Goal: Information Seeking & Learning: Learn about a topic

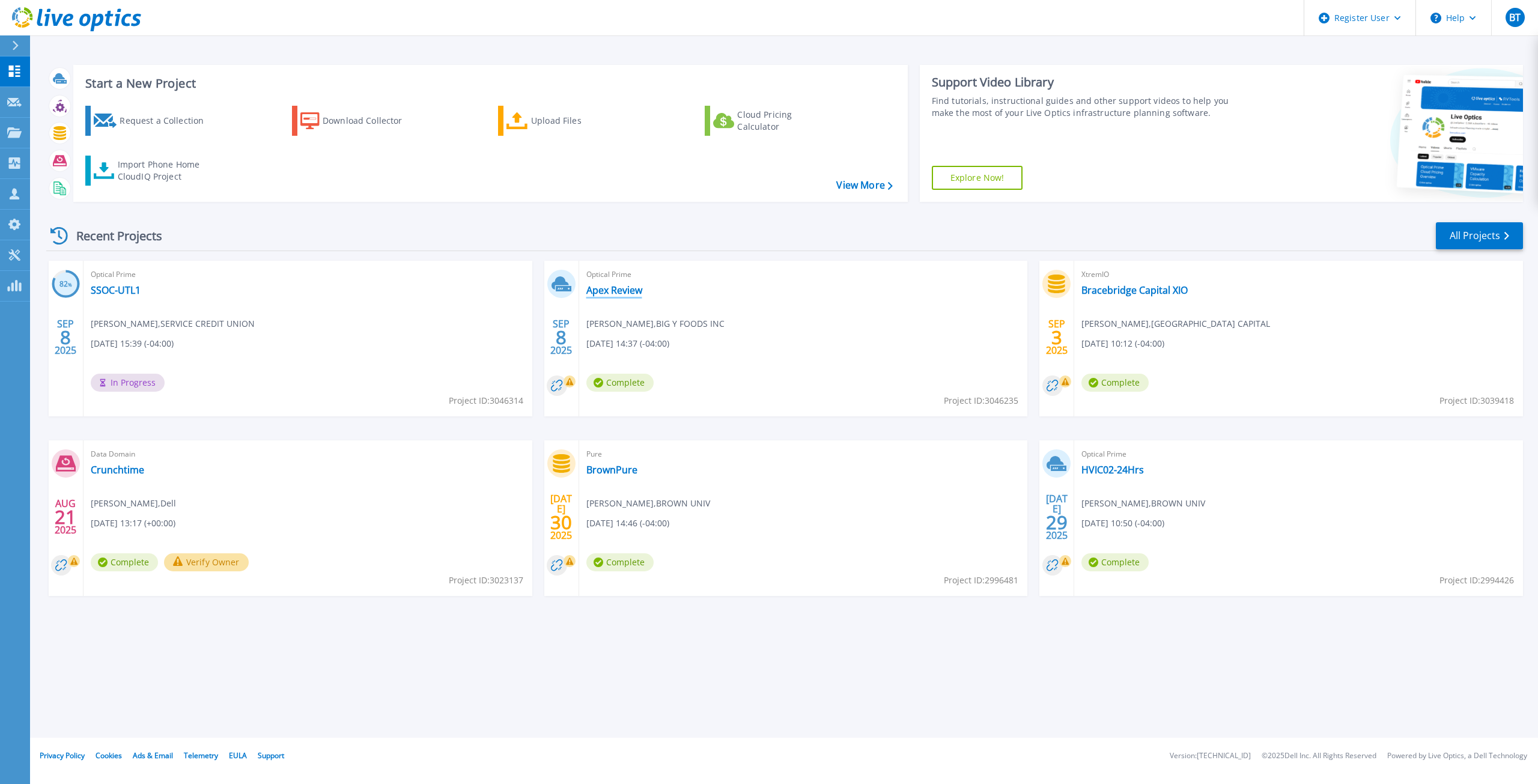
click at [601, 292] on link "Apex Review" at bounding box center [614, 290] width 55 height 12
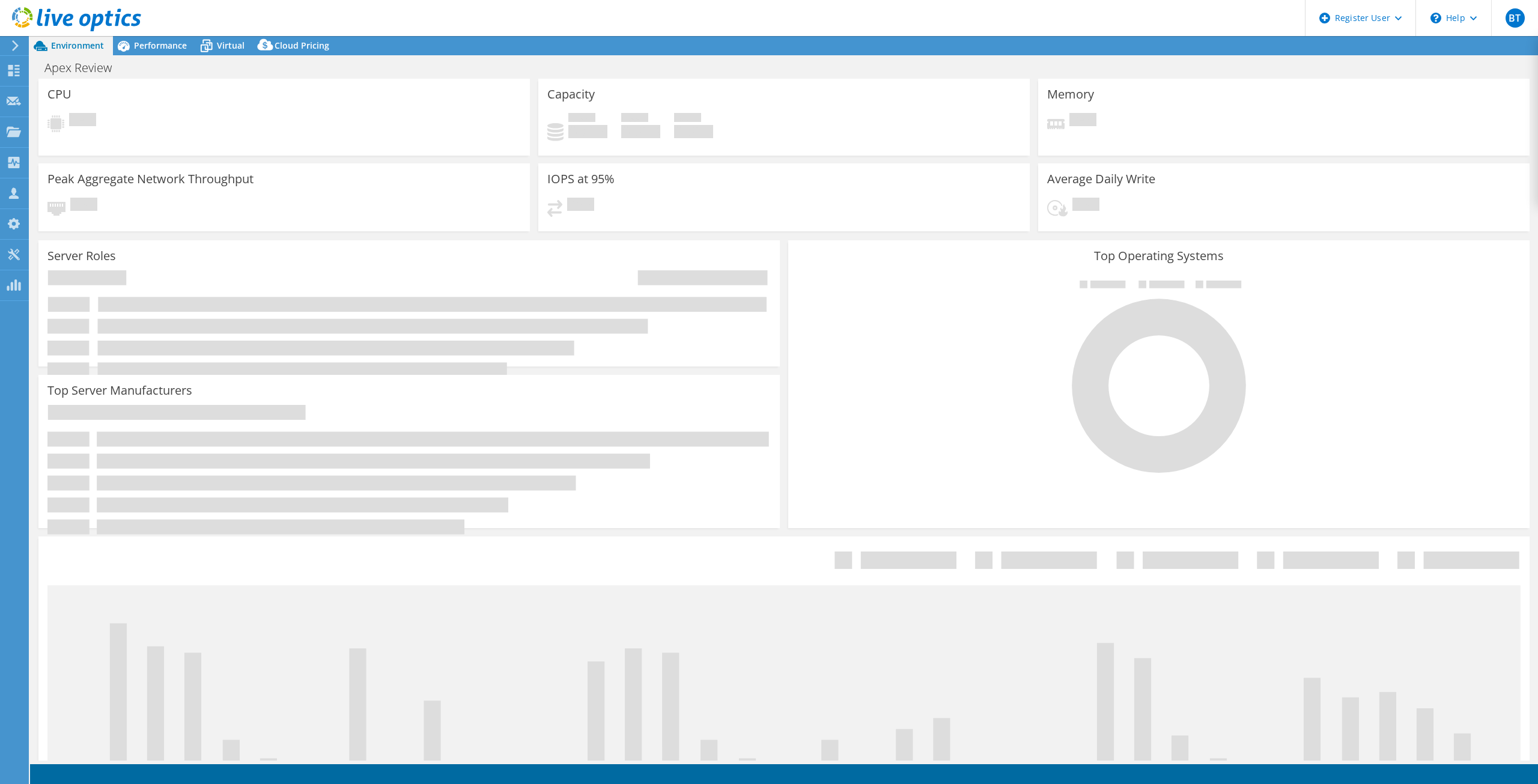
select select "USD"
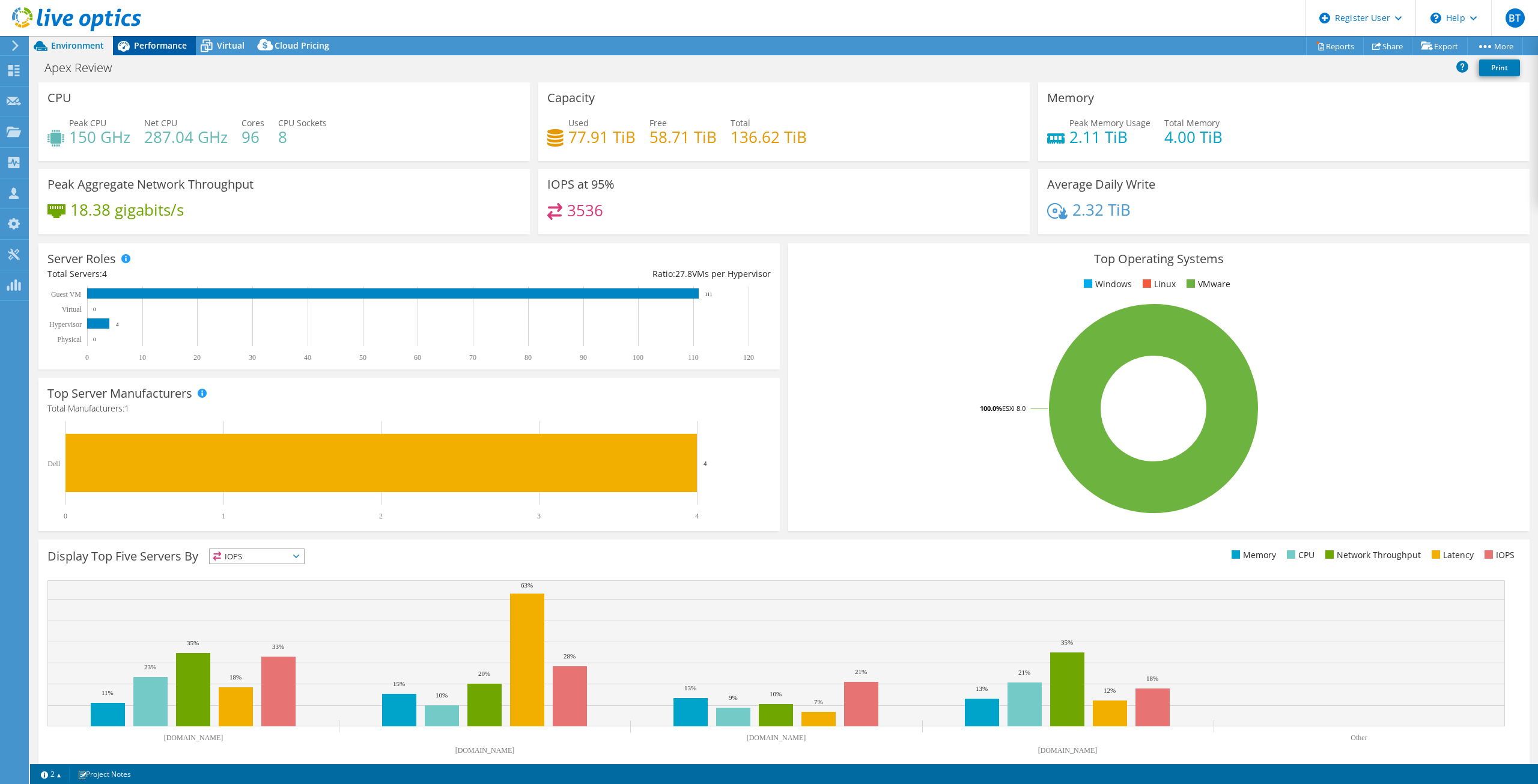
click at [174, 43] on span "Performance" at bounding box center [161, 46] width 53 height 12
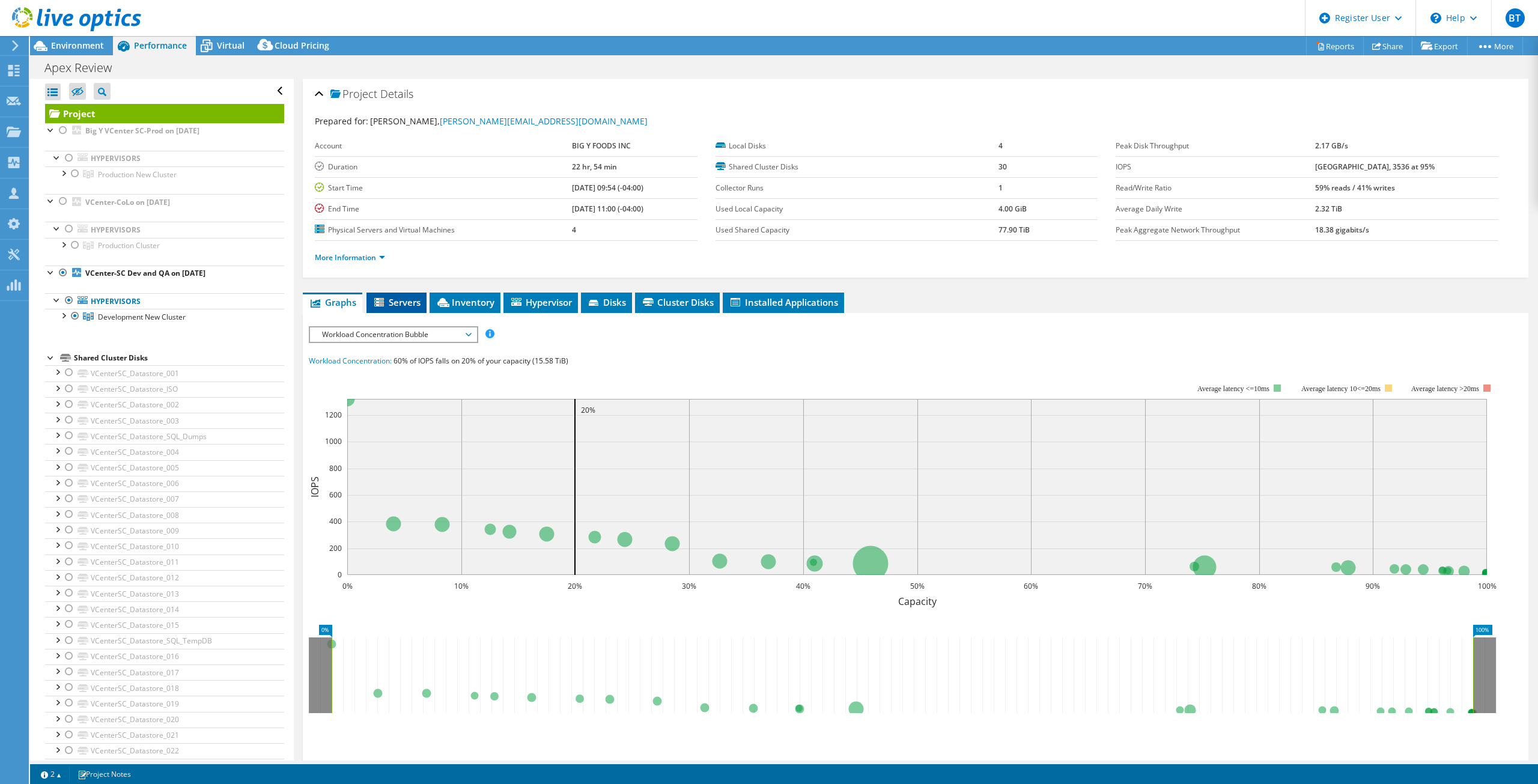
click at [381, 303] on icon at bounding box center [379, 302] width 10 height 9
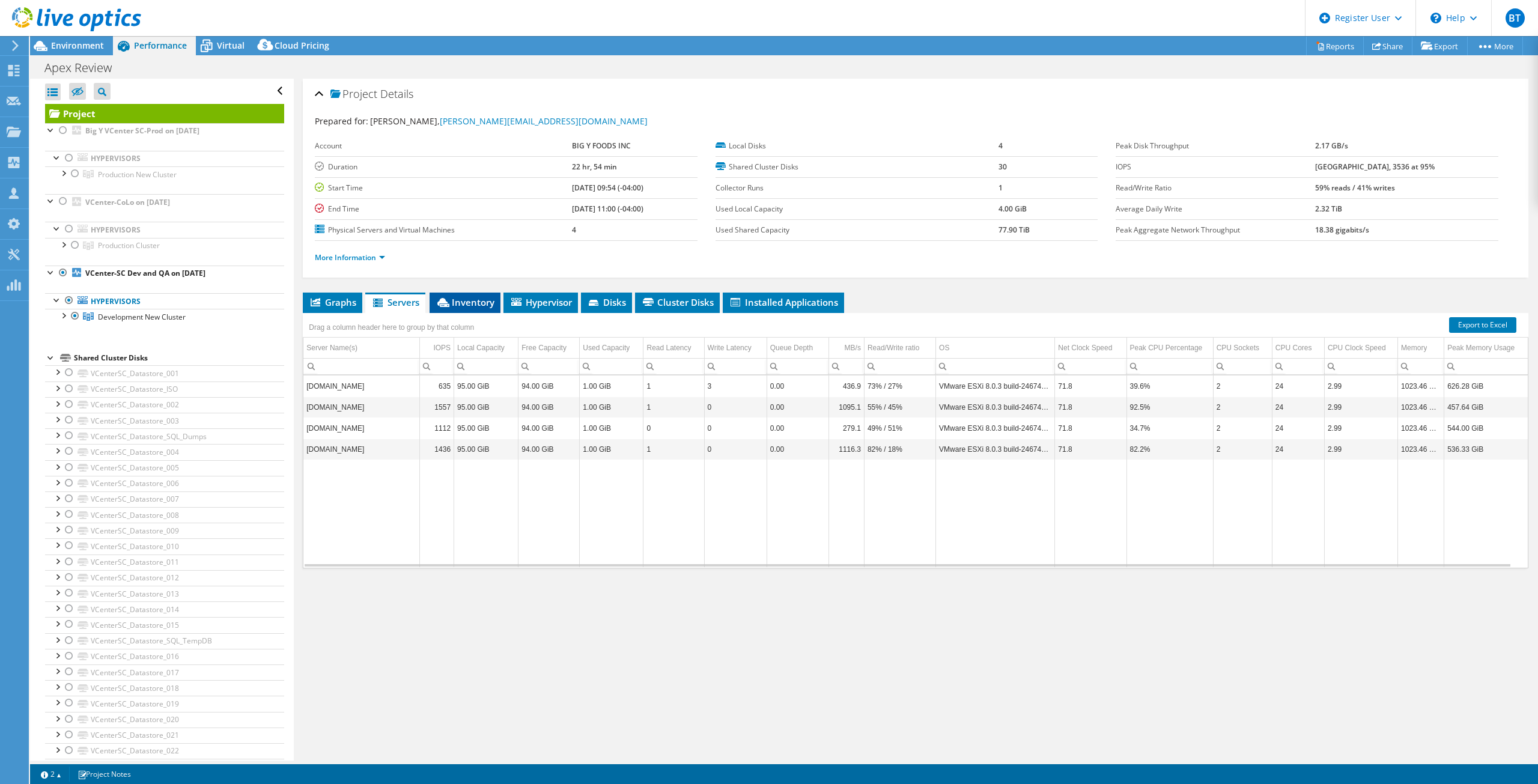
click at [443, 295] on li "Inventory" at bounding box center [465, 303] width 71 height 20
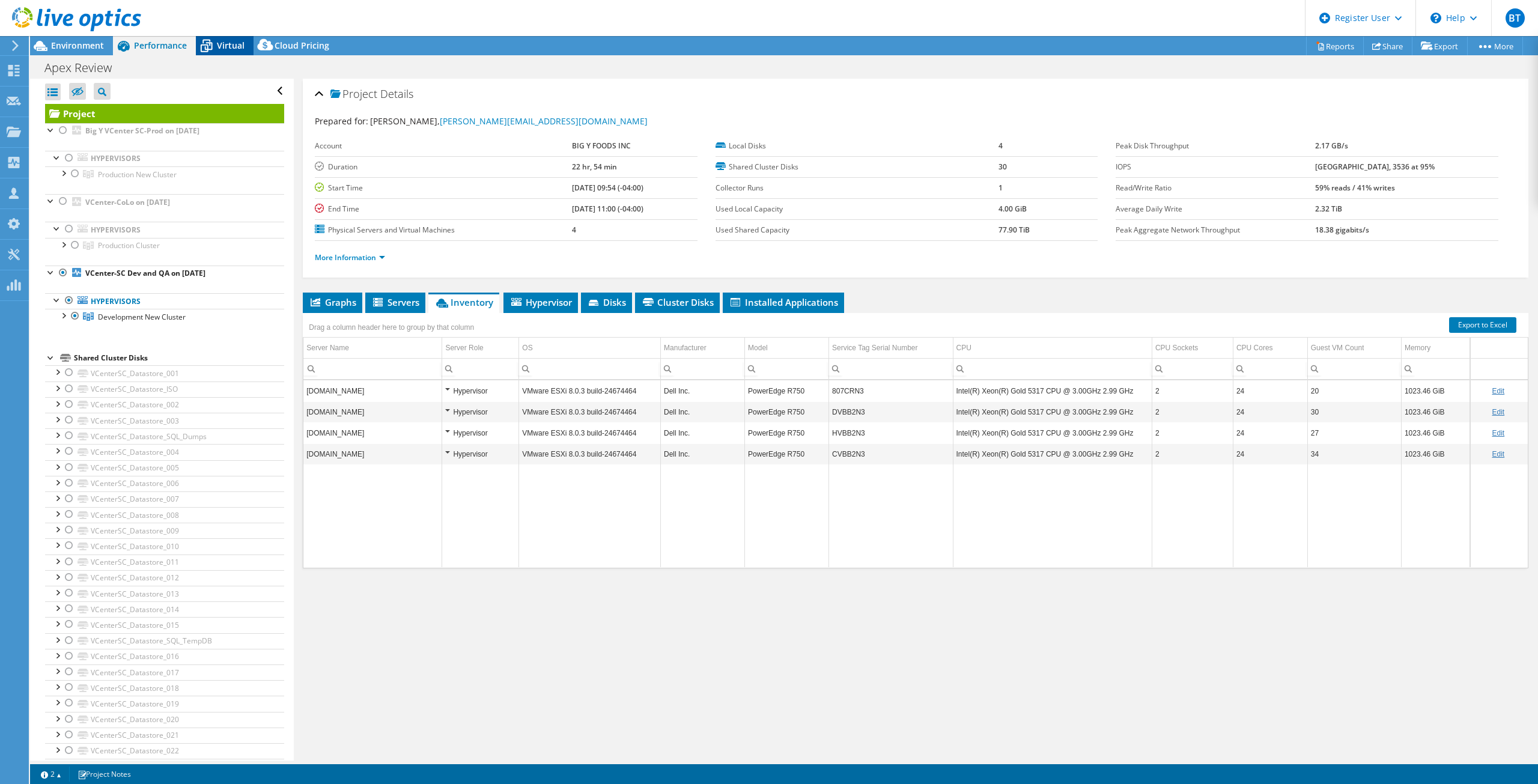
click at [236, 42] on span "Virtual" at bounding box center [231, 46] width 27 height 12
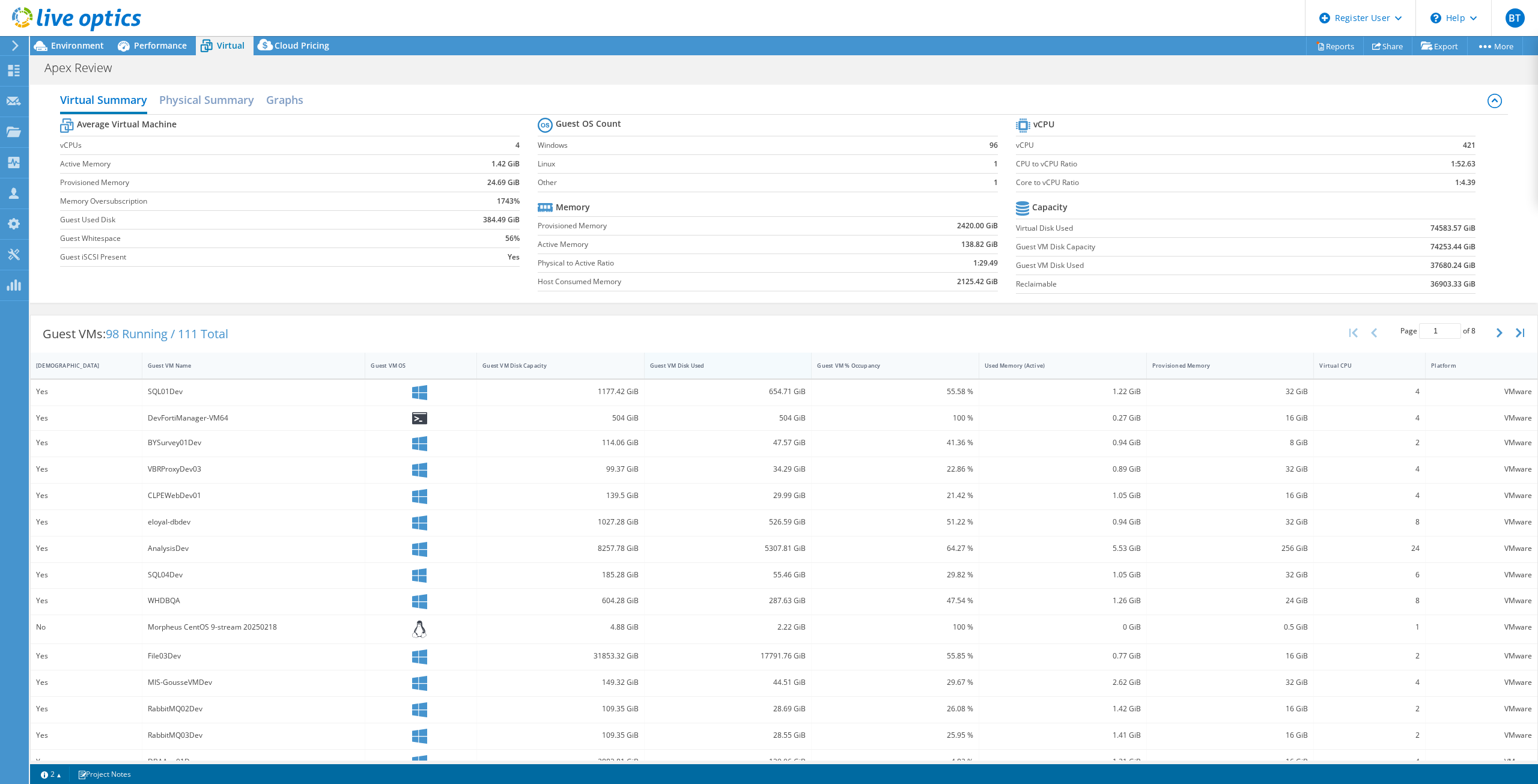
click at [728, 372] on div "Guest VM Disk Used" at bounding box center [721, 365] width 153 height 18
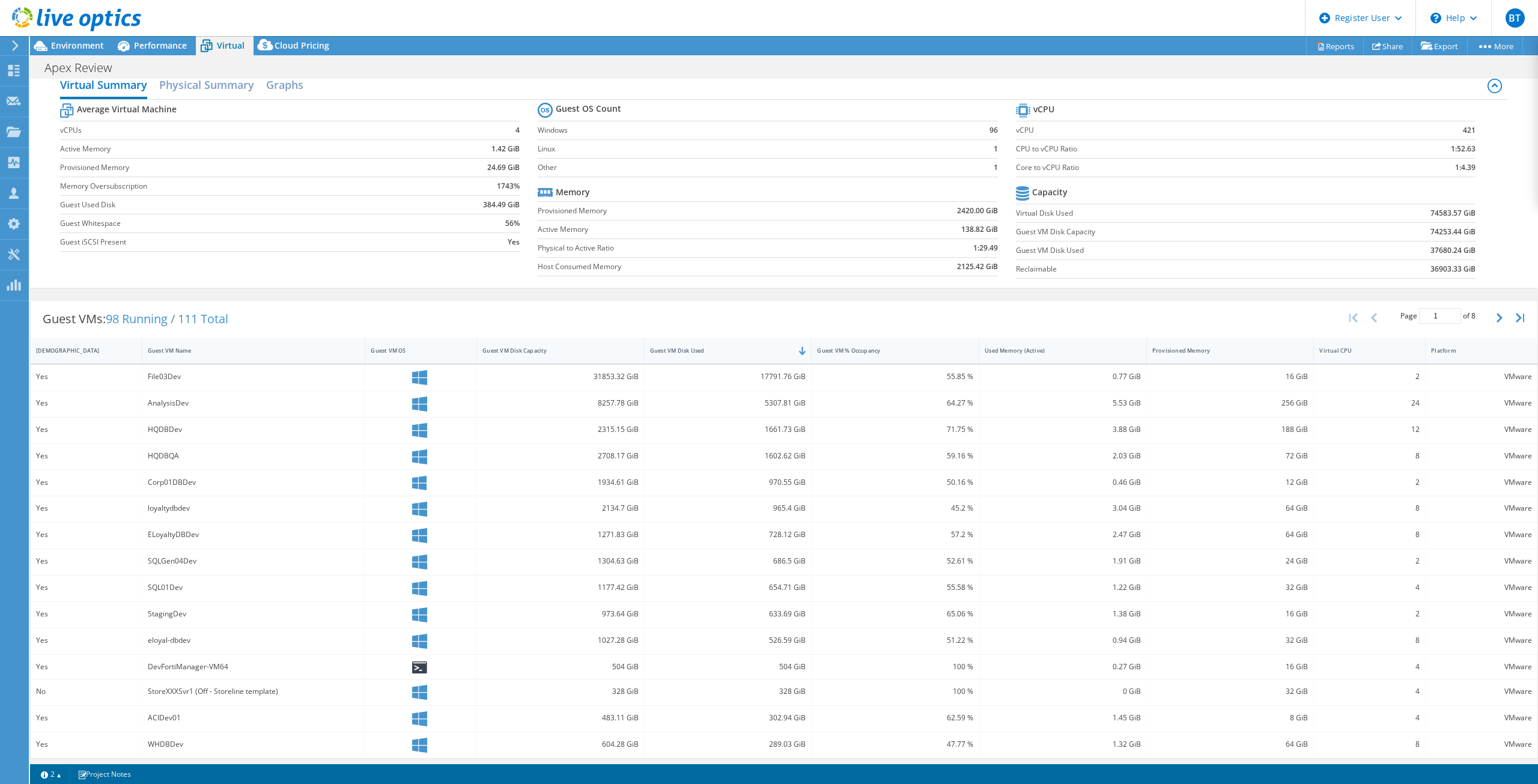
scroll to position [19, 0]
click at [1497, 312] on icon "button" at bounding box center [1500, 314] width 6 height 10
click at [1349, 311] on button "button" at bounding box center [1354, 313] width 20 height 22
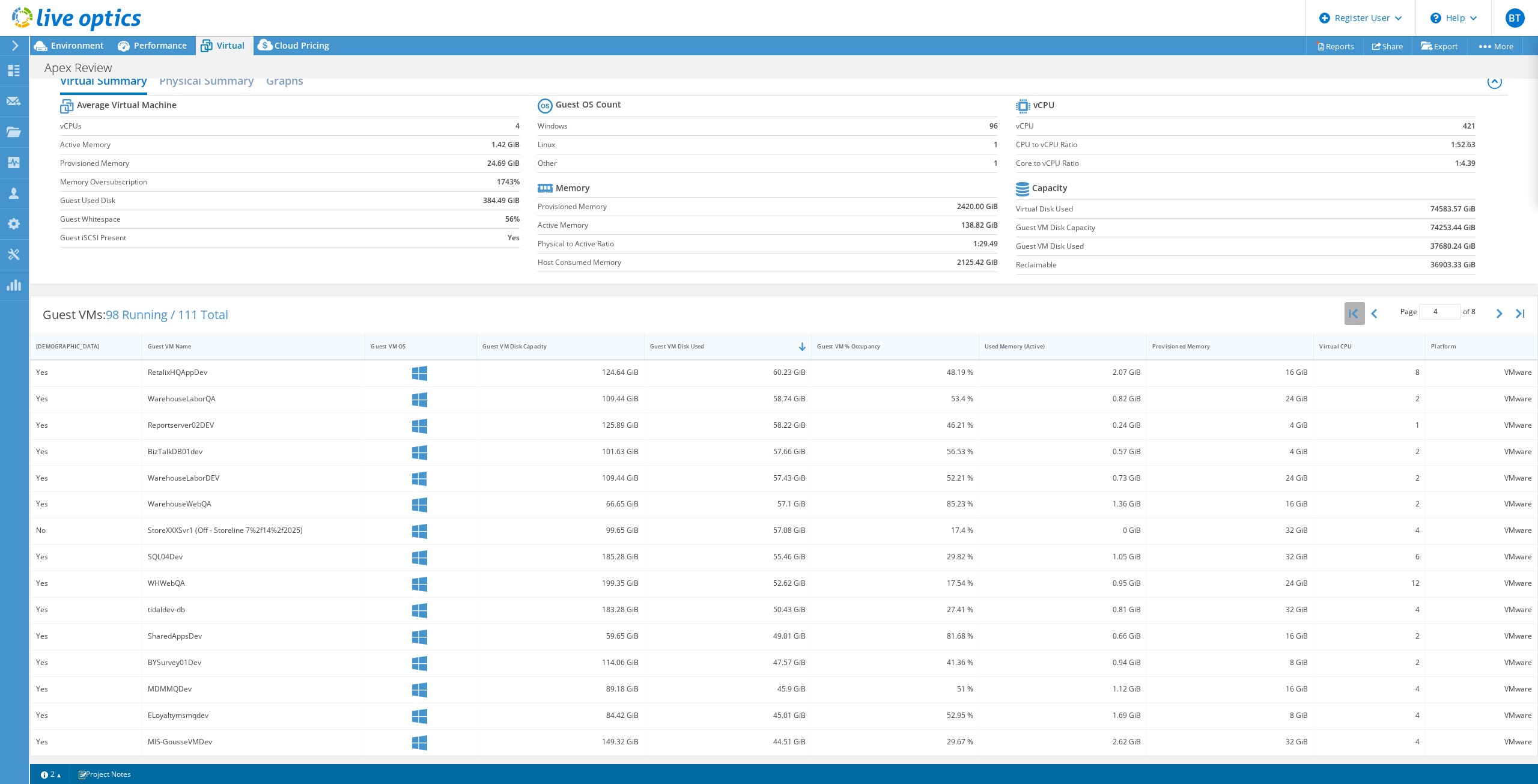
type input "1"
click at [138, 48] on span "Performance" at bounding box center [161, 46] width 53 height 12
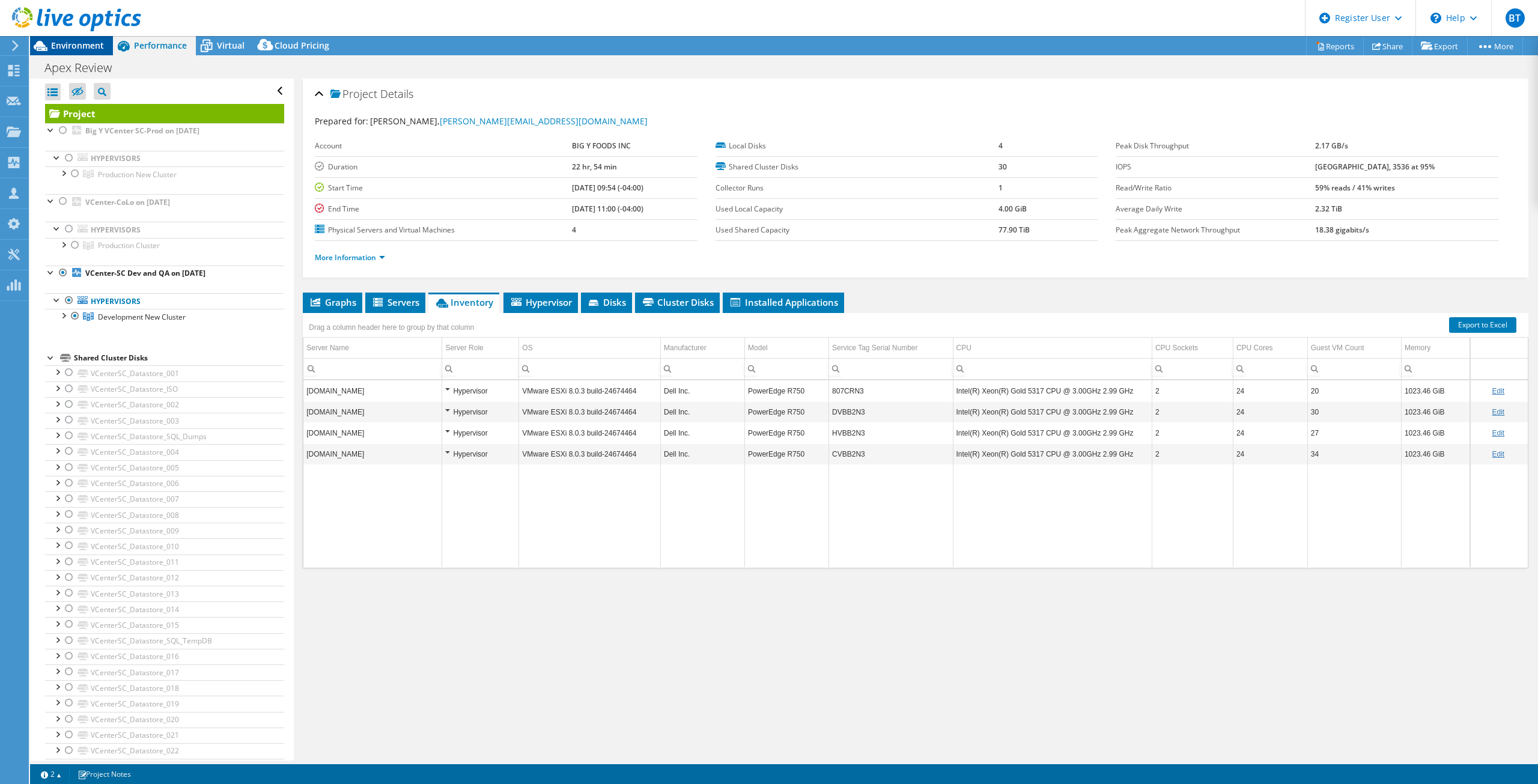
click at [83, 44] on span "Environment" at bounding box center [78, 46] width 53 height 12
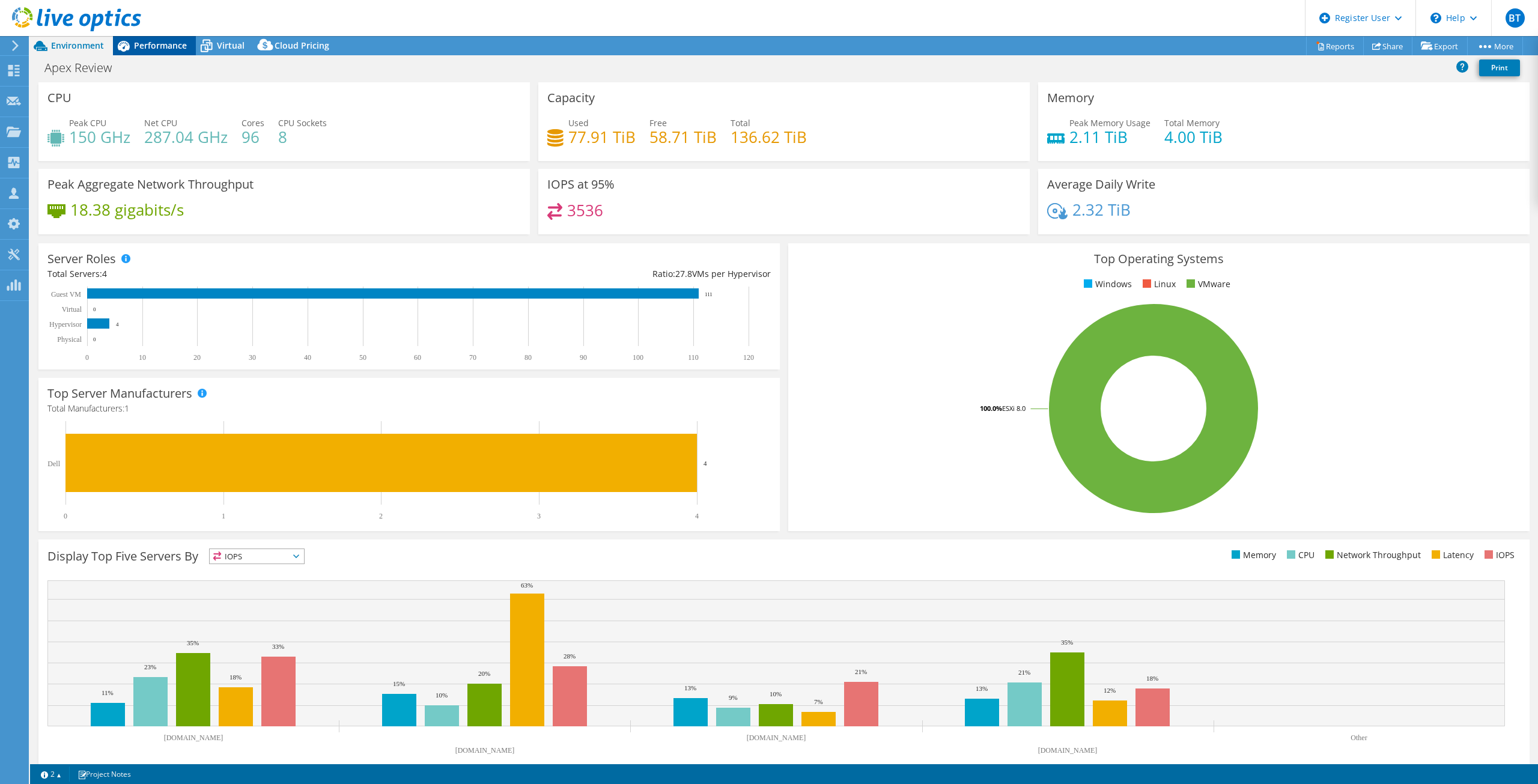
click at [170, 48] on span "Performance" at bounding box center [161, 46] width 53 height 12
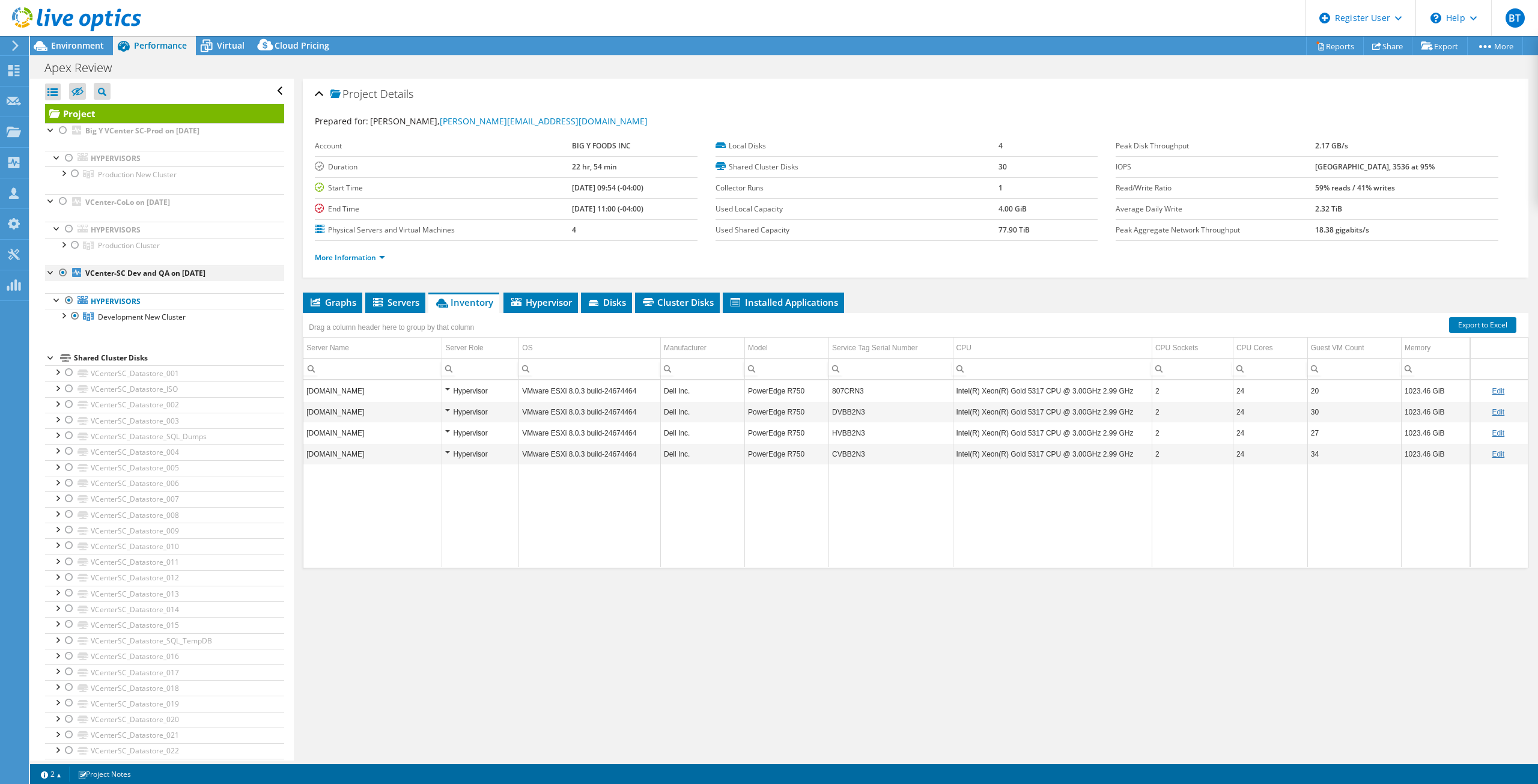
click at [63, 274] on div at bounding box center [63, 272] width 12 height 15
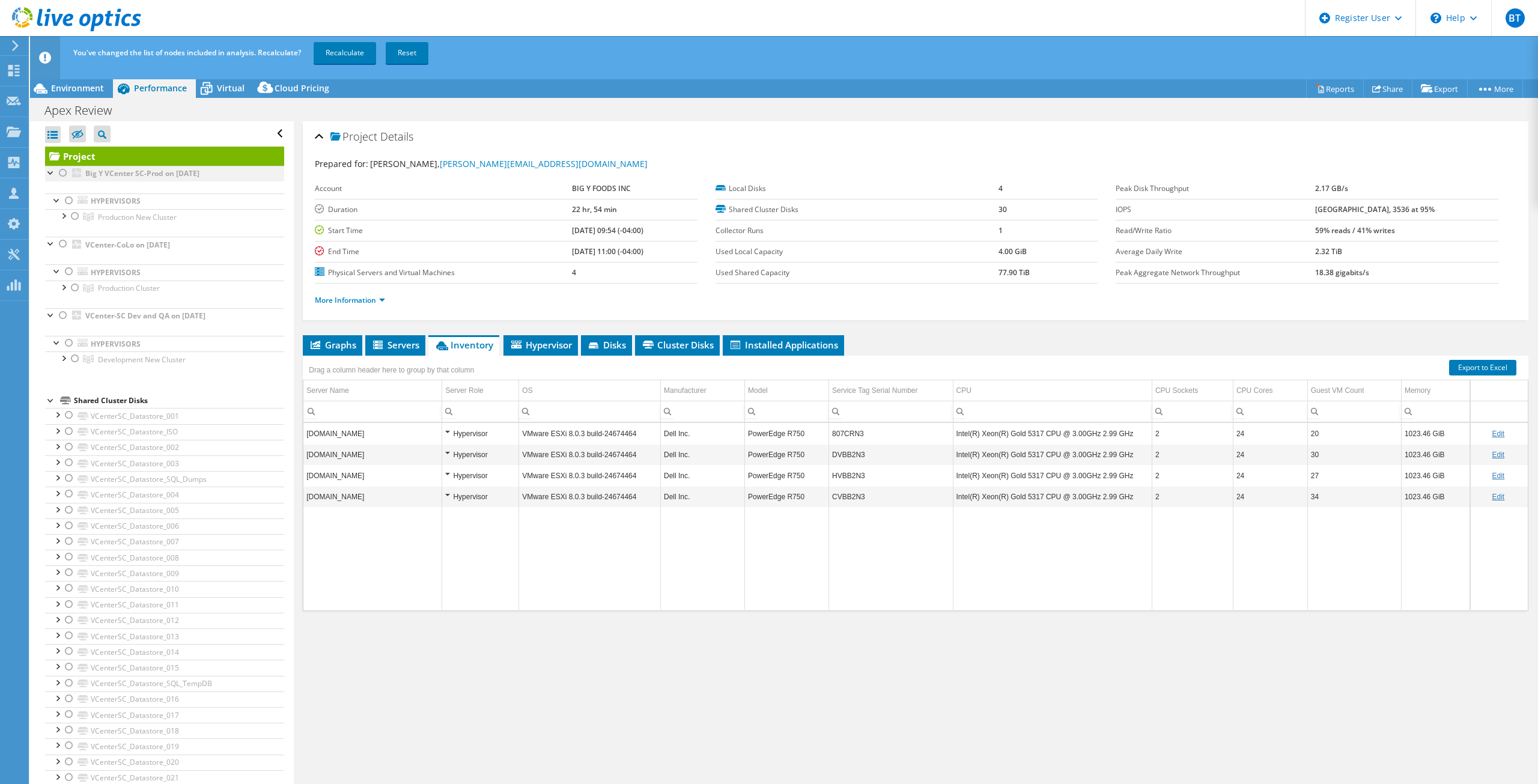
click at [62, 170] on div at bounding box center [63, 172] width 12 height 15
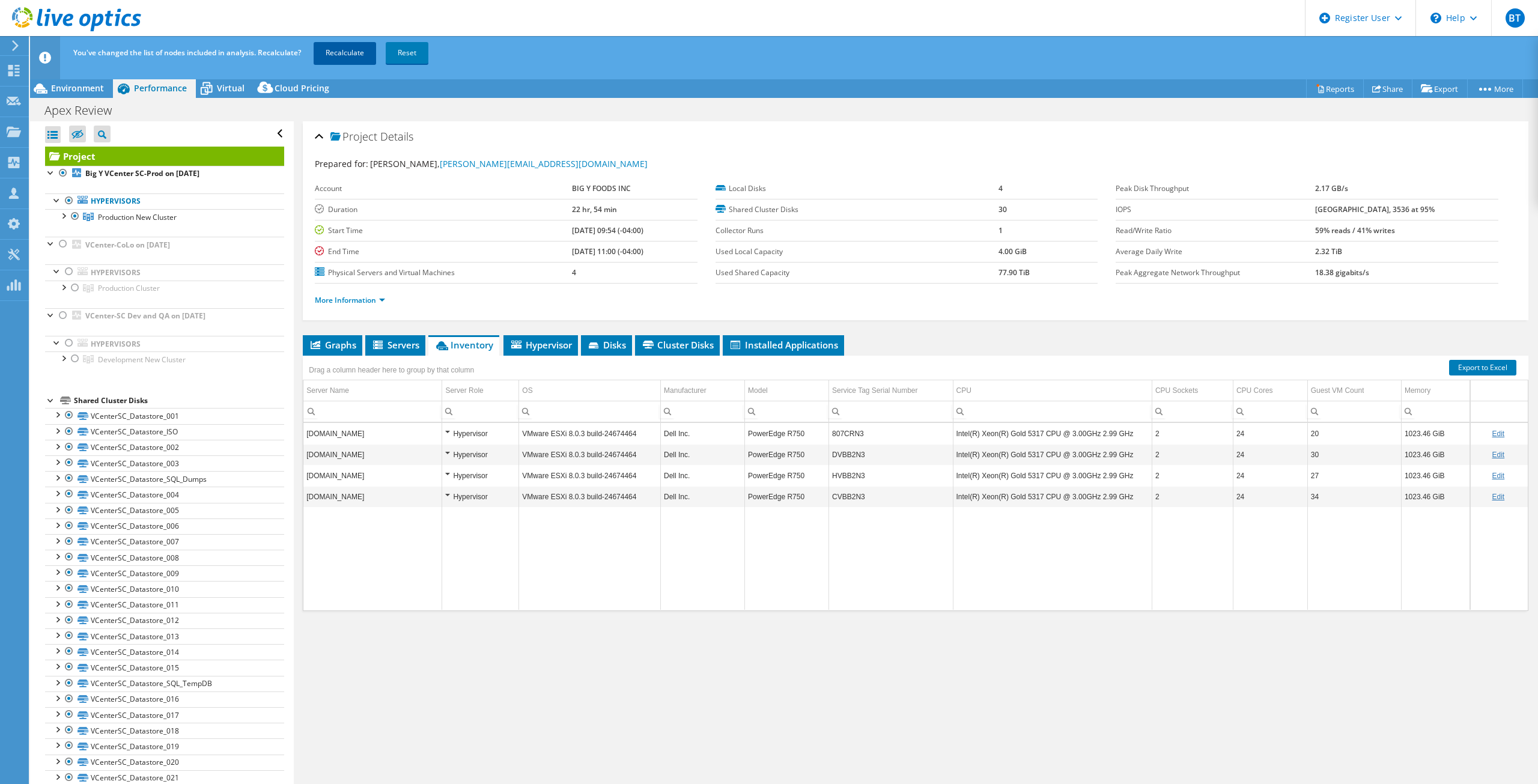
click at [333, 53] on link "Recalculate" at bounding box center [344, 53] width 62 height 21
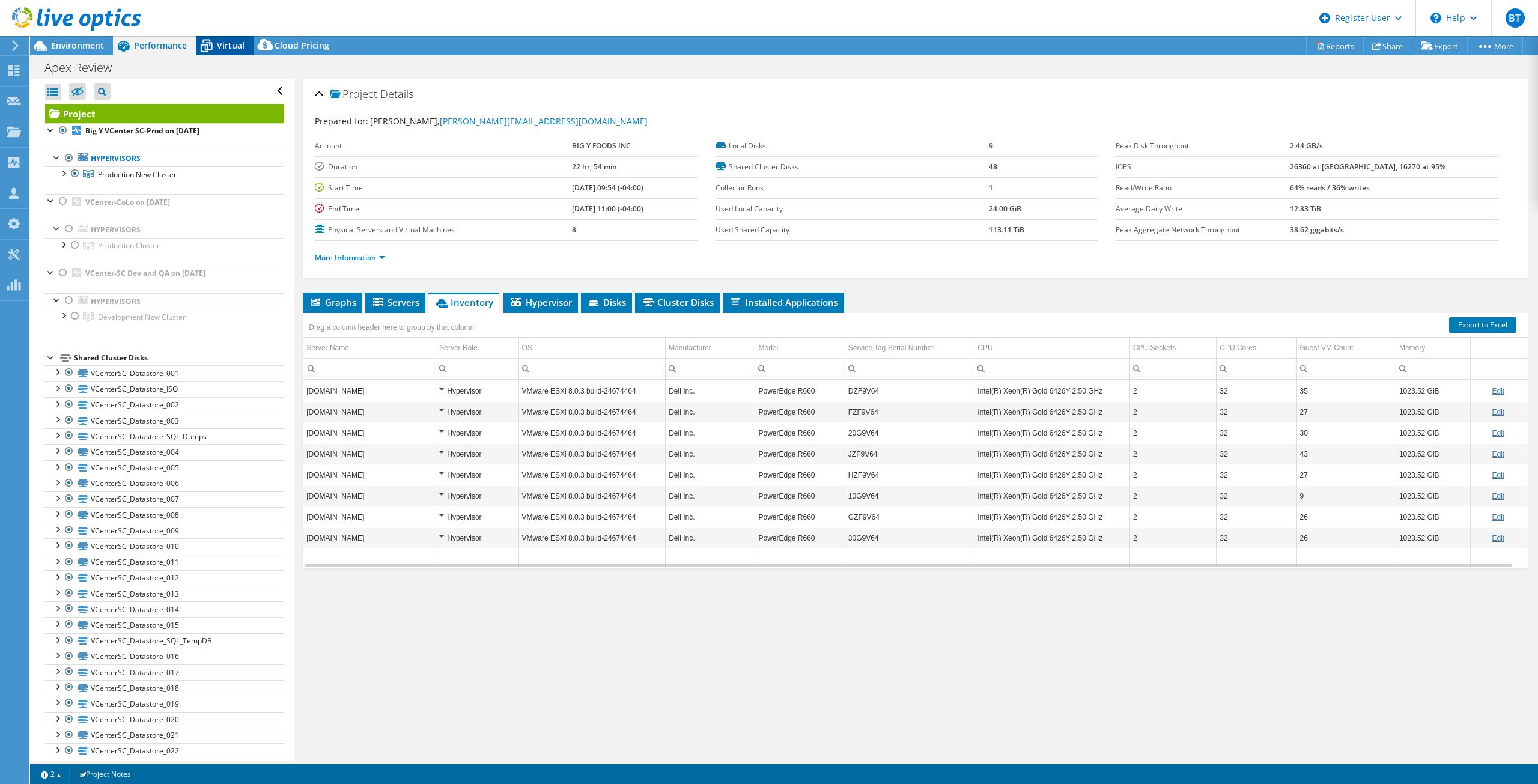
click at [218, 41] on span "Virtual" at bounding box center [231, 46] width 27 height 12
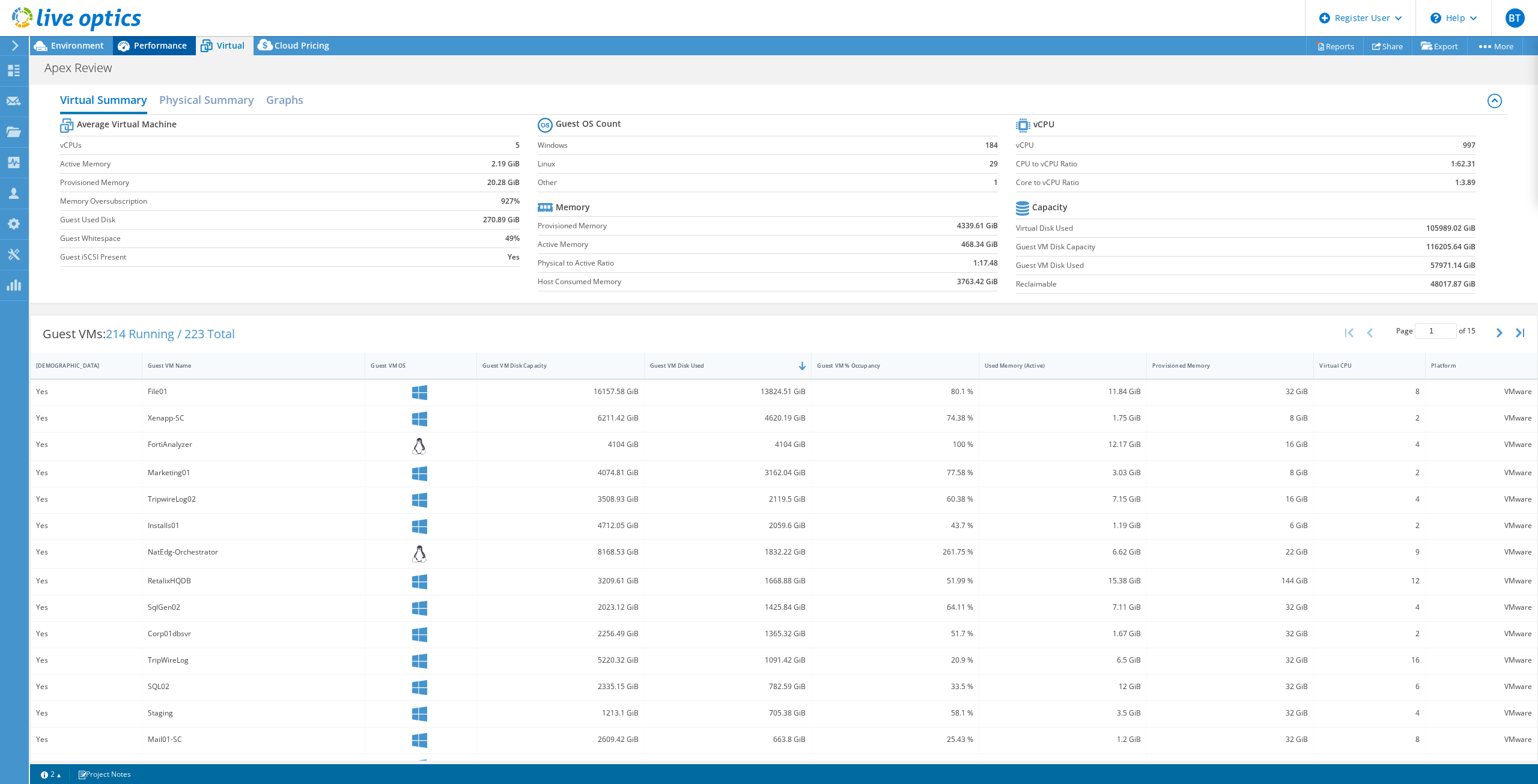
click at [153, 52] on div "Performance" at bounding box center [154, 46] width 83 height 19
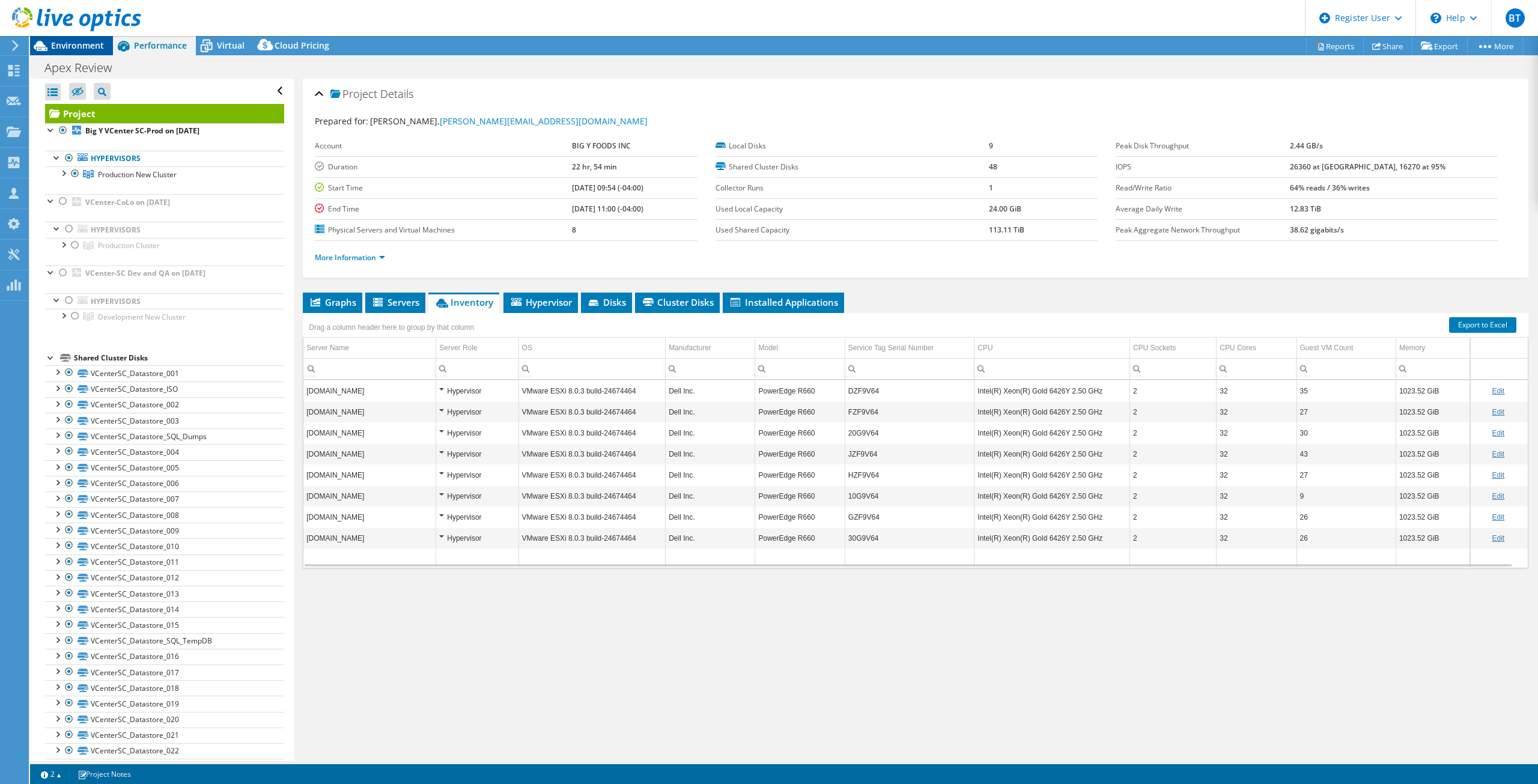
click at [70, 47] on span "Environment" at bounding box center [78, 46] width 53 height 12
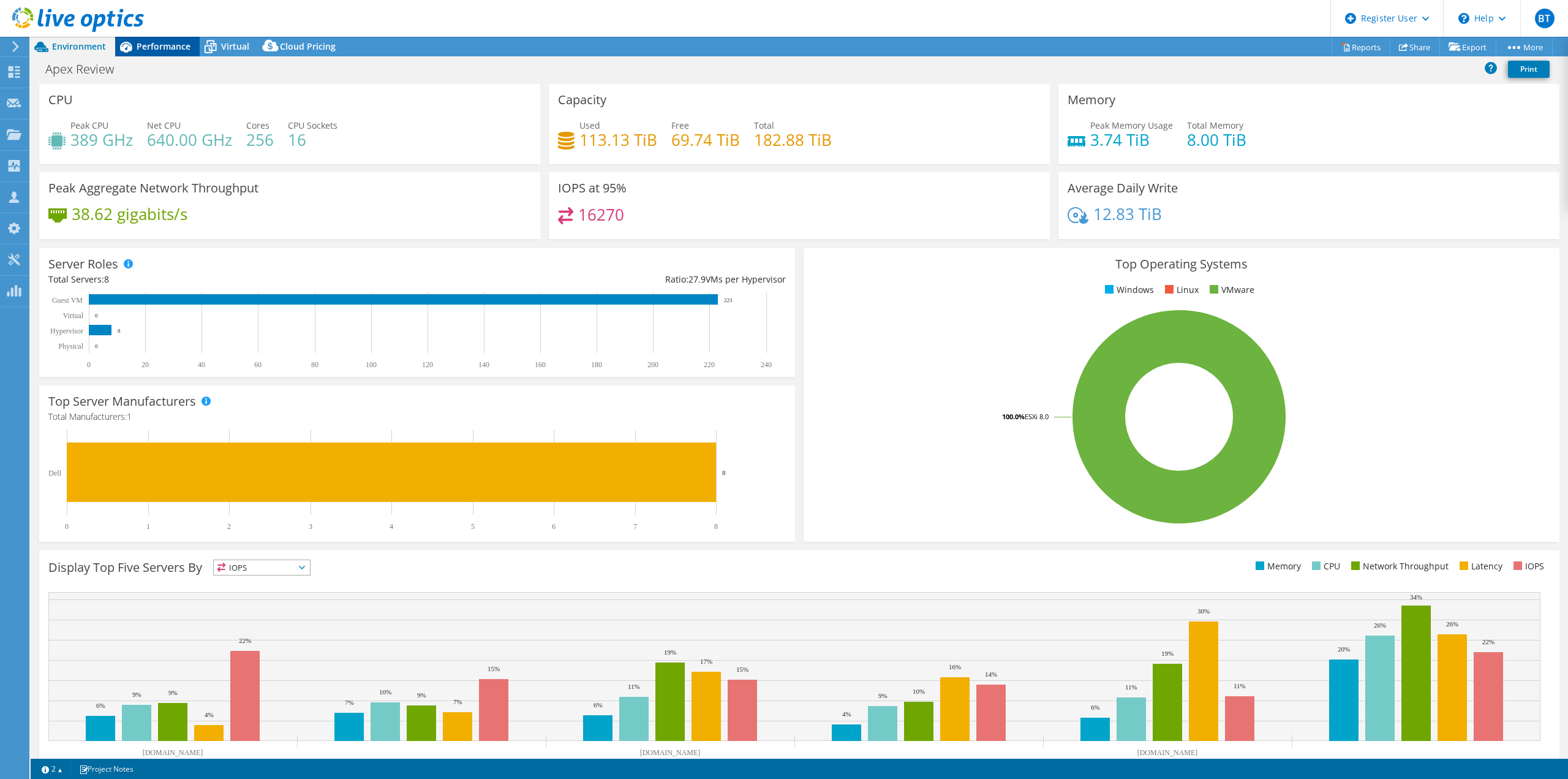
click at [149, 45] on span "Performance" at bounding box center [164, 47] width 54 height 12
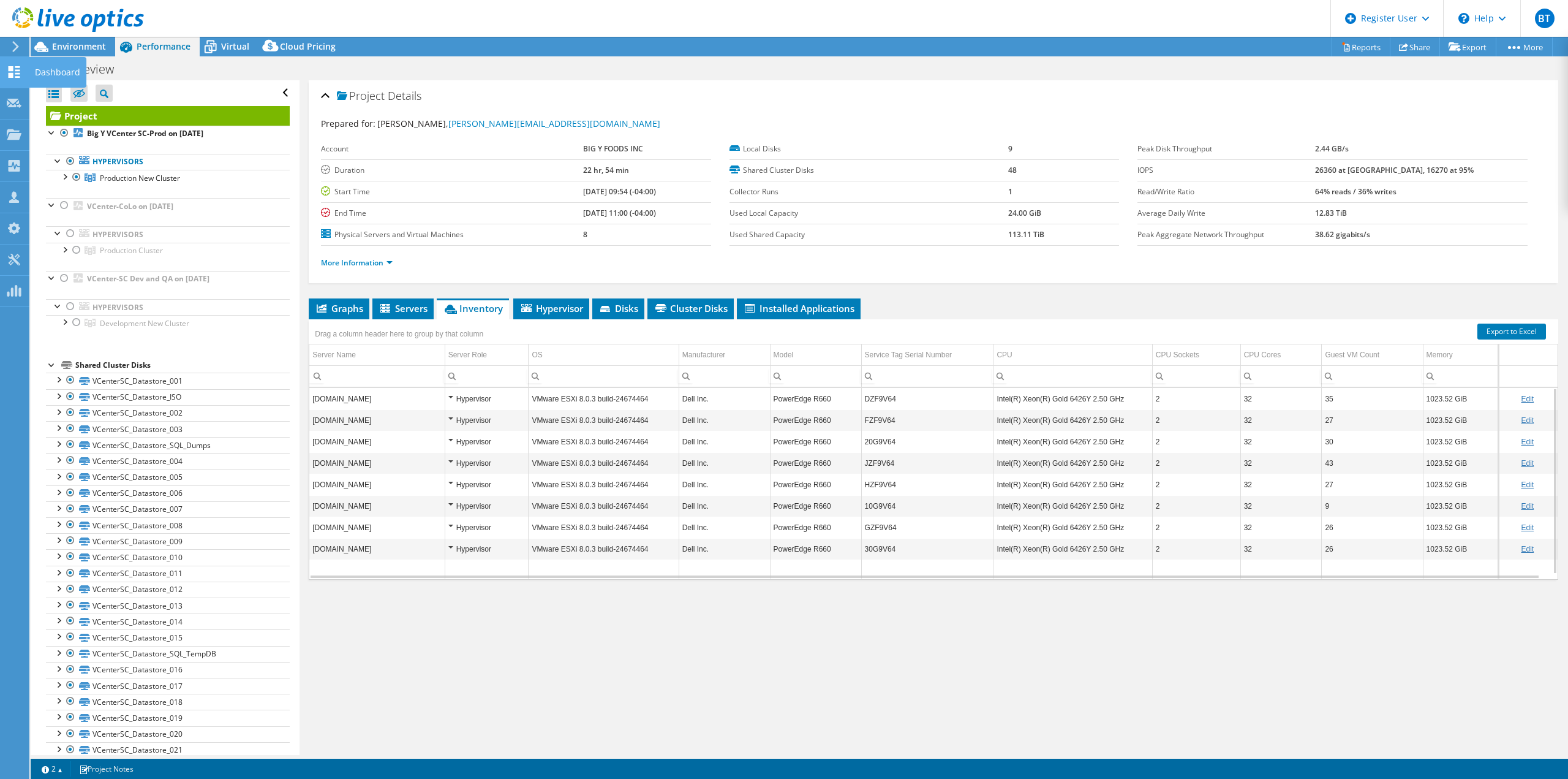
click at [19, 68] on icon at bounding box center [14, 72] width 15 height 12
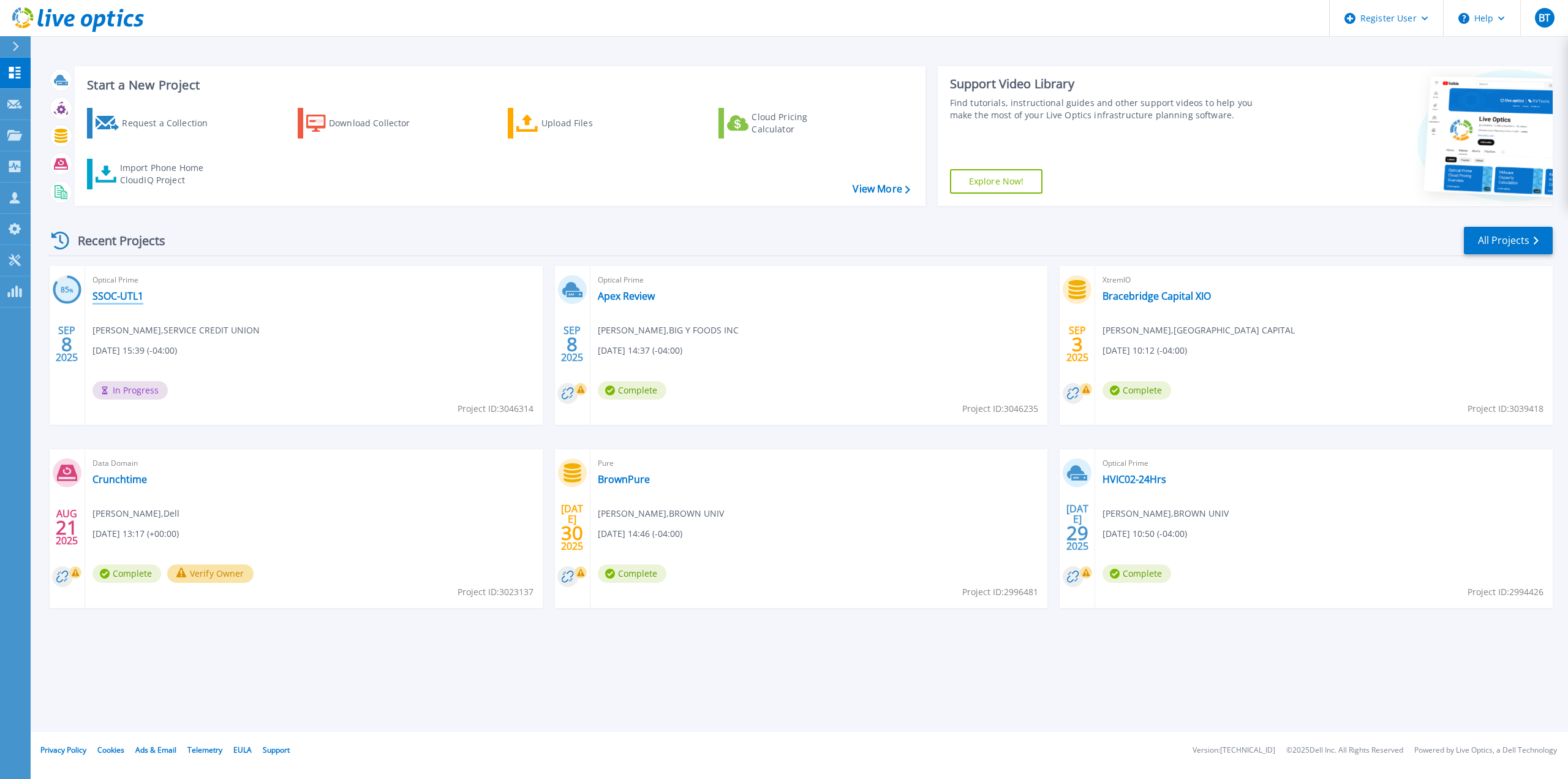
click at [117, 293] on link "SSOC-UTL1" at bounding box center [117, 296] width 51 height 12
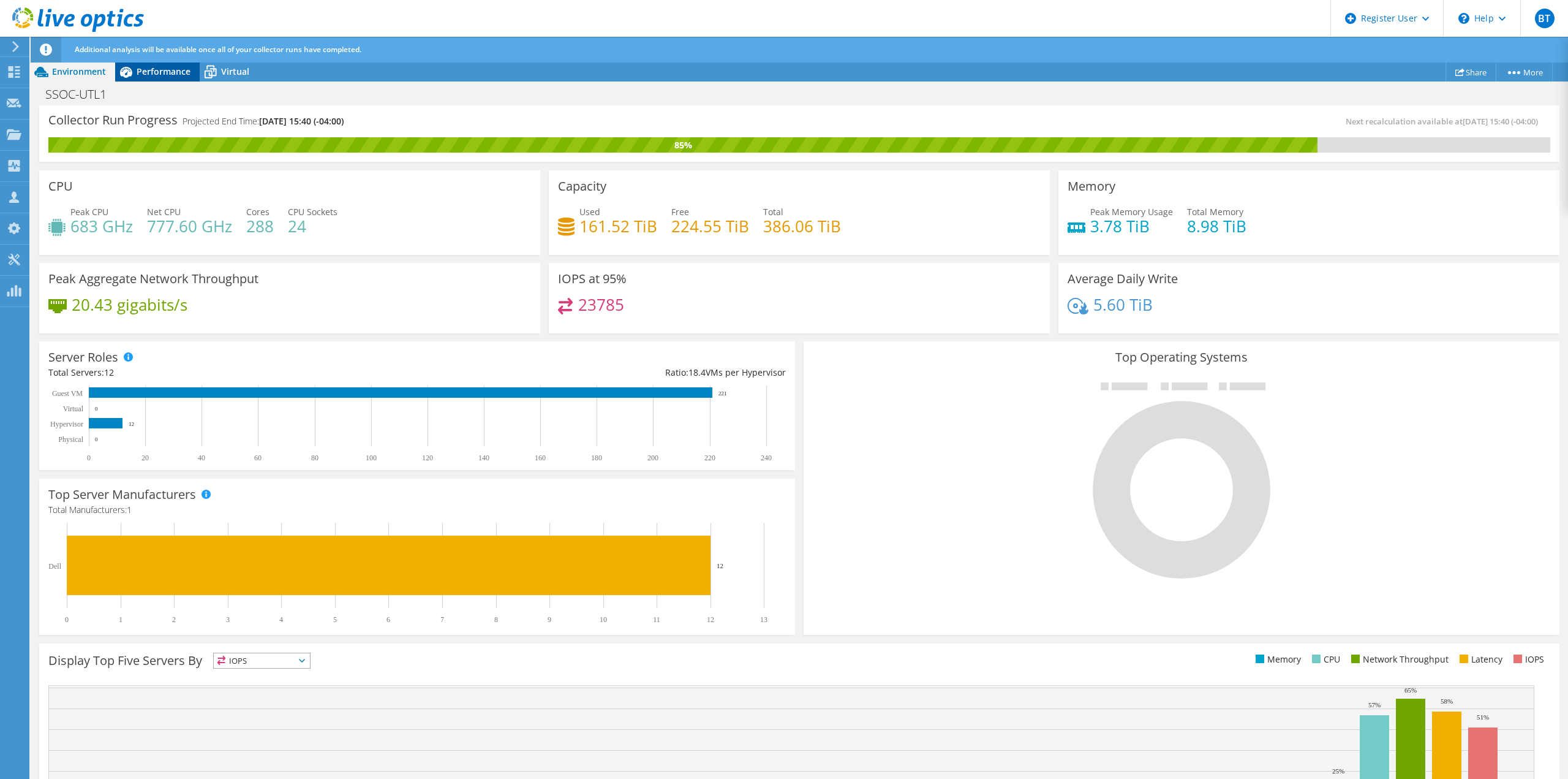
click at [149, 79] on div "Performance" at bounding box center [157, 71] width 84 height 20
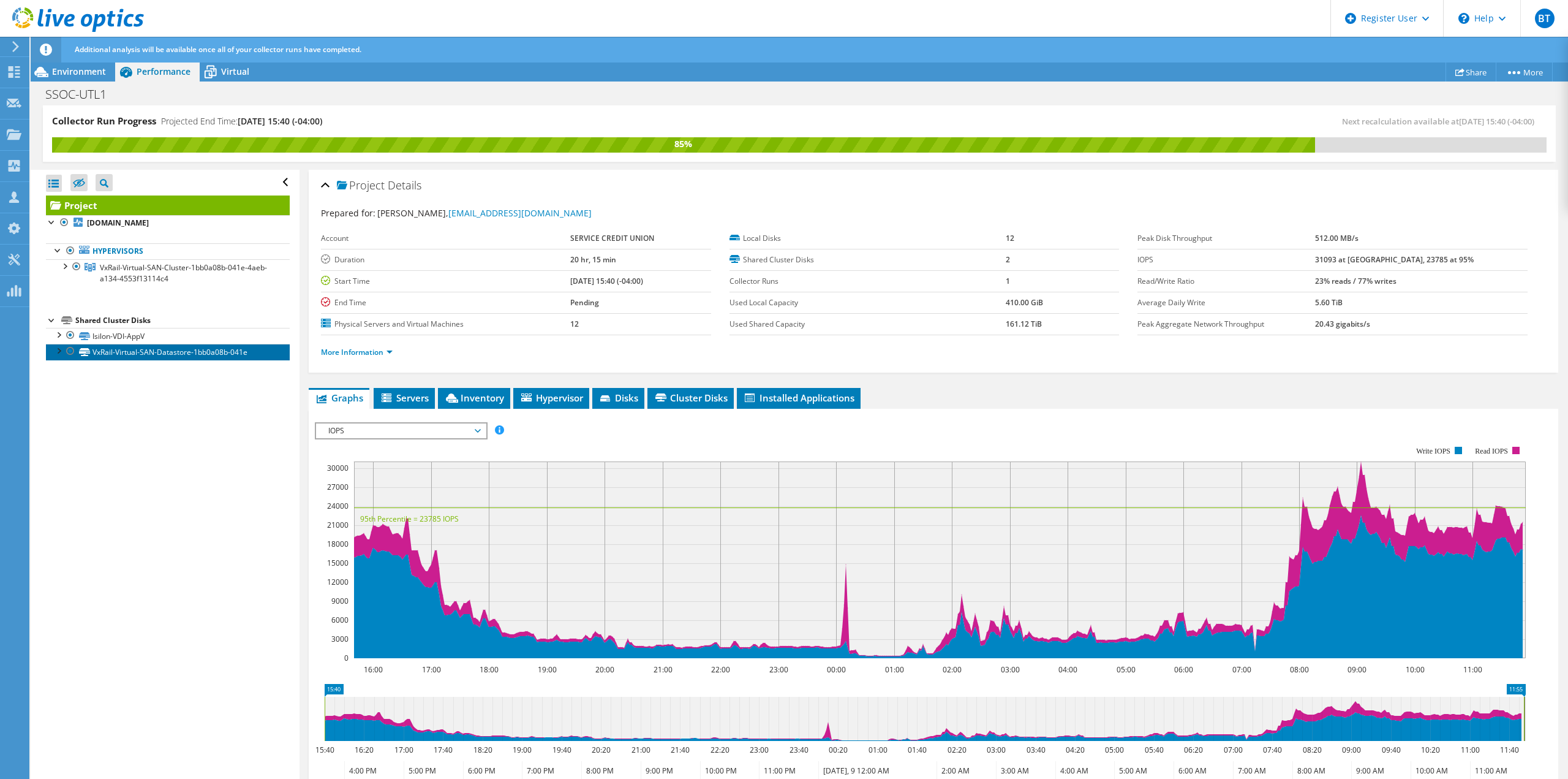
click at [172, 352] on link "VxRail-Virtual-SAN-Datastore-1bb0a08b-041e" at bounding box center [168, 352] width 244 height 16
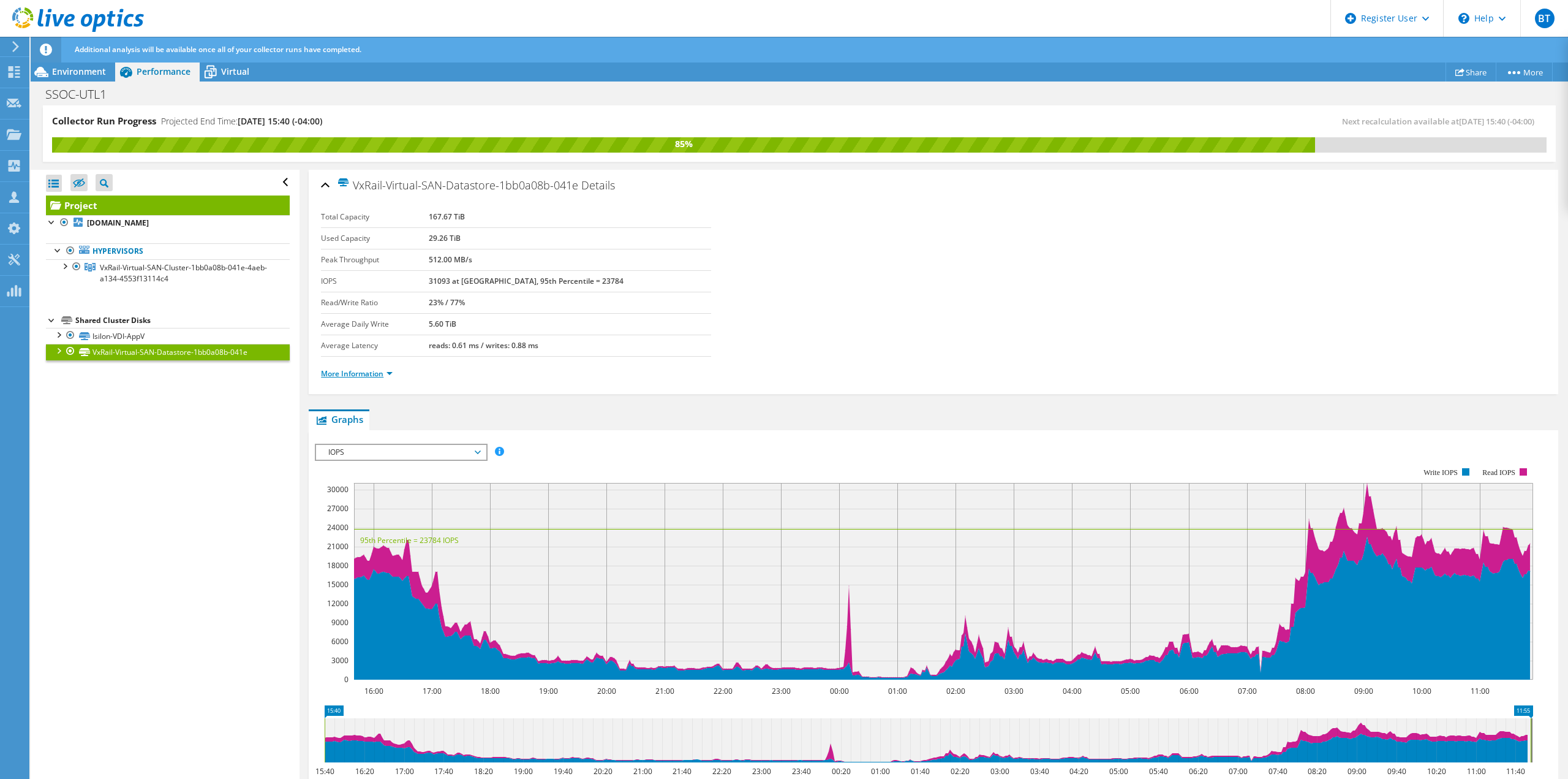
click at [363, 376] on link "More Information" at bounding box center [357, 373] width 71 height 11
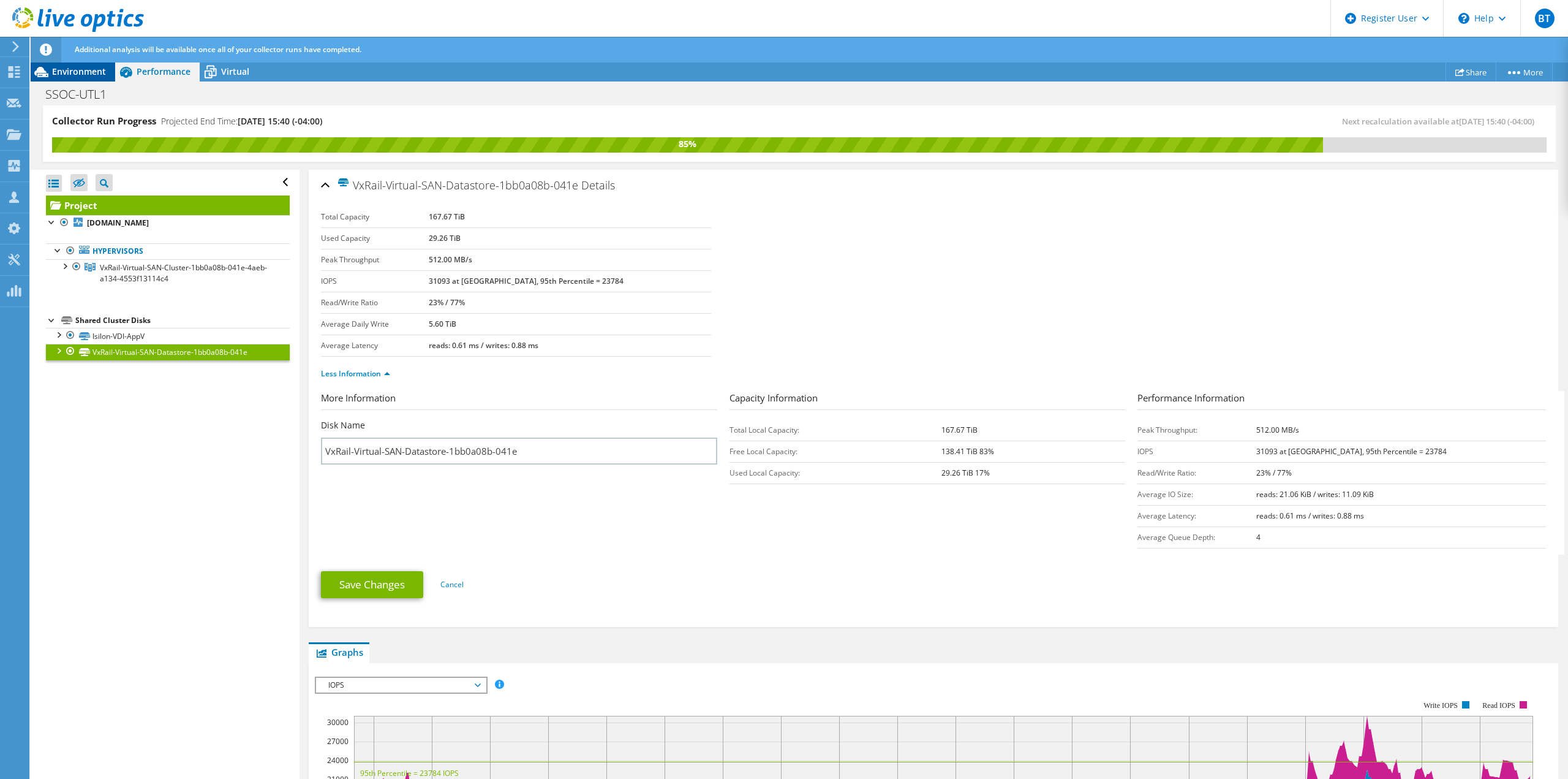
click at [87, 71] on span "Environment" at bounding box center [79, 71] width 54 height 12
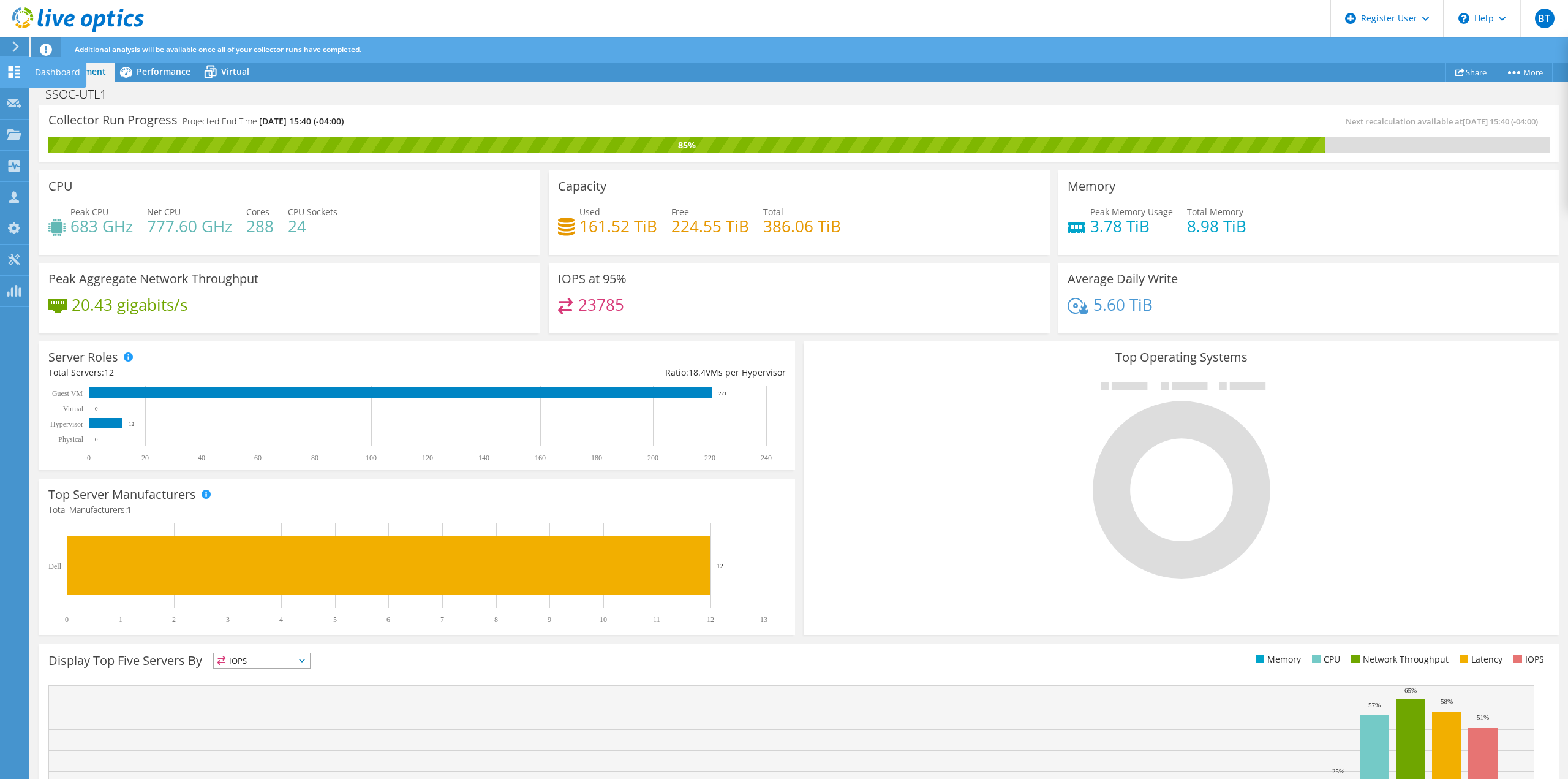
click at [12, 75] on use at bounding box center [15, 72] width 12 height 12
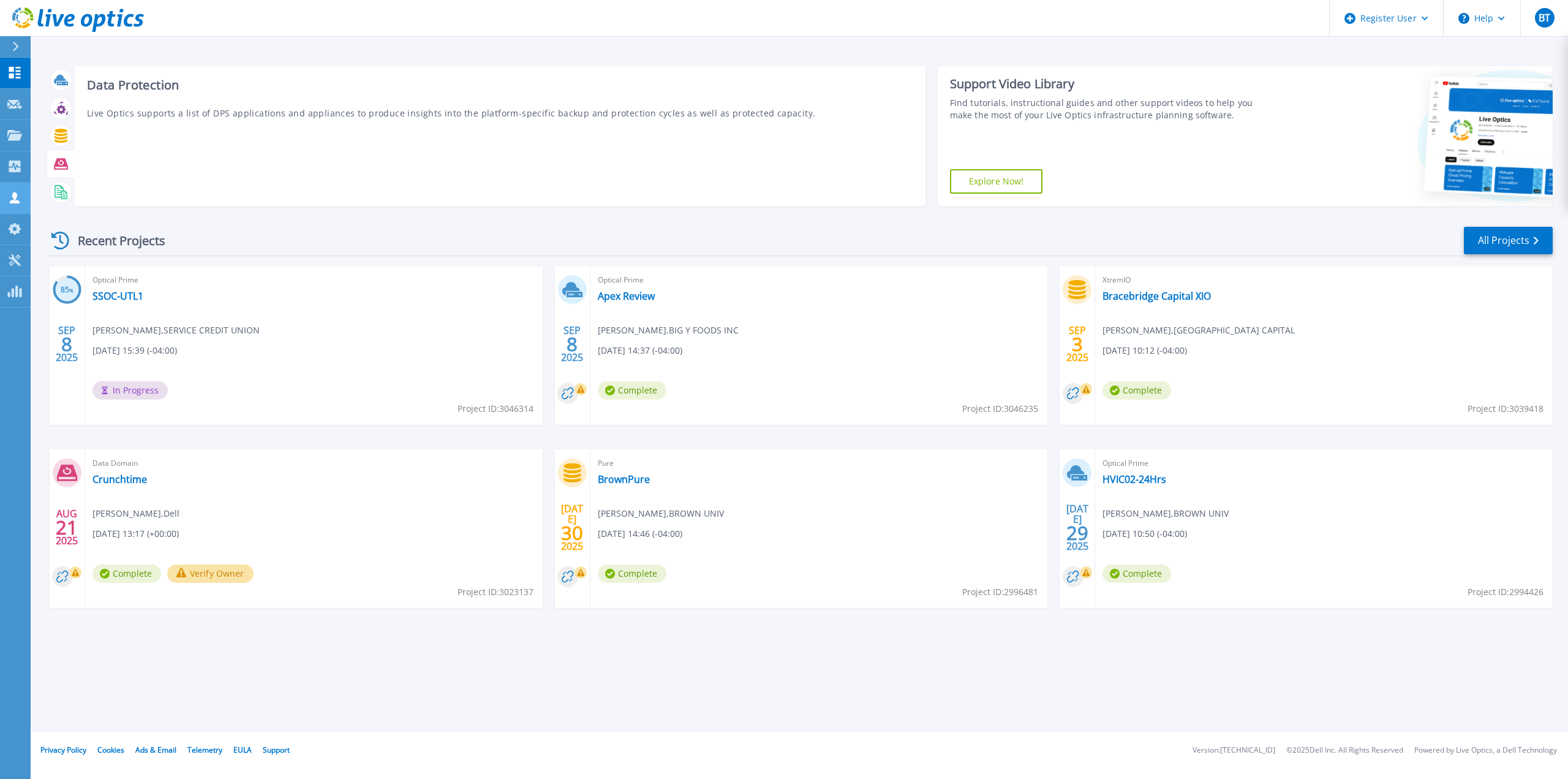
click at [8, 200] on icon at bounding box center [14, 197] width 15 height 12
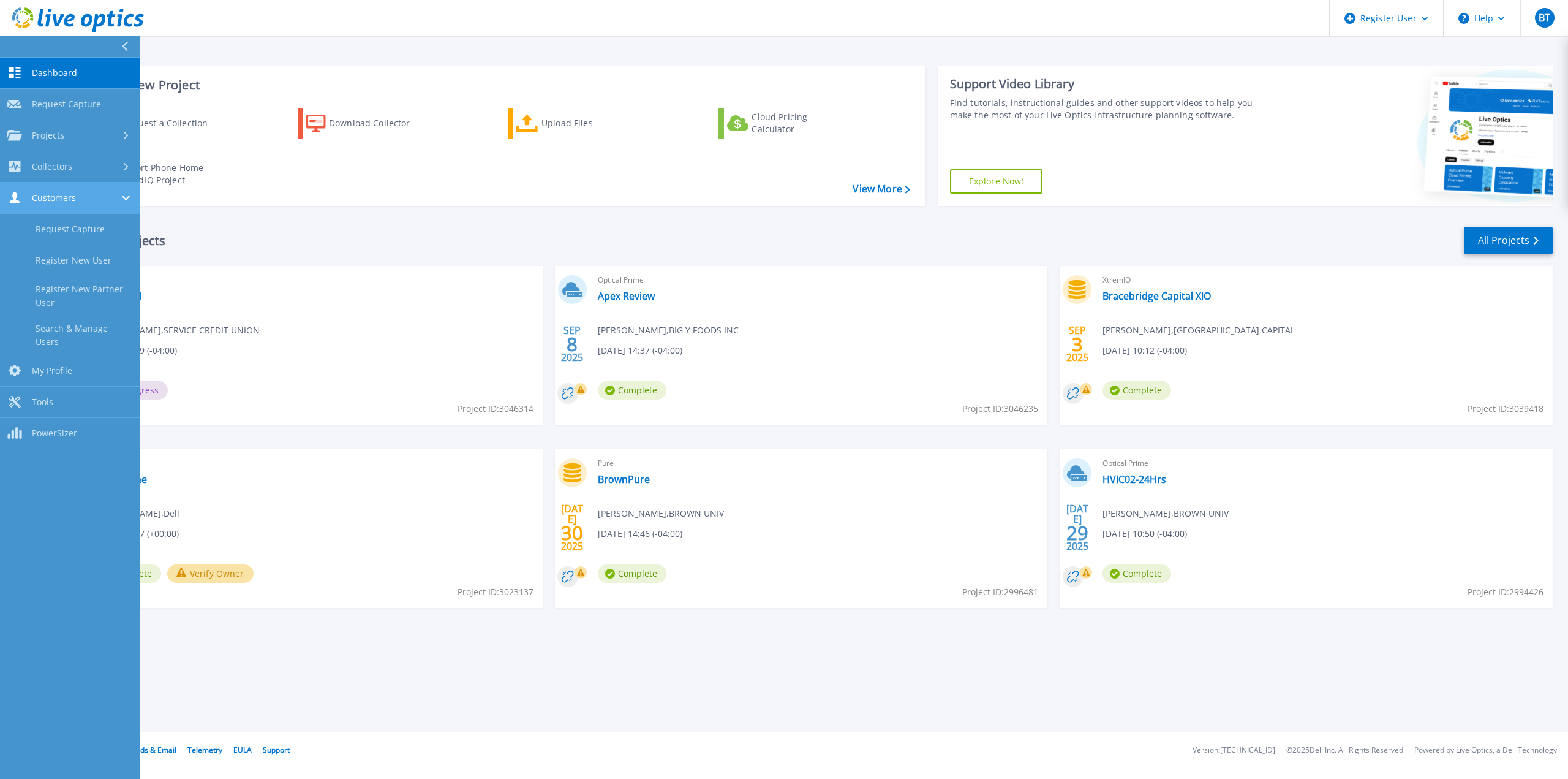
click at [8, 200] on icon at bounding box center [14, 197] width 15 height 12
click at [14, 187] on link "Customers Customers" at bounding box center [69, 198] width 140 height 32
click at [256, 217] on div "Recent Projects All Projects 85 % SEP 8 2025 Optical Prime SSOC-UTL1 Bob Garnea…" at bounding box center [800, 429] width 1506 height 427
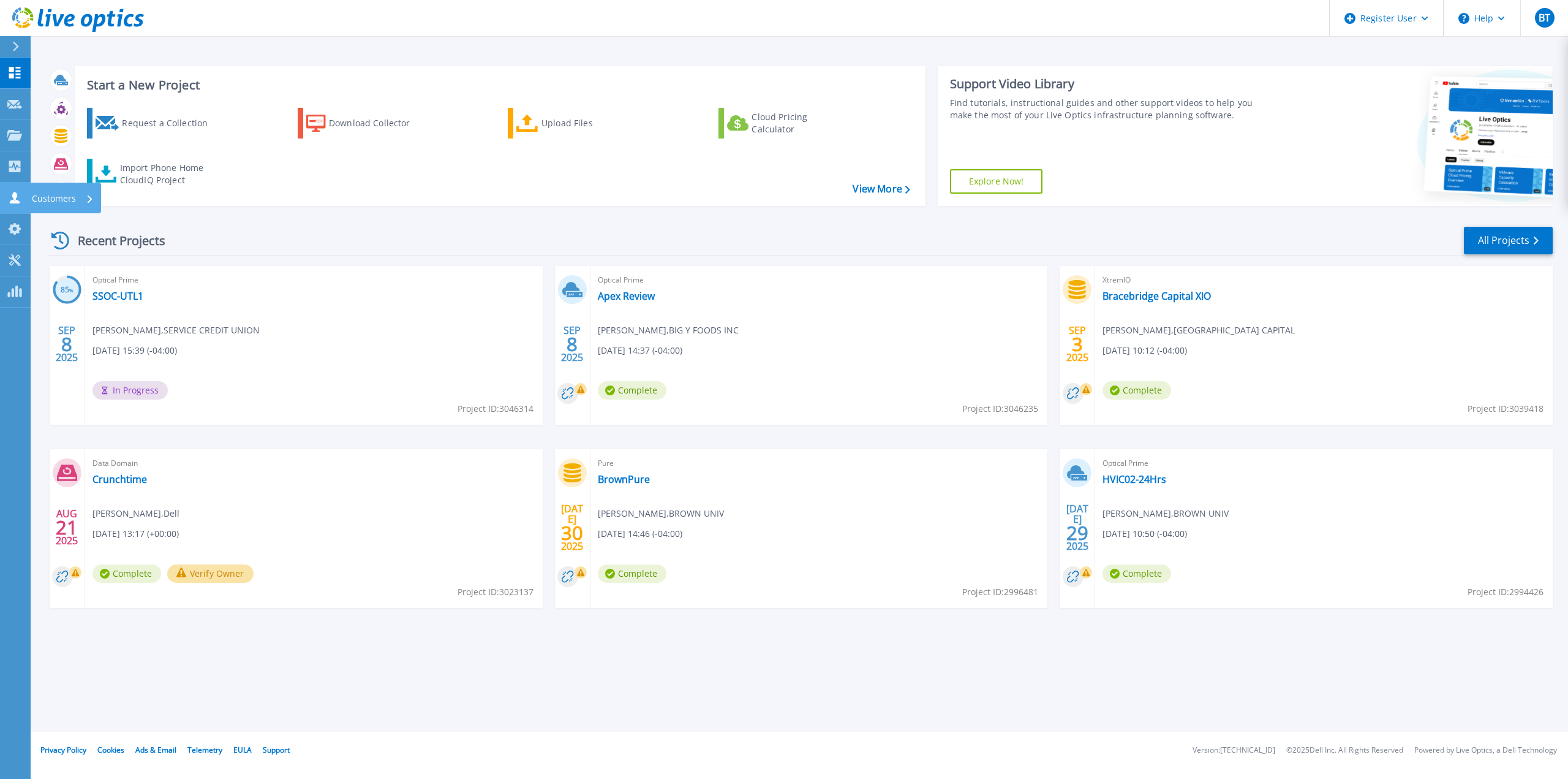
click at [22, 195] on icon at bounding box center [14, 197] width 15 height 12
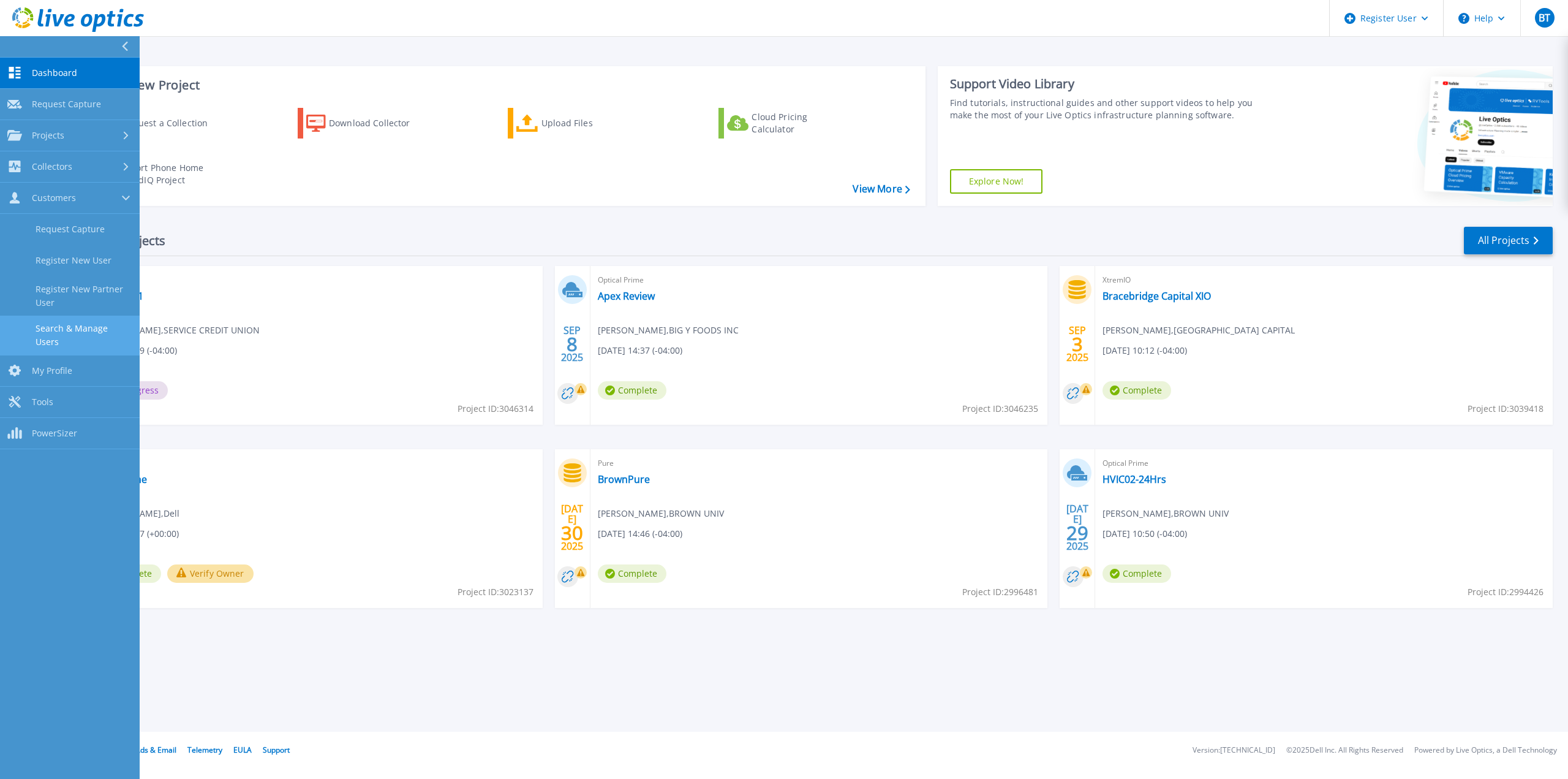
click at [99, 336] on link "Search & Manage Users" at bounding box center [69, 335] width 140 height 40
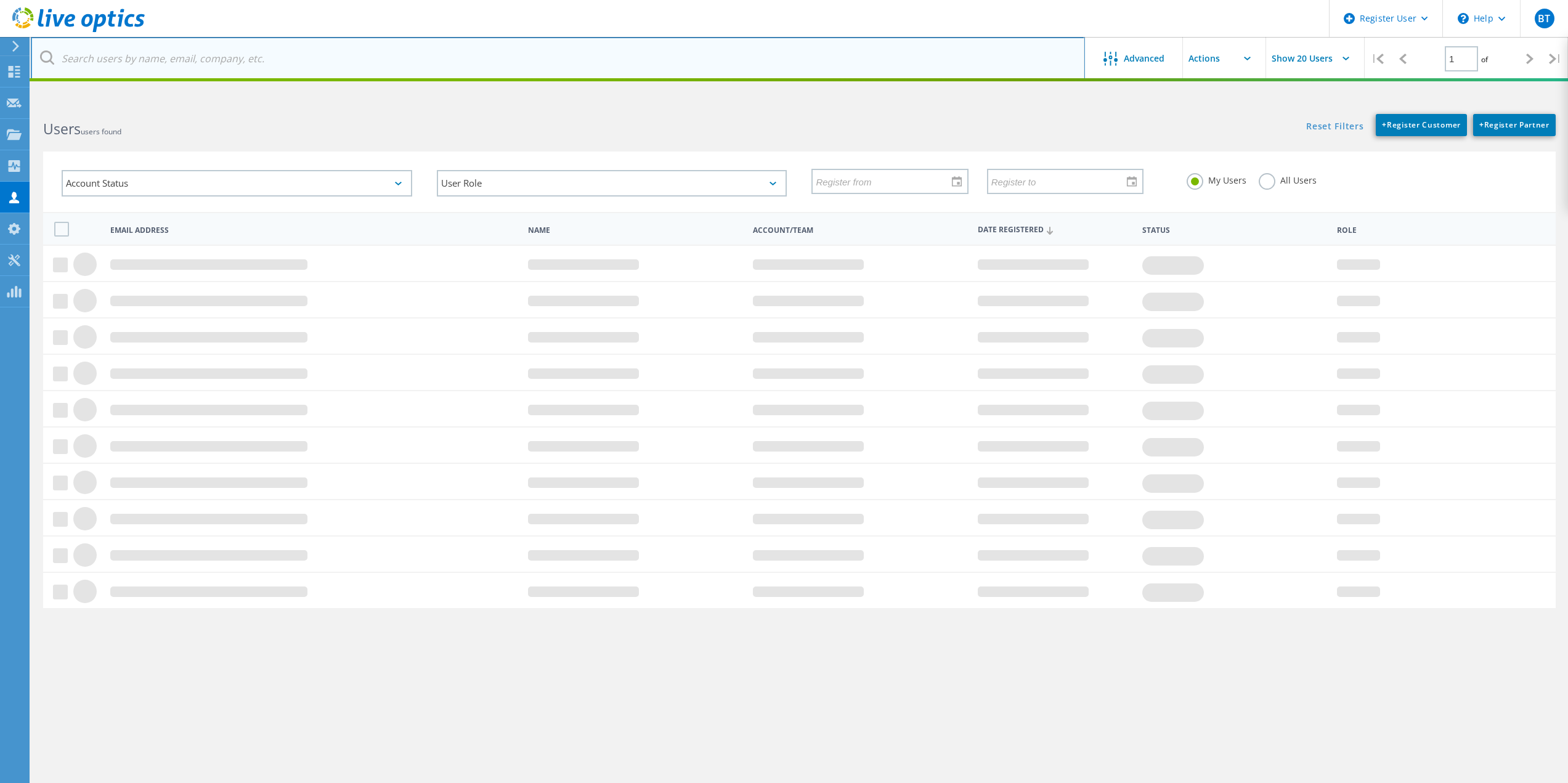
click at [282, 70] on input "text" at bounding box center [558, 58] width 1054 height 43
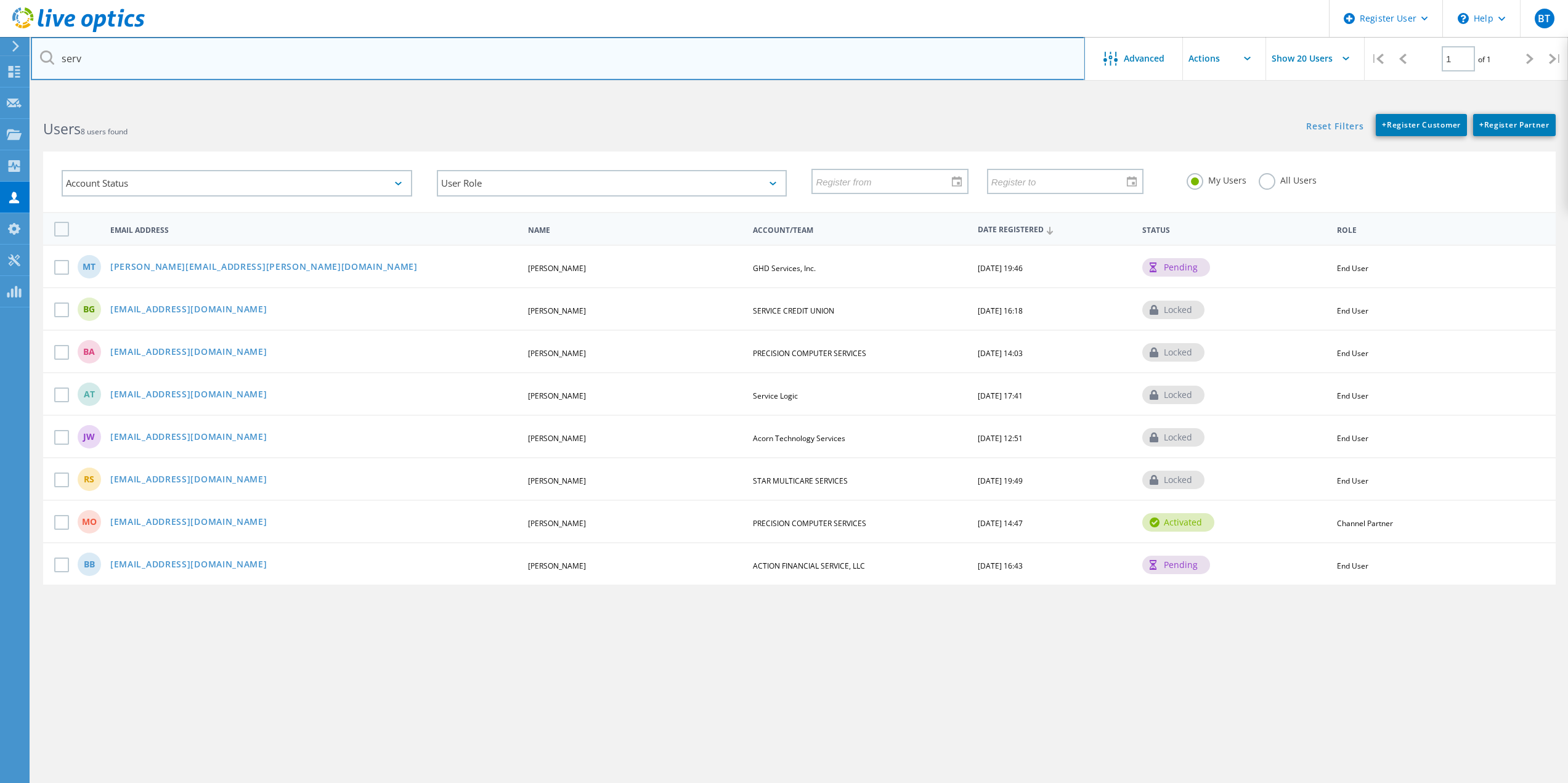
type input "service credit union"
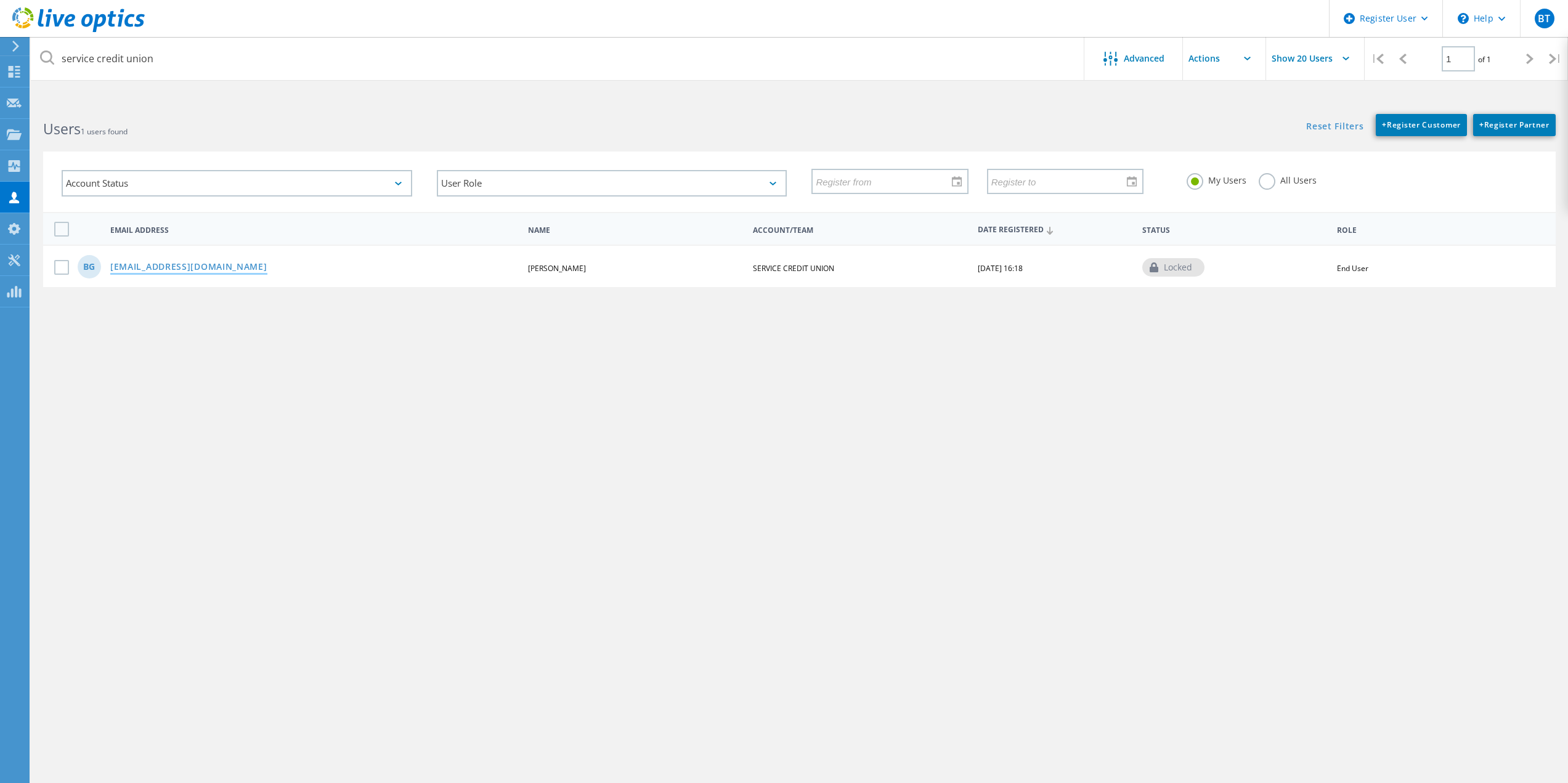
click at [169, 270] on link "[EMAIL_ADDRESS][DOMAIN_NAME]" at bounding box center [190, 267] width 158 height 11
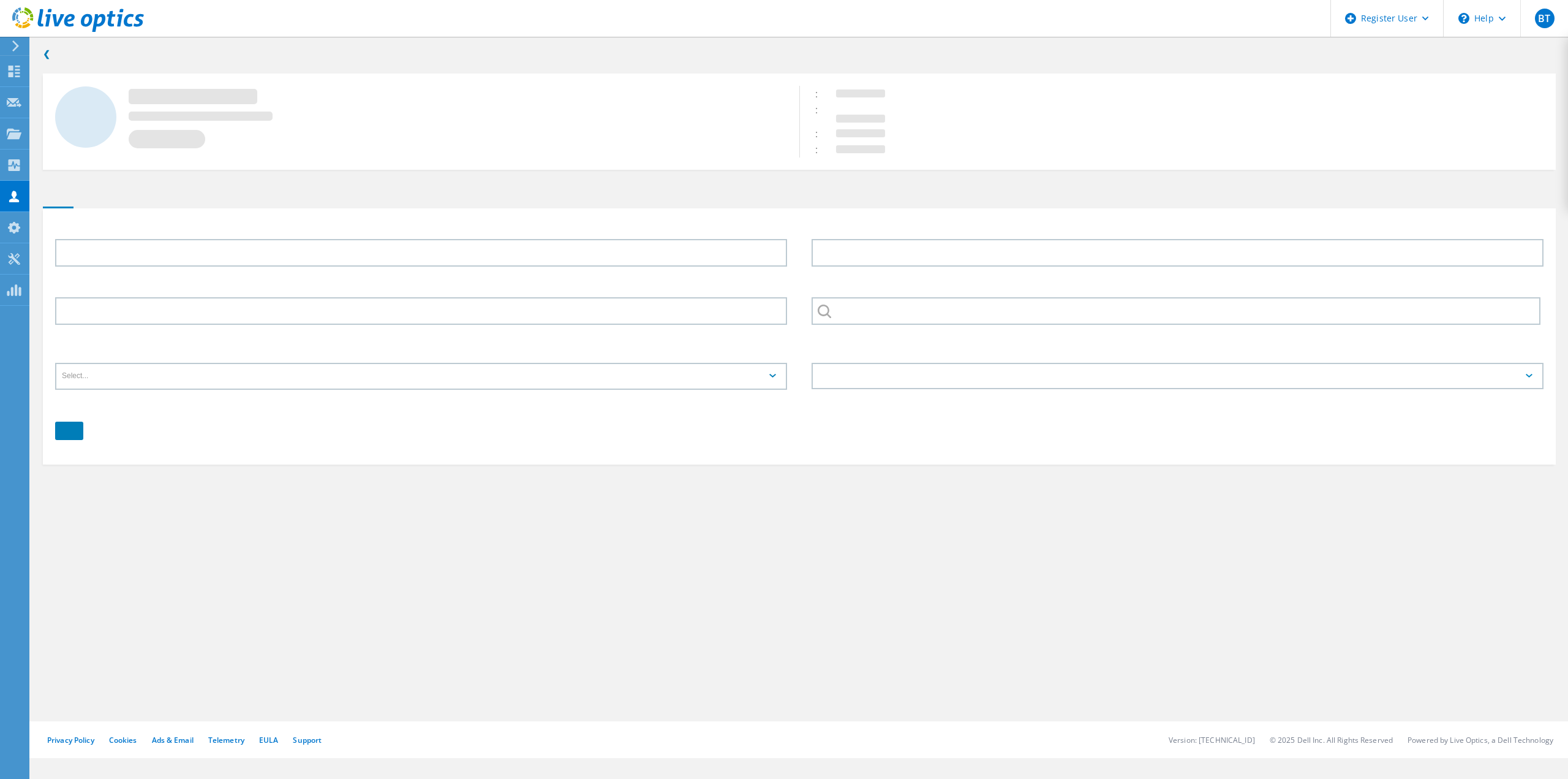
type input "Bob"
type input "Garneau"
type input "SERVICE CREDIT UNION"
type input "English"
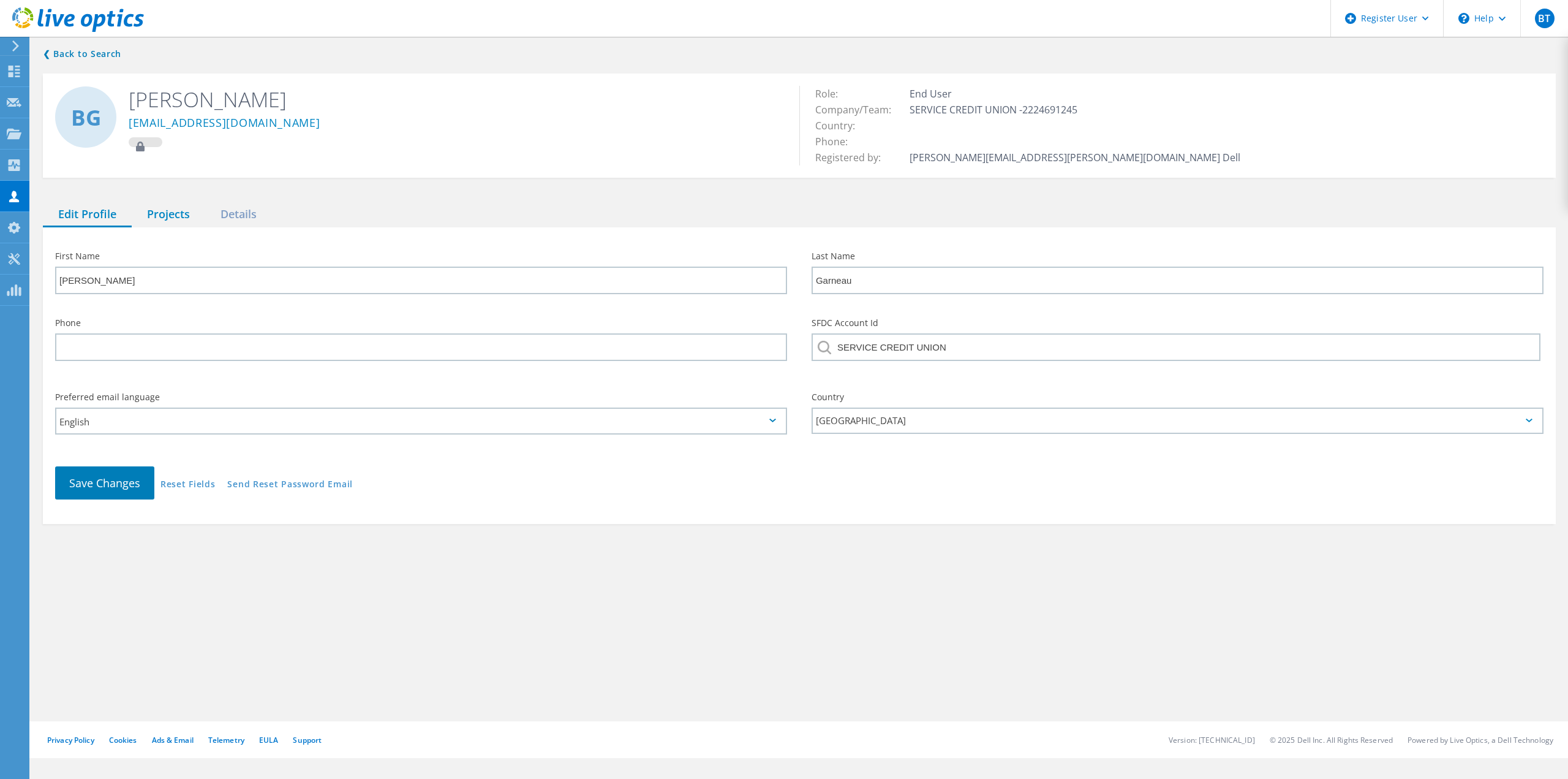
click at [171, 220] on div "Projects" at bounding box center [169, 214] width 73 height 25
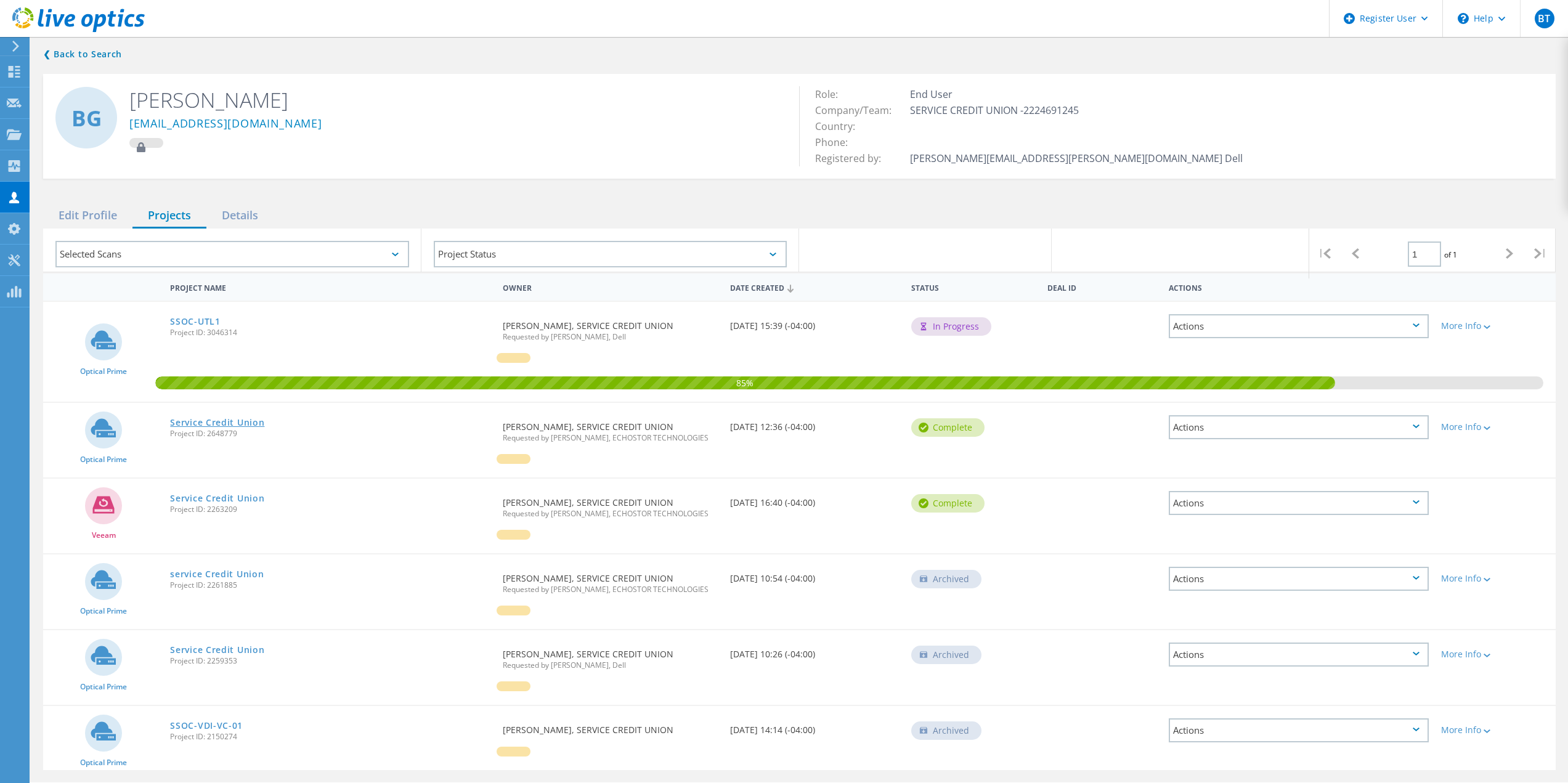
click at [234, 425] on link "Service Credit Union" at bounding box center [216, 422] width 95 height 9
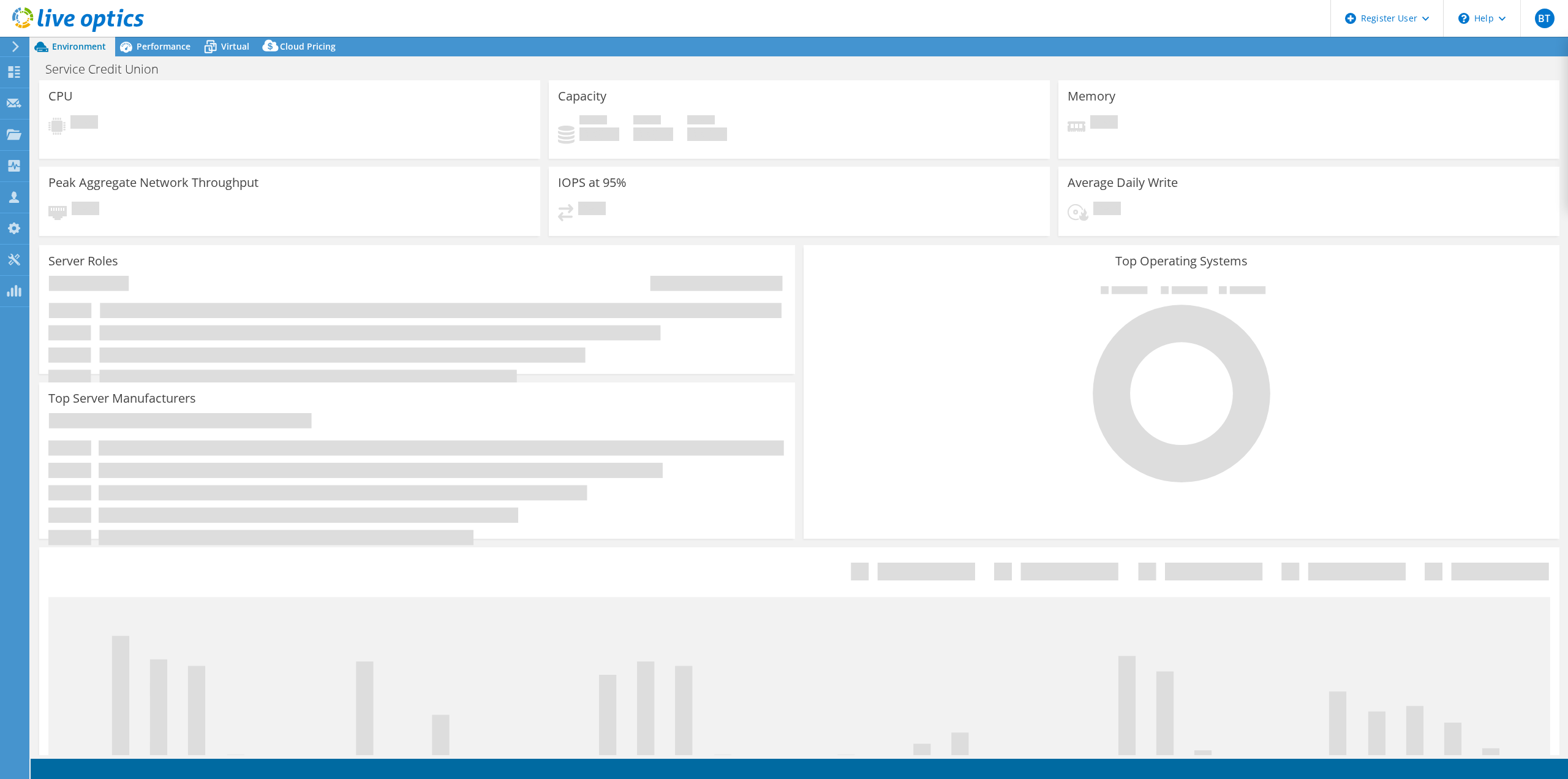
select select "USD"
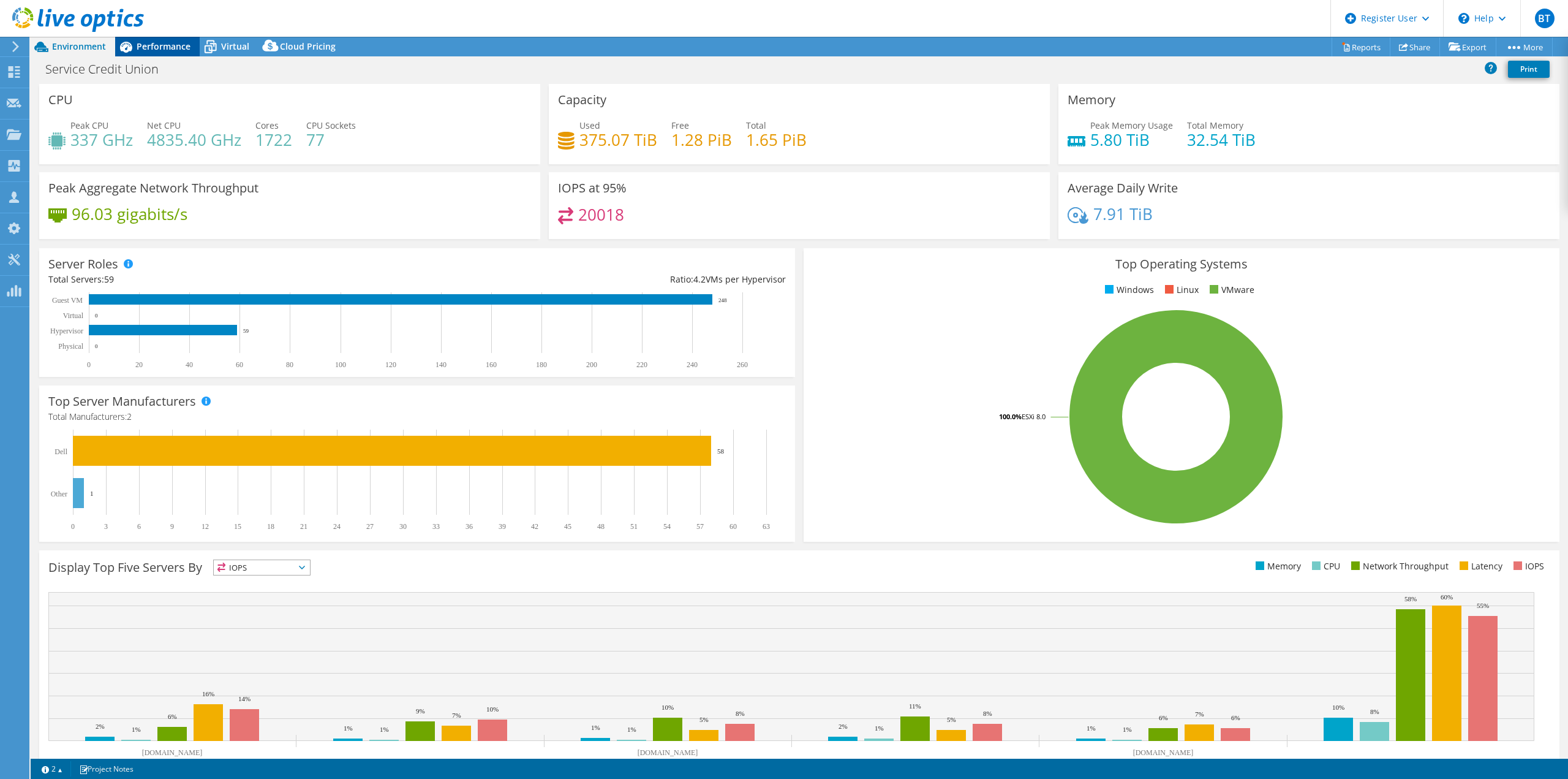
click at [165, 53] on div "Performance" at bounding box center [157, 47] width 84 height 20
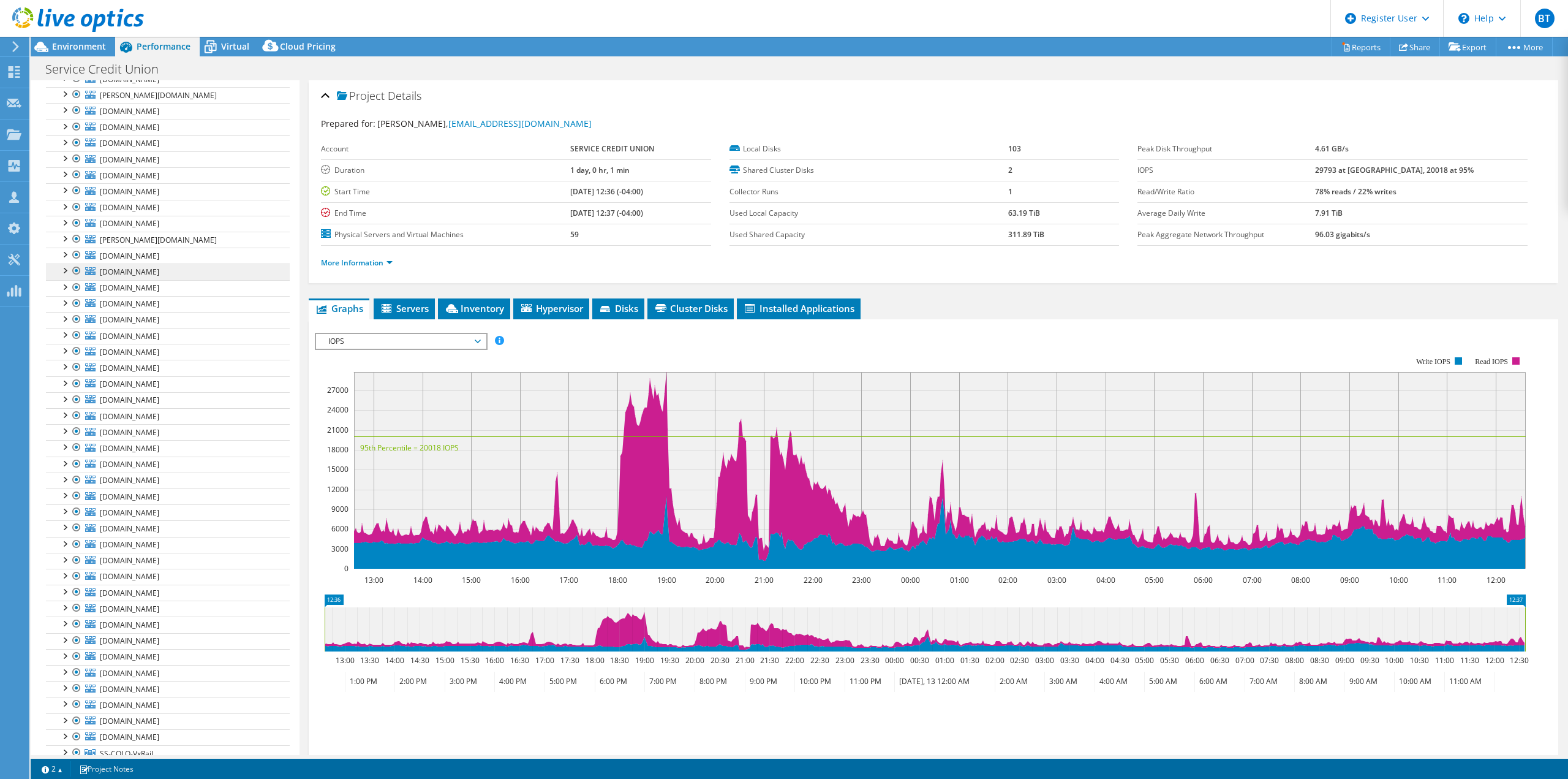
scroll to position [209, 0]
click at [63, 655] on div at bounding box center [64, 656] width 12 height 12
click at [66, 562] on div at bounding box center [64, 560] width 12 height 12
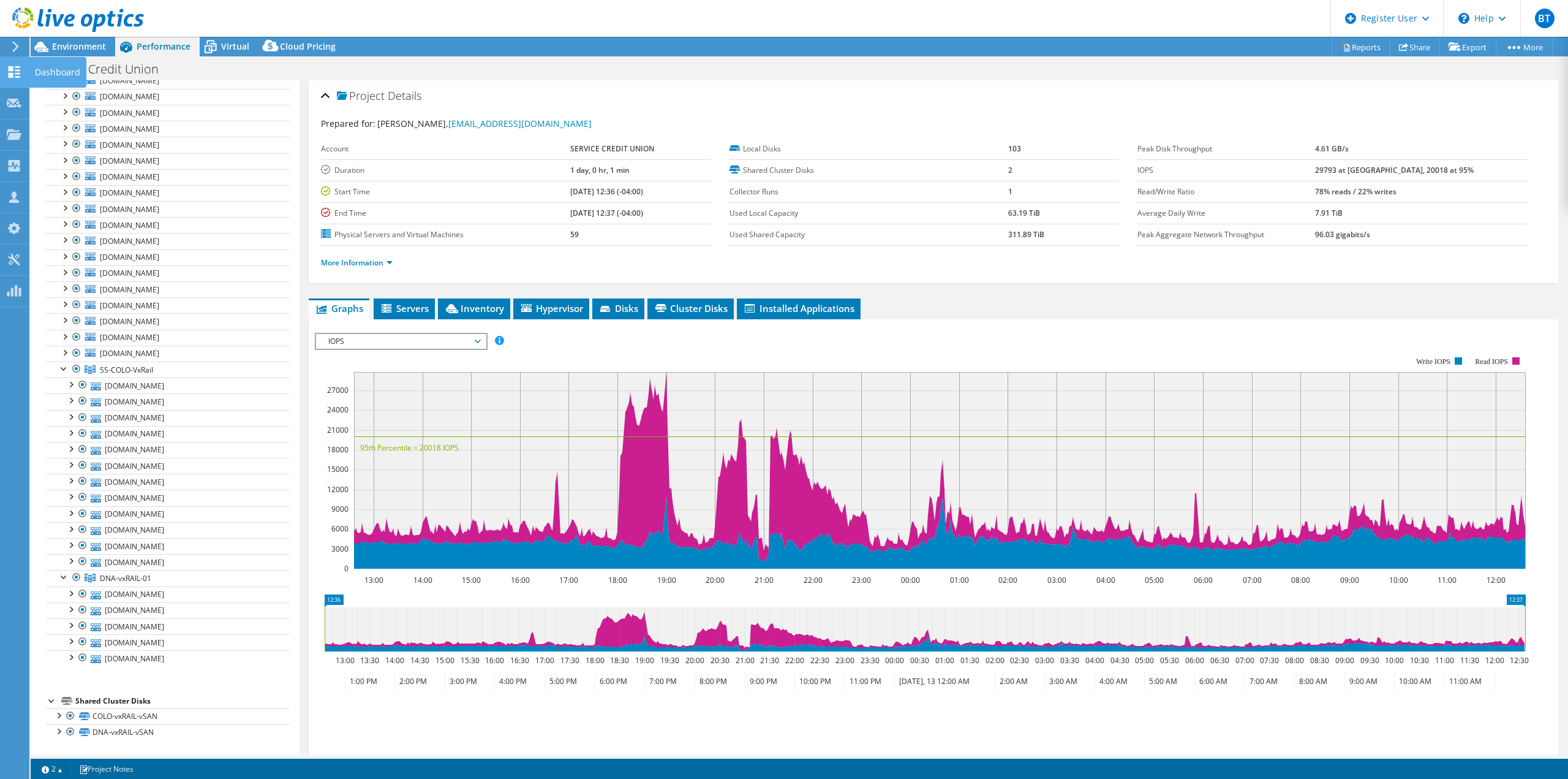
click at [18, 71] on icon at bounding box center [14, 72] width 15 height 12
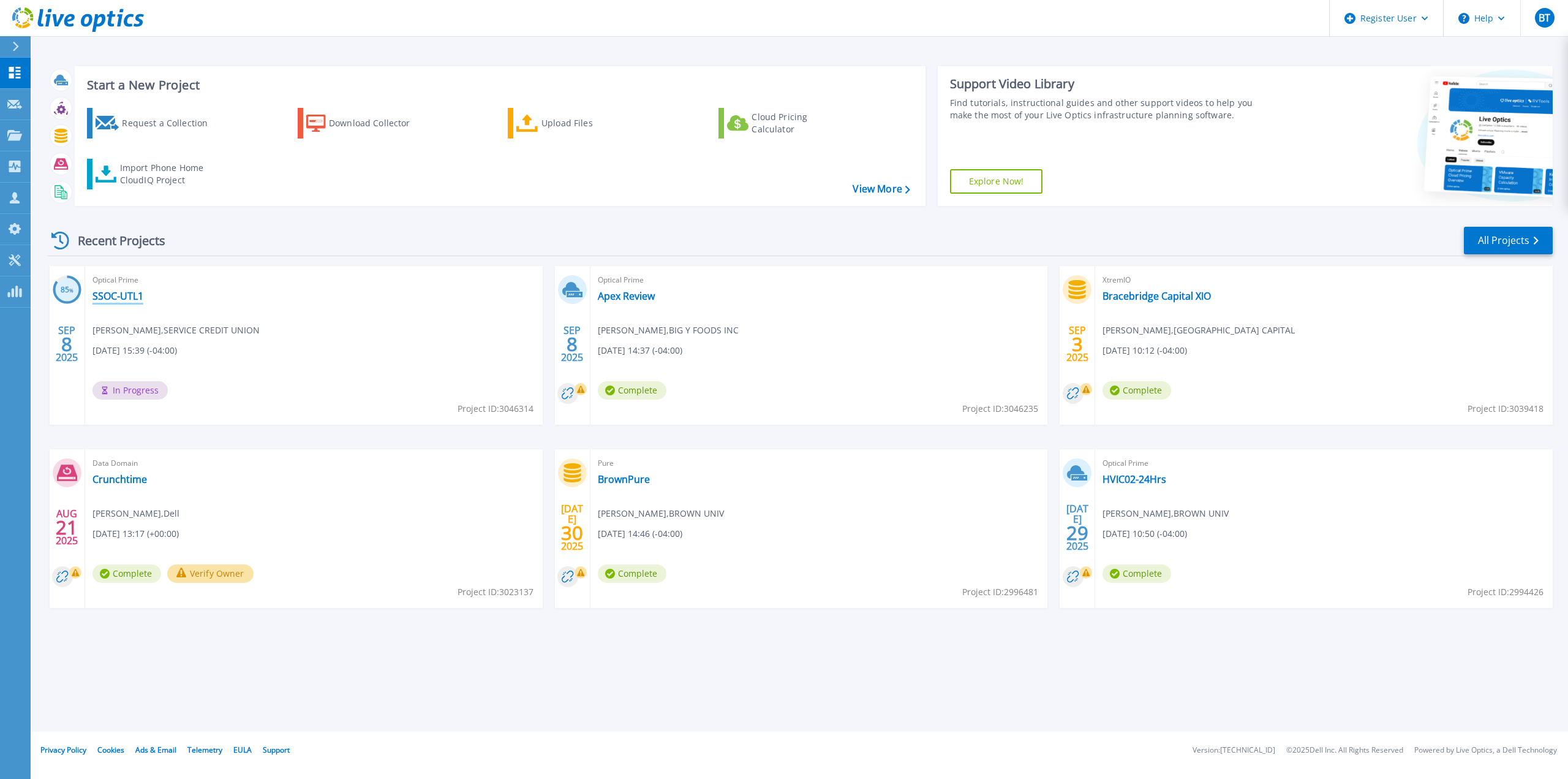
click at [107, 300] on link "SSOC-UTL1" at bounding box center [117, 296] width 51 height 12
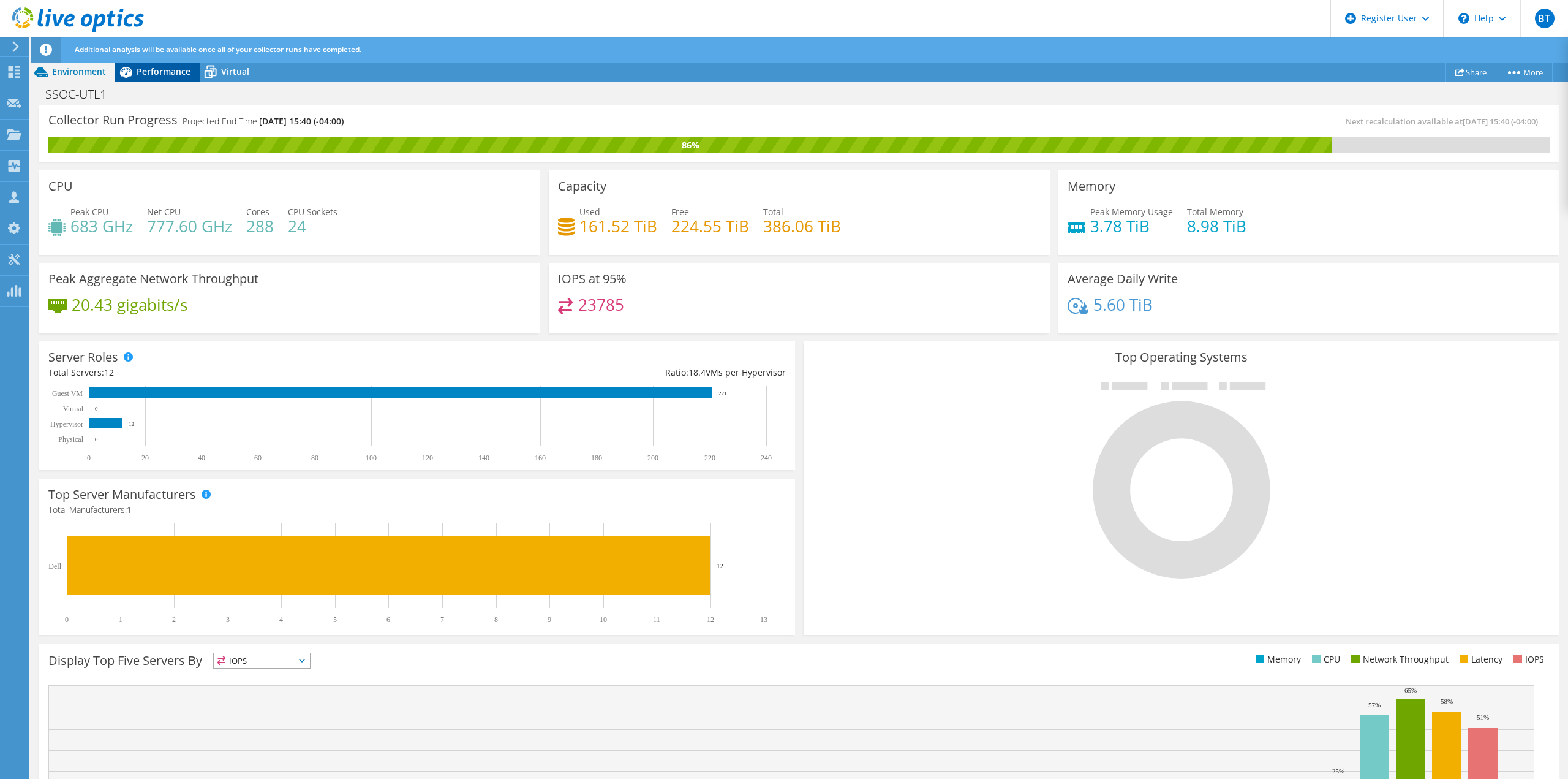
click at [166, 73] on span "Performance" at bounding box center [164, 71] width 54 height 12
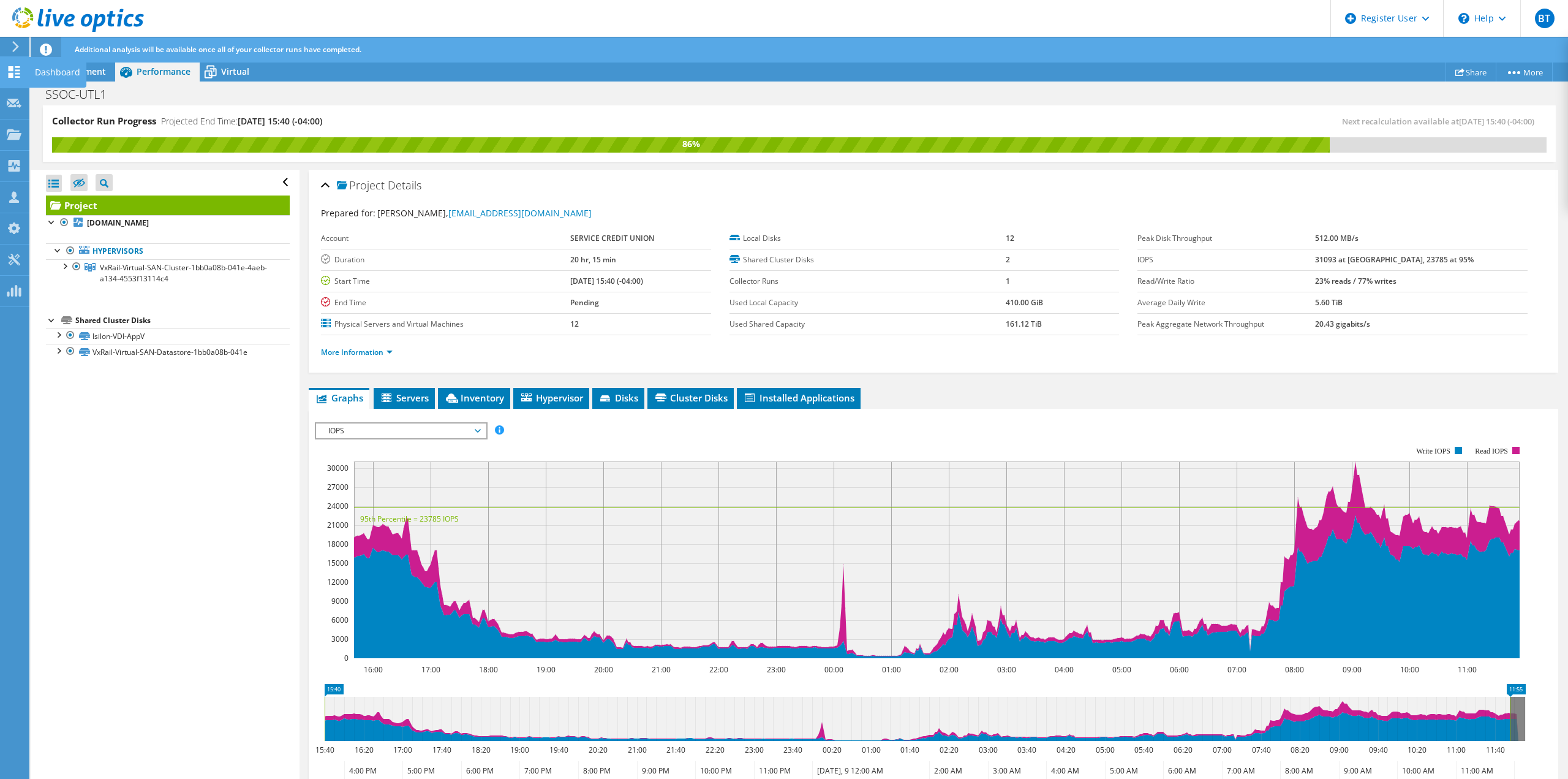
click at [11, 66] on use at bounding box center [15, 72] width 12 height 12
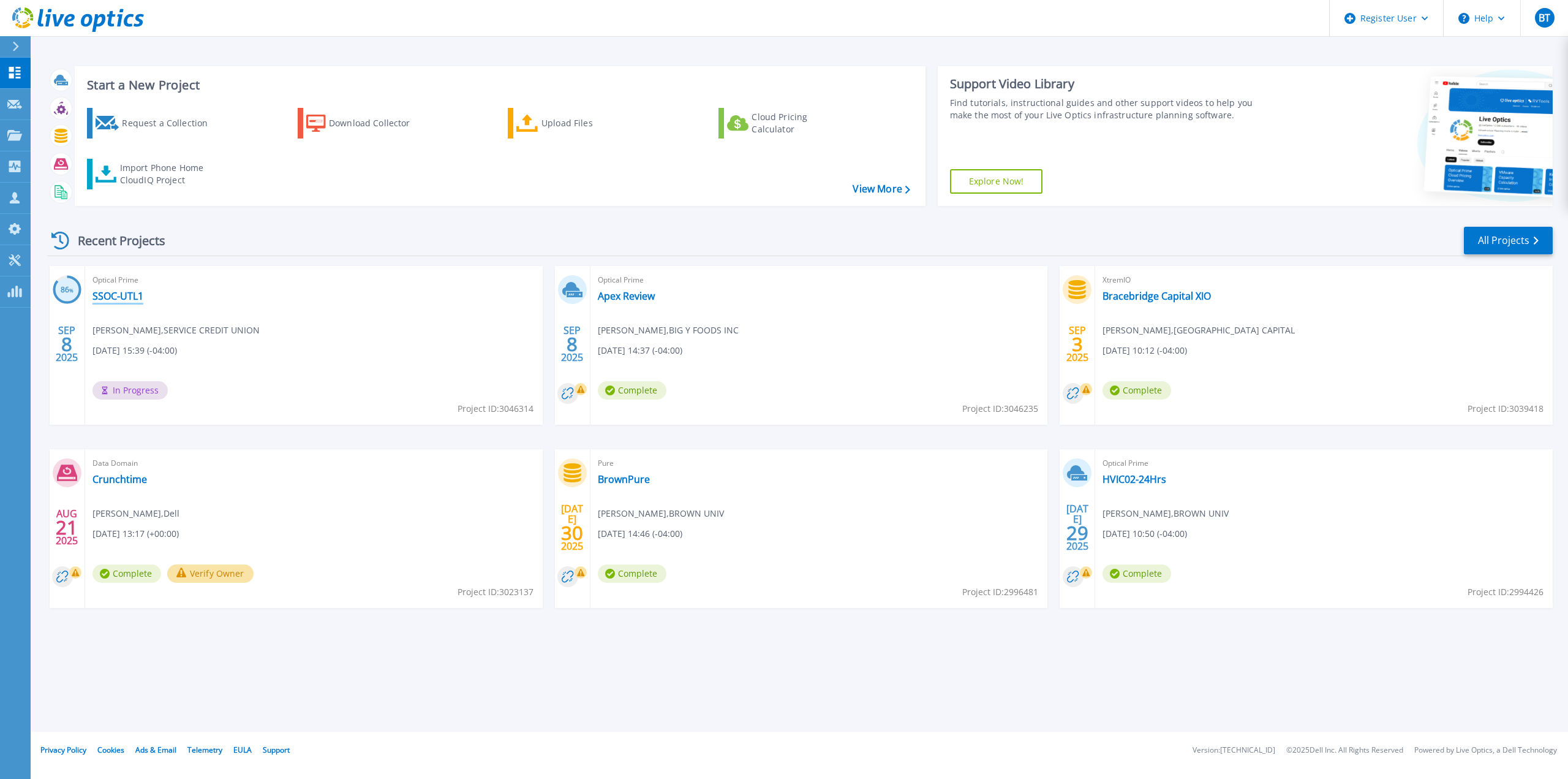
click at [123, 293] on link "SSOC-UTL1" at bounding box center [117, 296] width 51 height 12
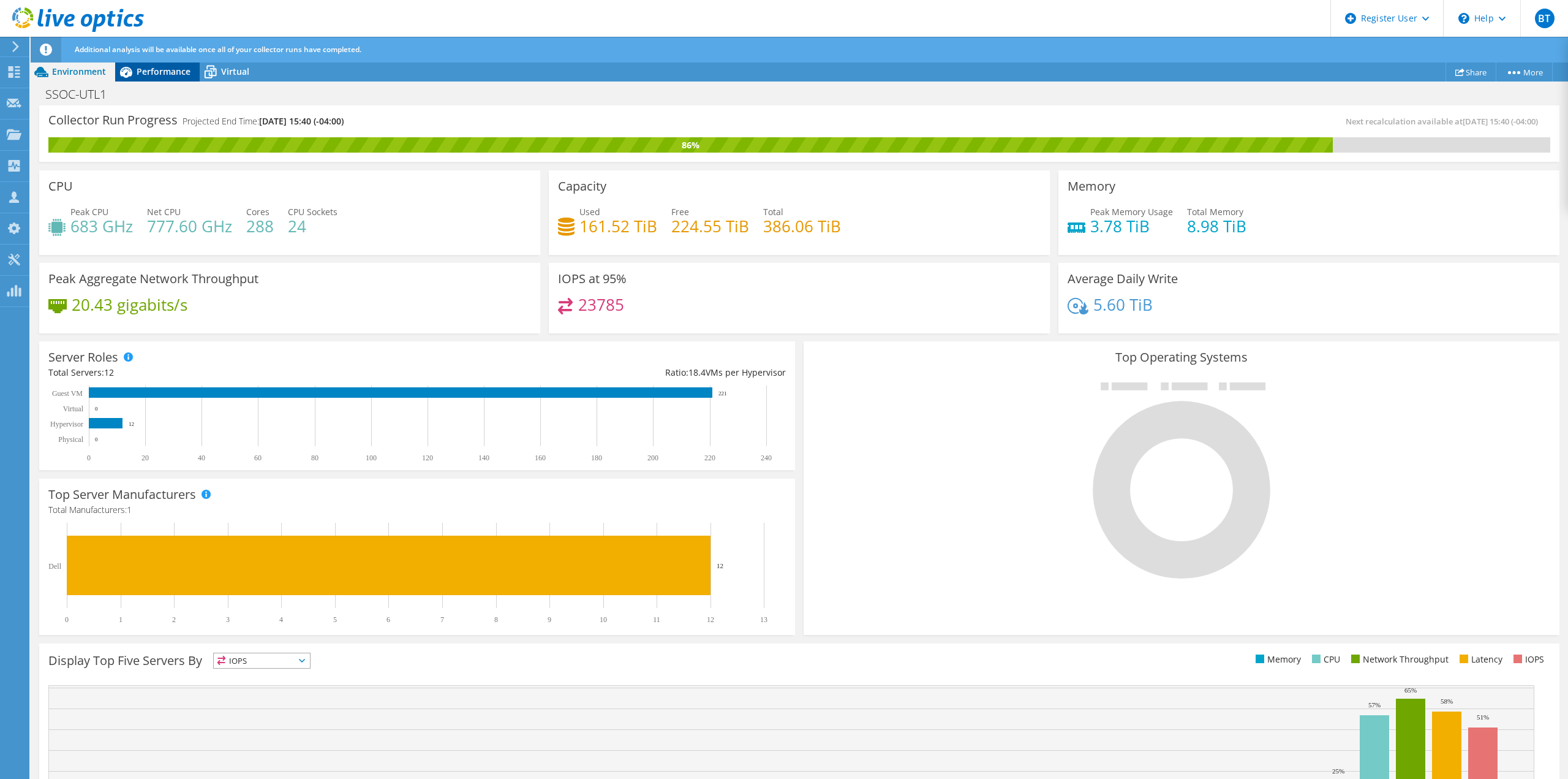
click at [153, 73] on span "Performance" at bounding box center [164, 71] width 54 height 12
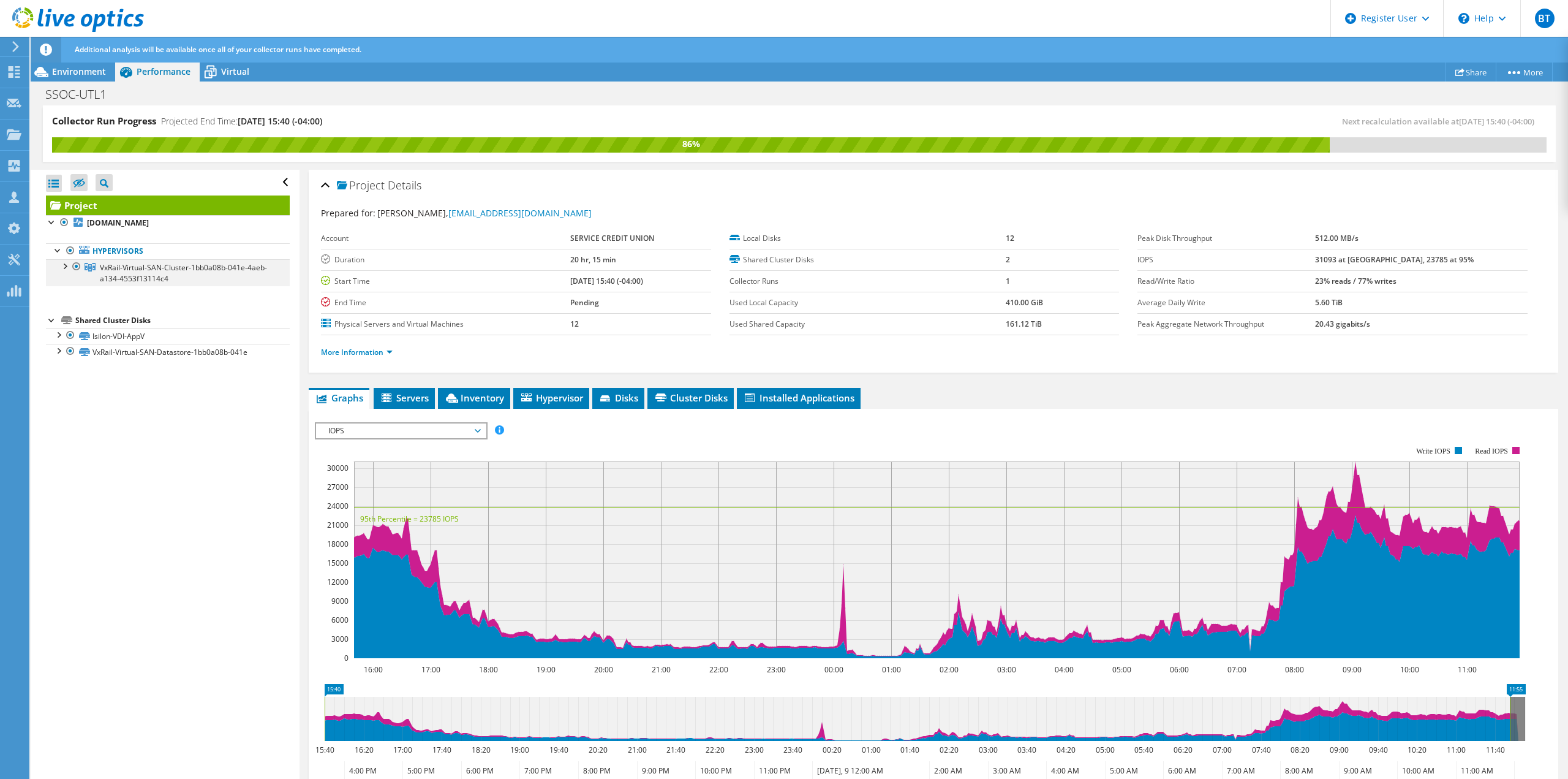
click at [63, 267] on div at bounding box center [64, 265] width 12 height 12
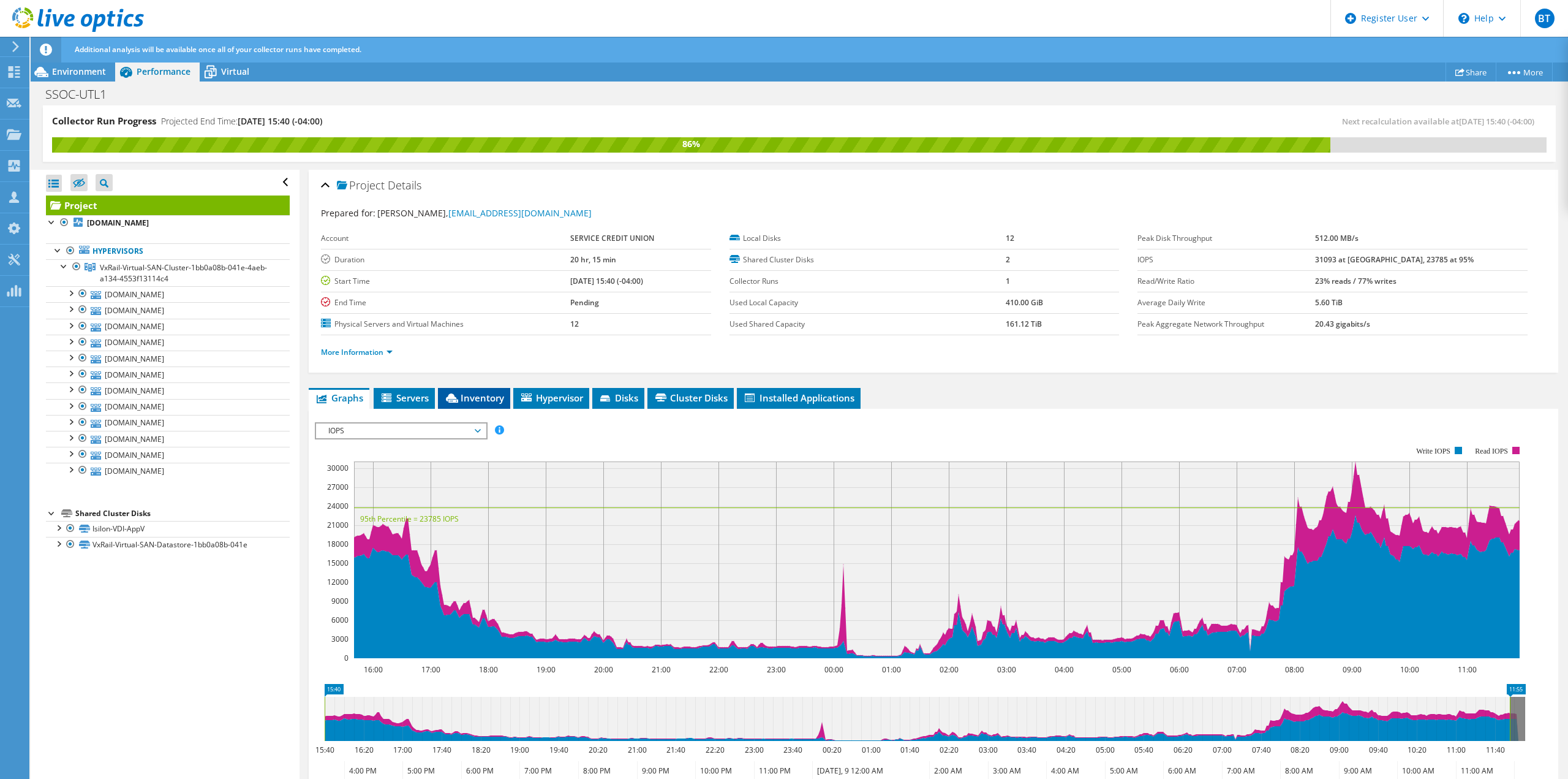
click at [491, 394] on span "Inventory" at bounding box center [474, 398] width 60 height 12
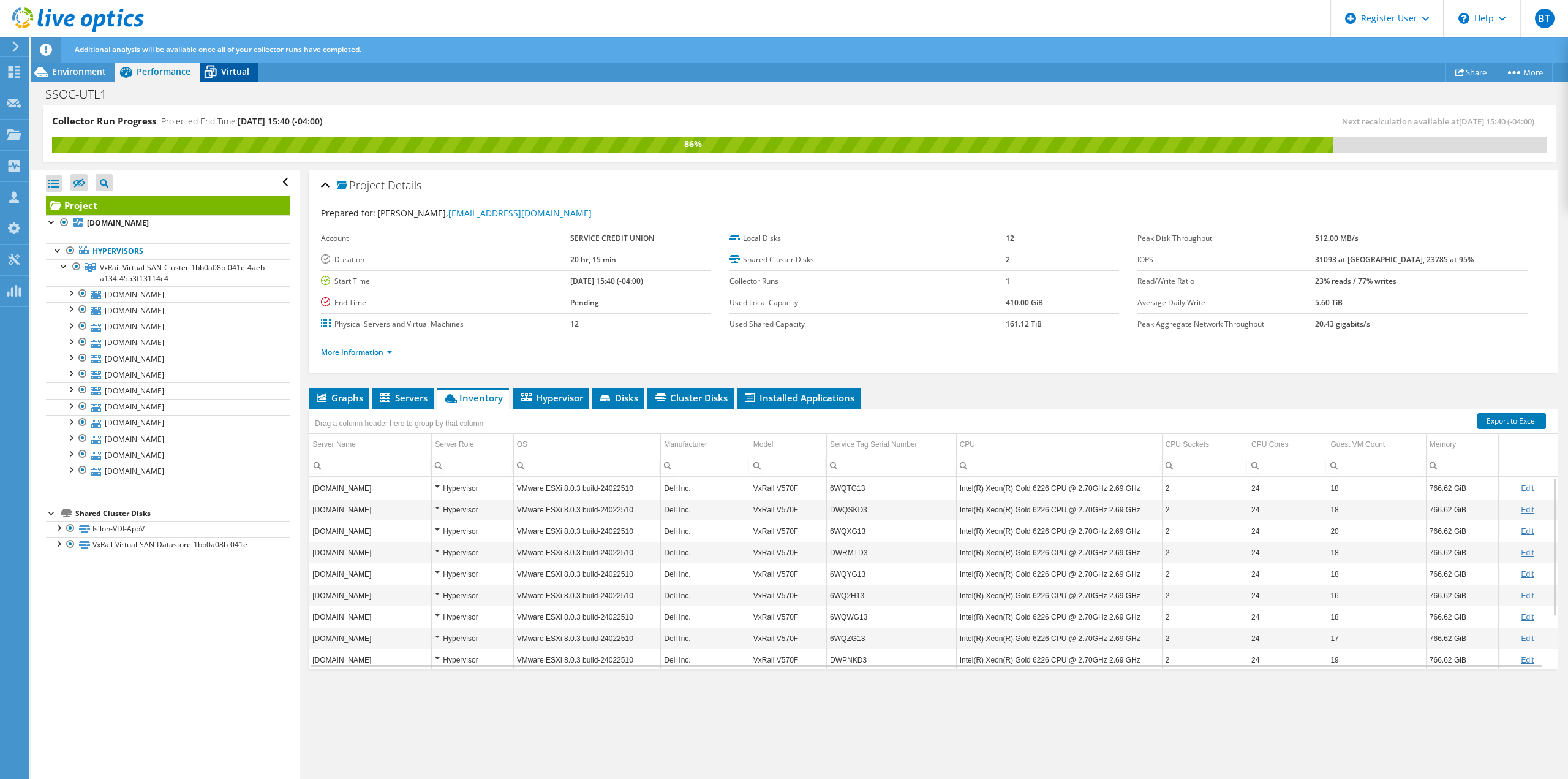
click at [222, 68] on span "Virtual" at bounding box center [235, 71] width 28 height 12
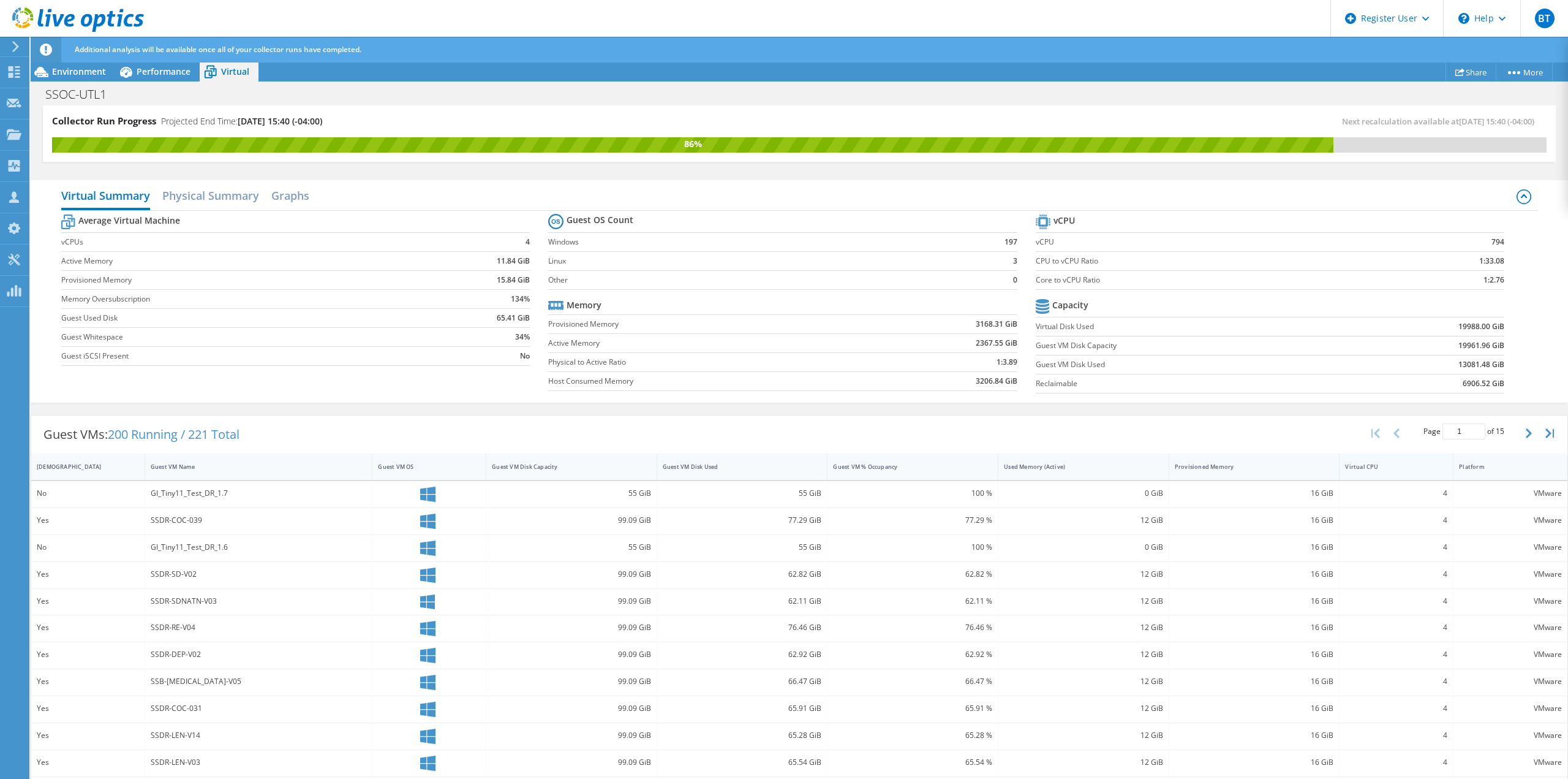
click at [1409, 475] on div "Virtual CPU" at bounding box center [1388, 466] width 98 height 19
click at [1404, 473] on div "Virtual CPU" at bounding box center [1388, 466] width 98 height 19
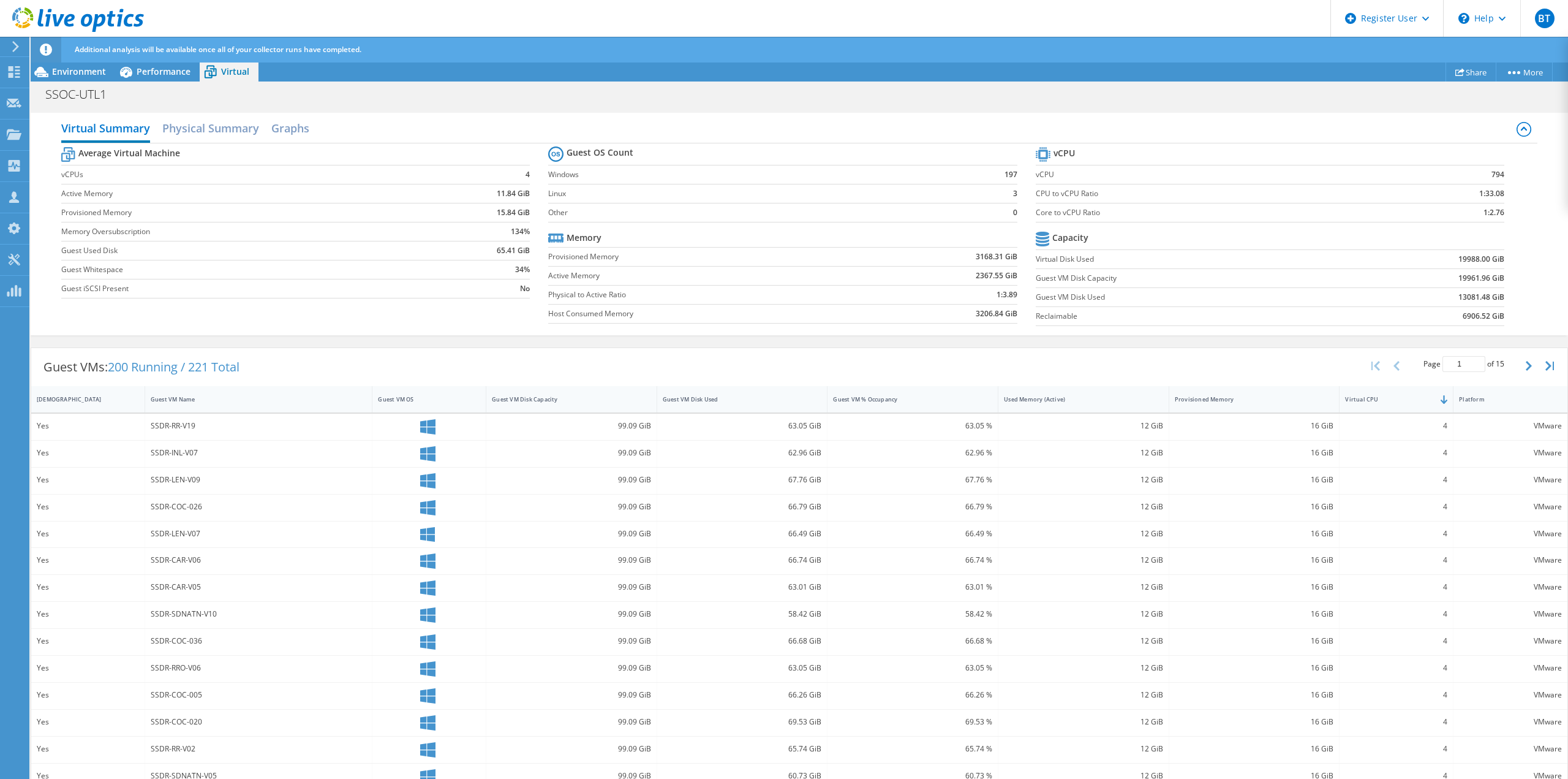
scroll to position [111, 0]
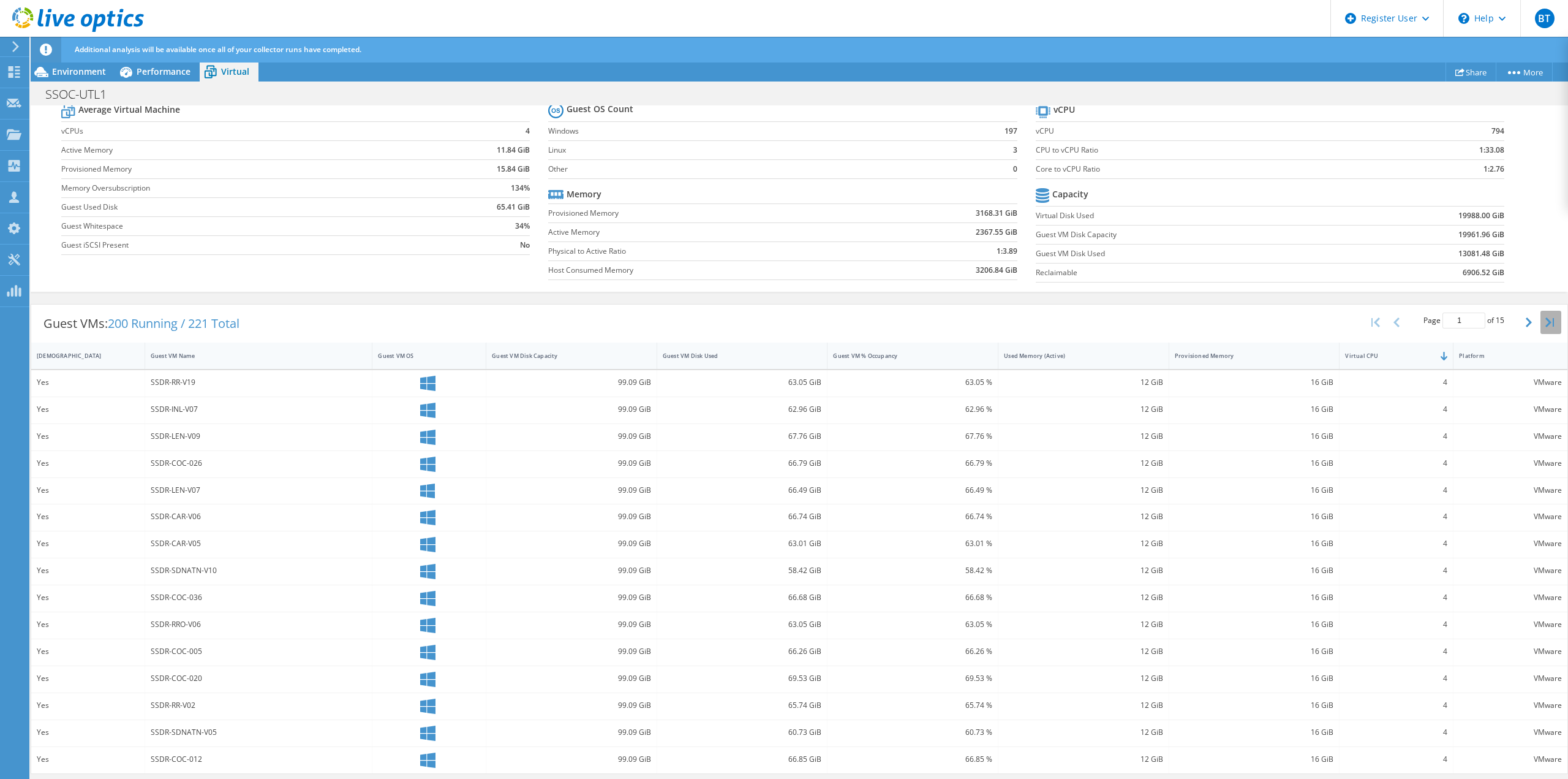
click at [1545, 320] on icon "button" at bounding box center [1549, 323] width 9 height 10
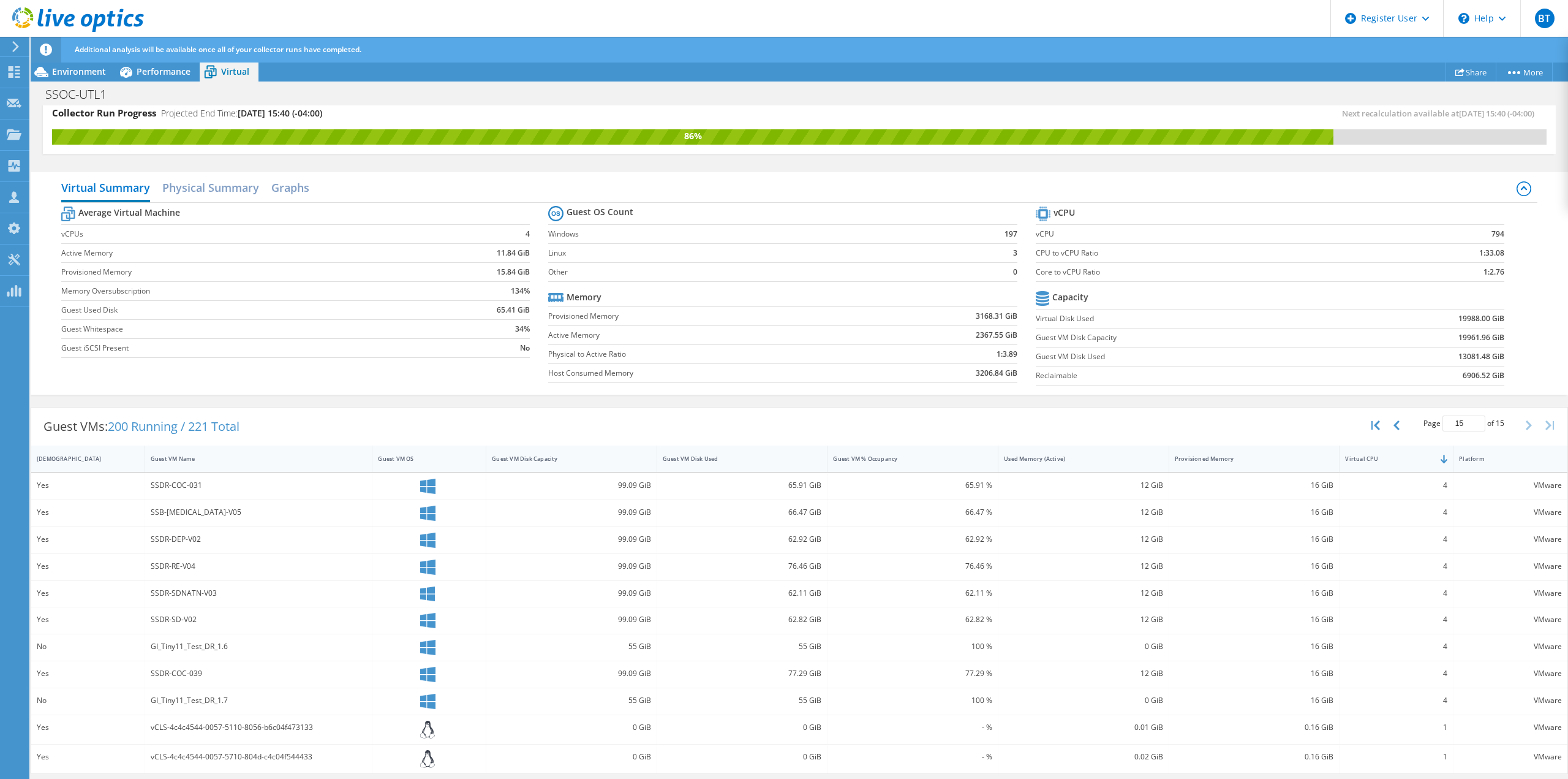
scroll to position [8, 0]
click at [1372, 421] on icon "button" at bounding box center [1376, 426] width 9 height 10
type input "1"
click at [158, 66] on span "Performance" at bounding box center [164, 71] width 54 height 12
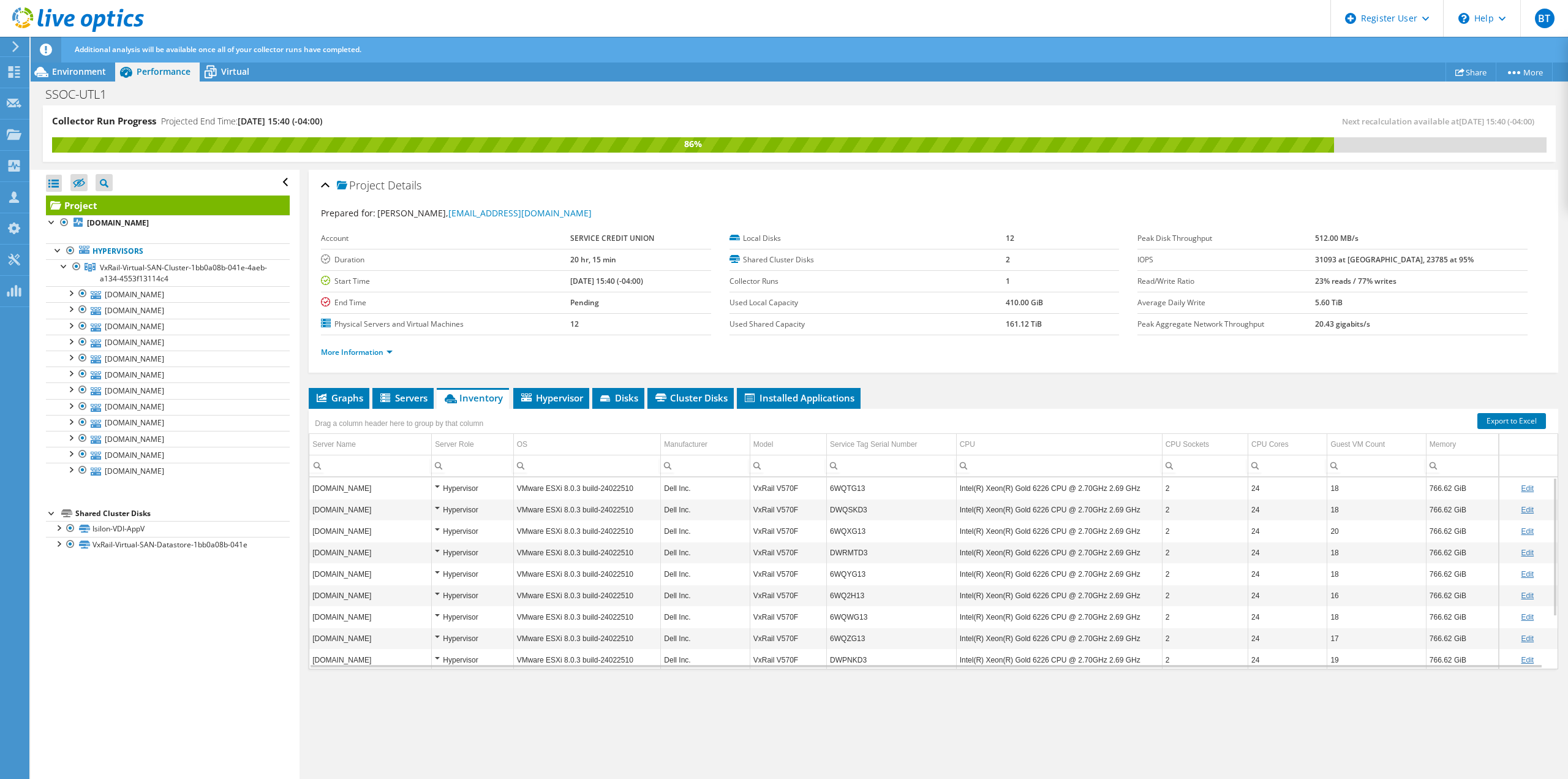
scroll to position [0, 0]
click at [231, 76] on span "Virtual" at bounding box center [235, 71] width 28 height 12
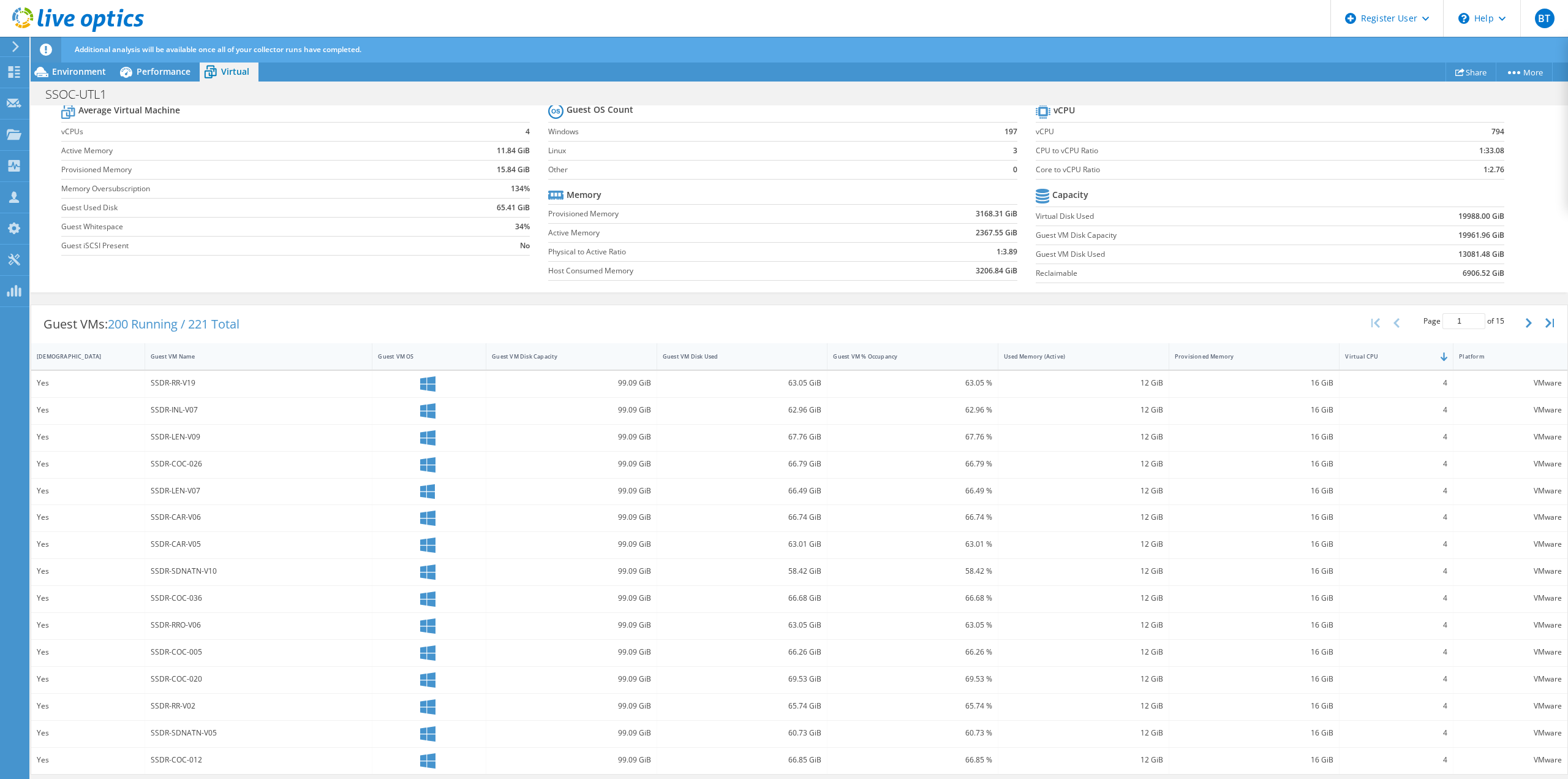
scroll to position [111, 0]
click at [164, 68] on span "Performance" at bounding box center [164, 71] width 54 height 12
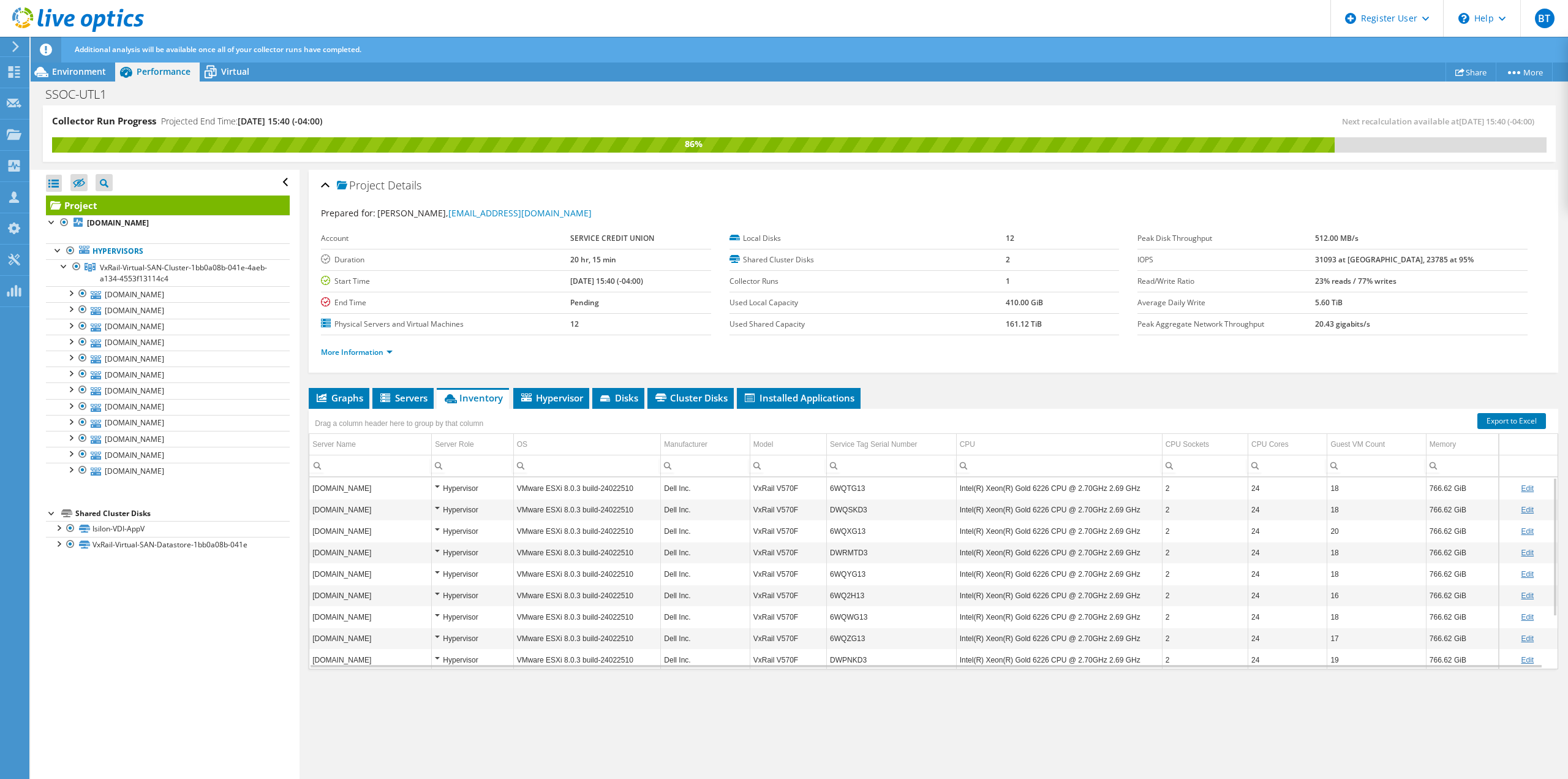
scroll to position [0, 0]
click at [60, 65] on div "Environment" at bounding box center [72, 71] width 84 height 20
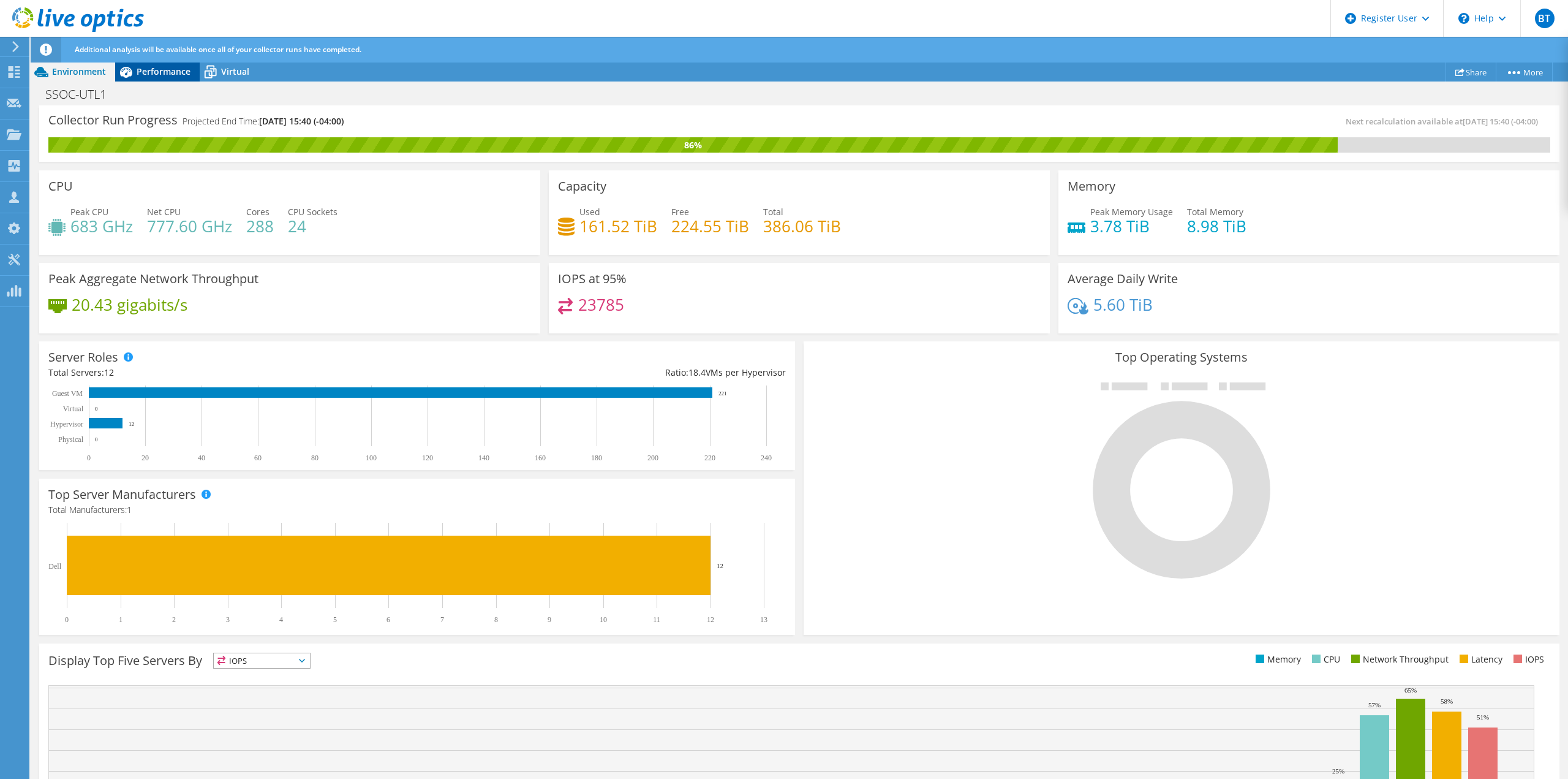
click at [151, 73] on span "Performance" at bounding box center [164, 71] width 54 height 12
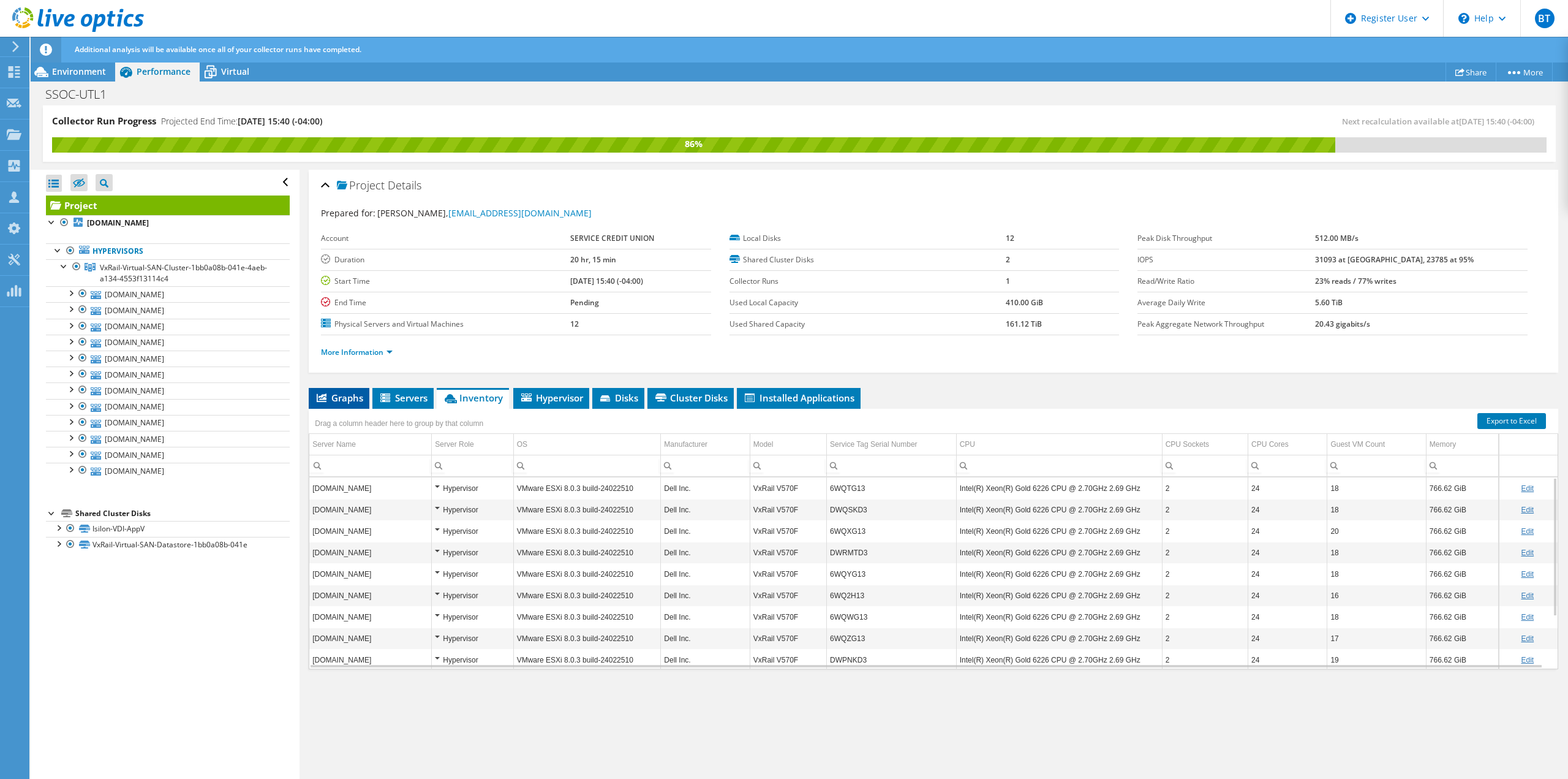
click at [344, 394] on span "Graphs" at bounding box center [339, 398] width 49 height 12
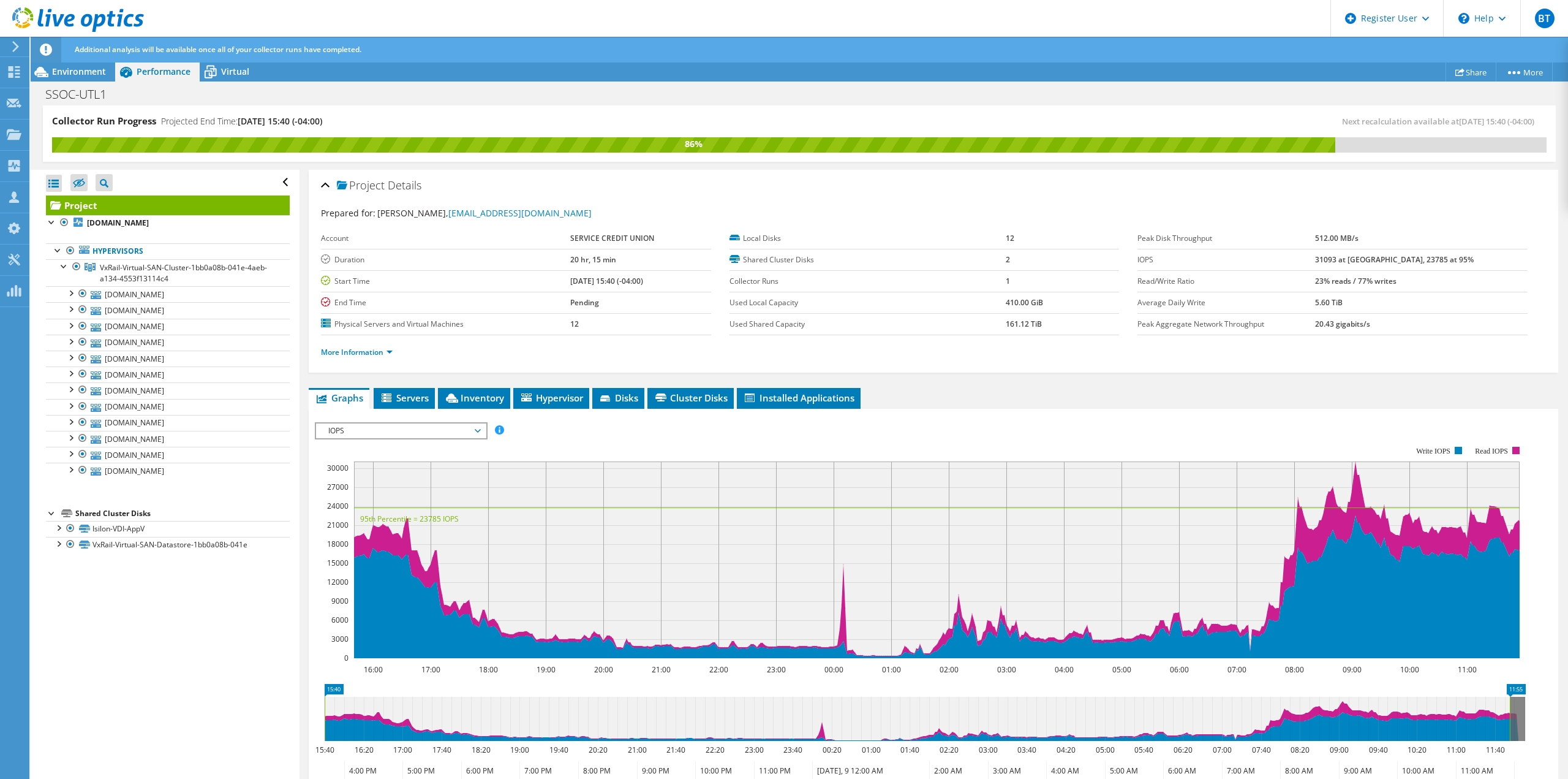
click at [390, 437] on span "IOPS" at bounding box center [401, 431] width 158 height 15
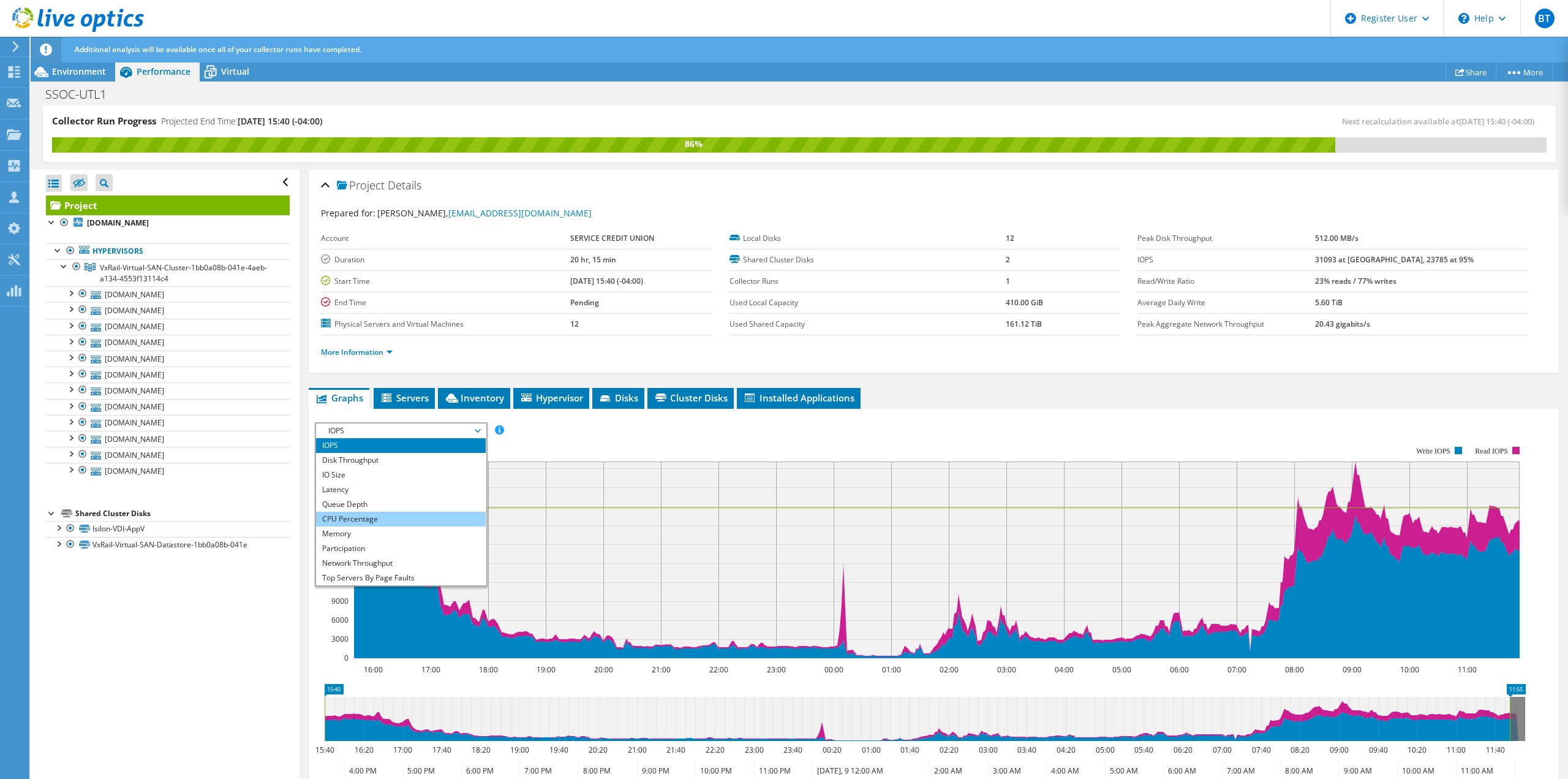
click at [389, 518] on li "CPU Percentage" at bounding box center [401, 519] width 170 height 15
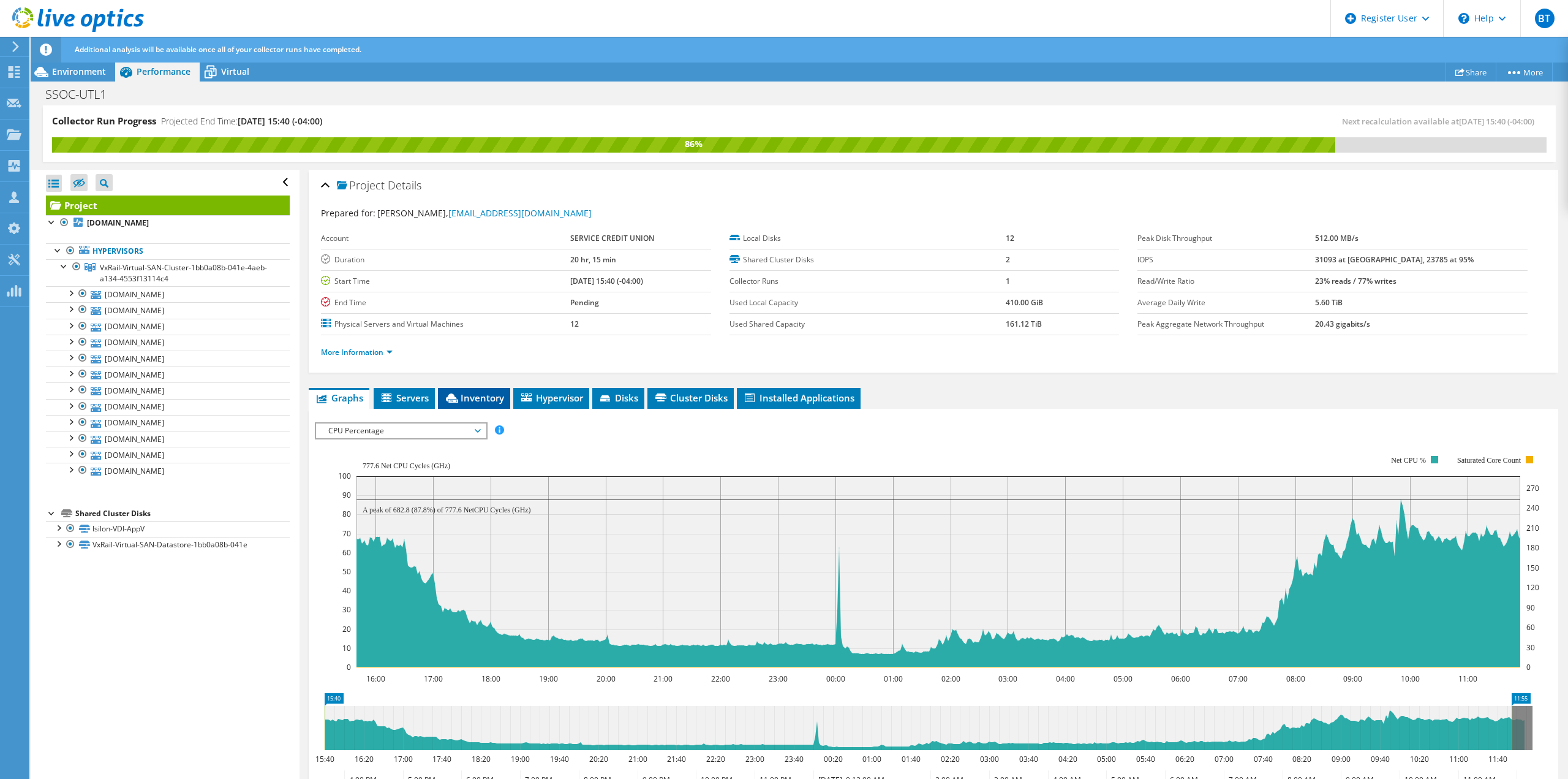
click at [507, 399] on li "Inventory" at bounding box center [474, 398] width 72 height 21
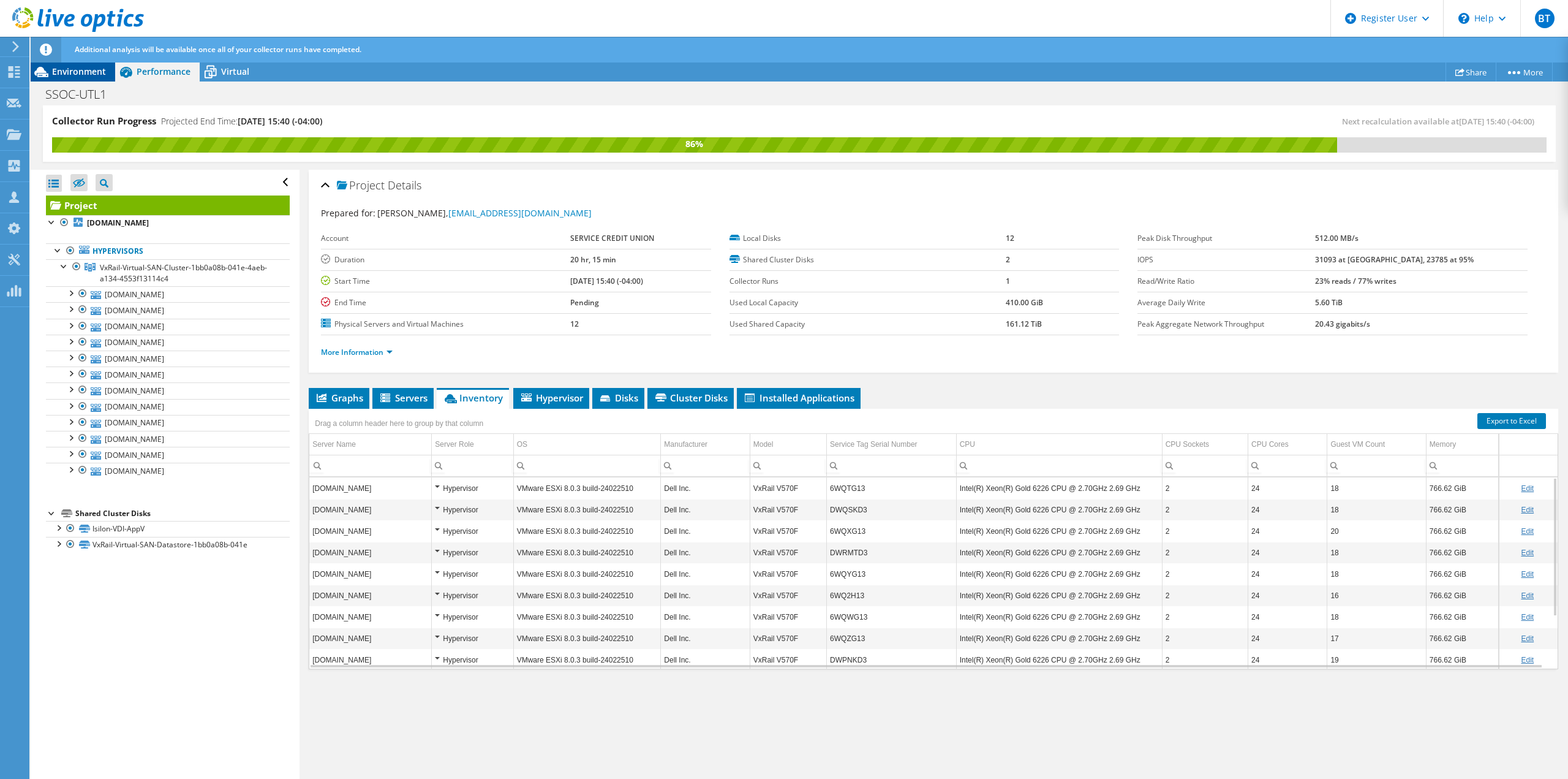
click at [82, 69] on span "Environment" at bounding box center [79, 71] width 54 height 12
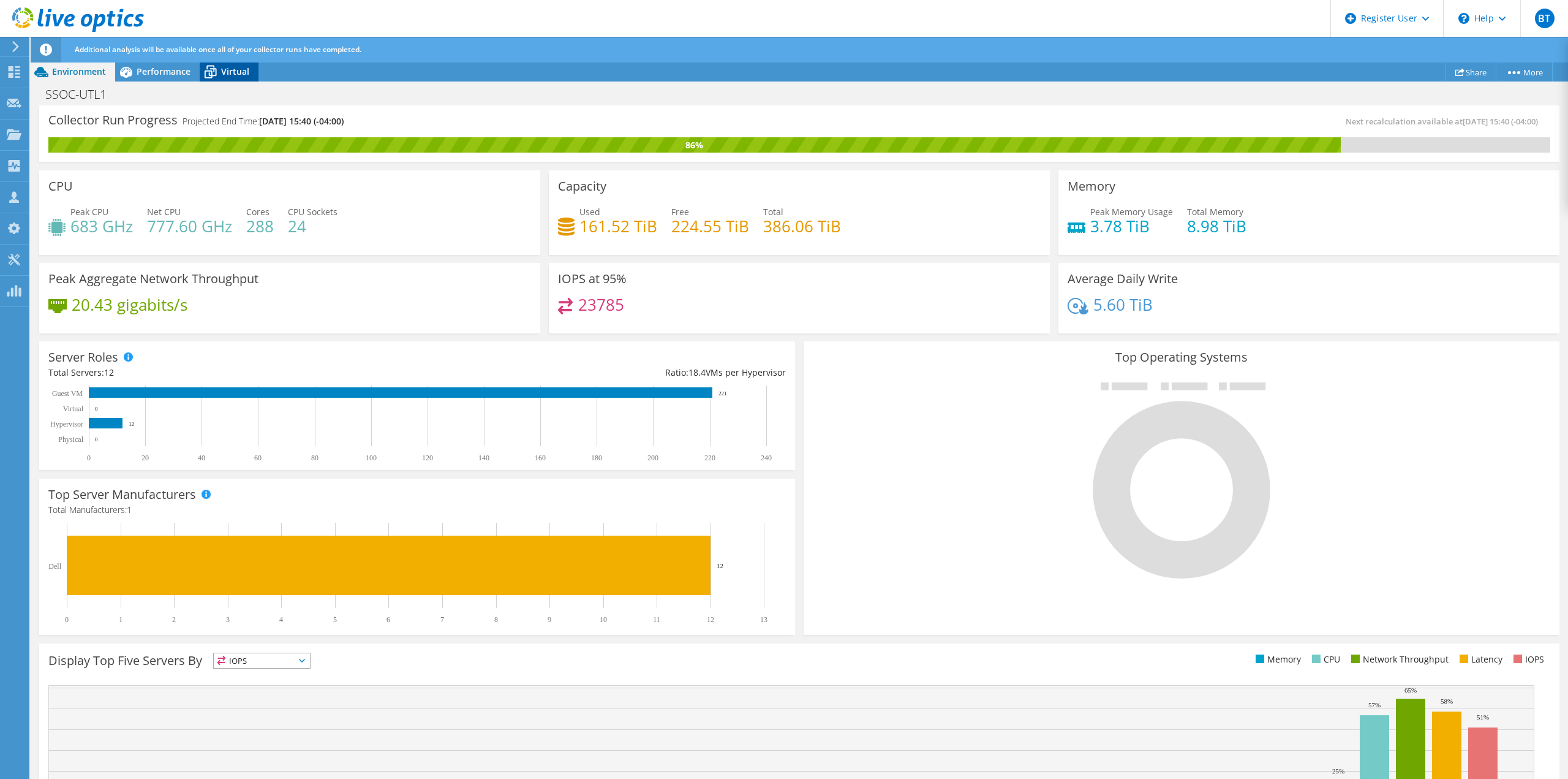
click at [228, 68] on span "Virtual" at bounding box center [235, 71] width 28 height 12
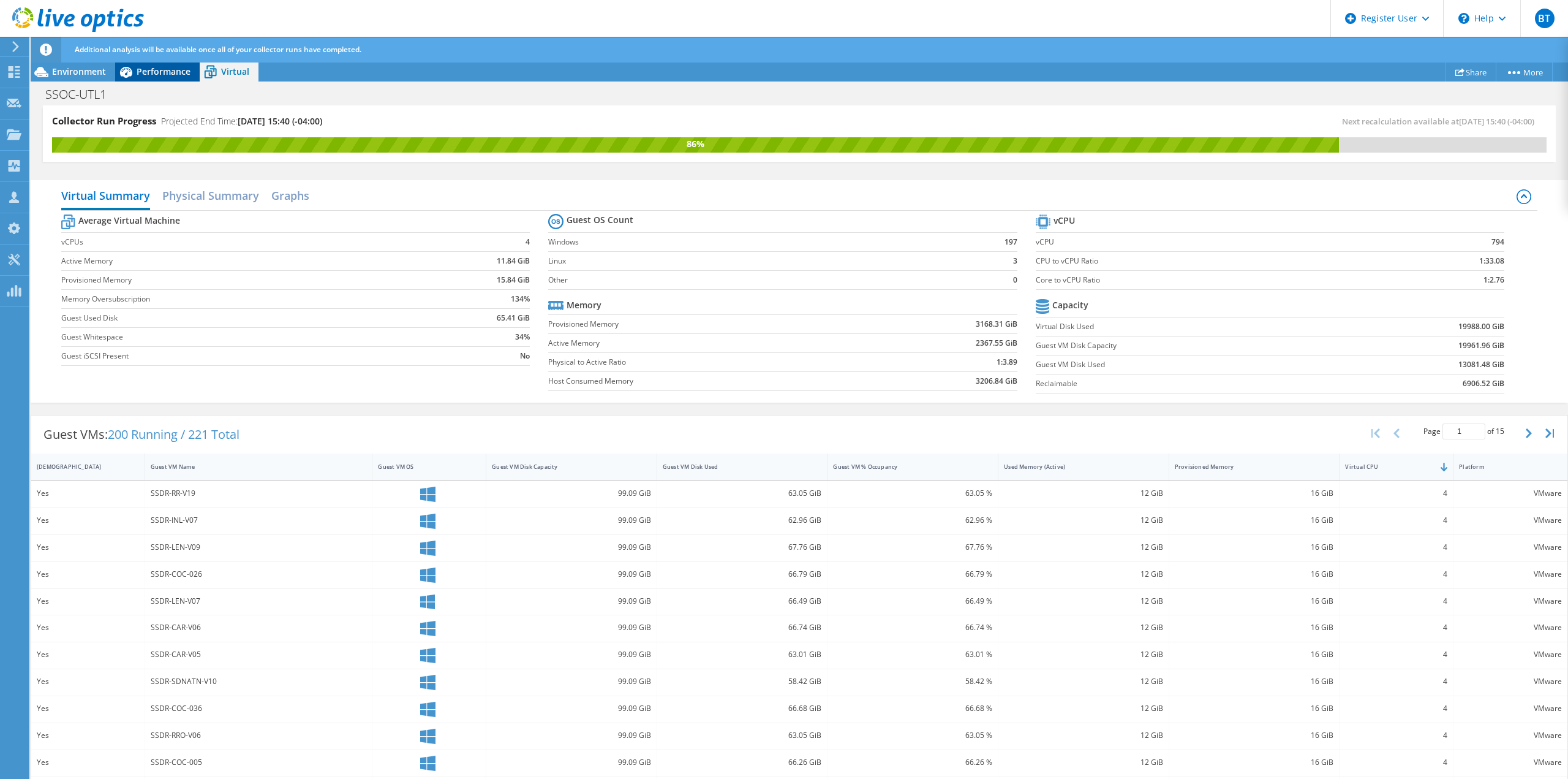
click at [173, 74] on span "Performance" at bounding box center [164, 71] width 54 height 12
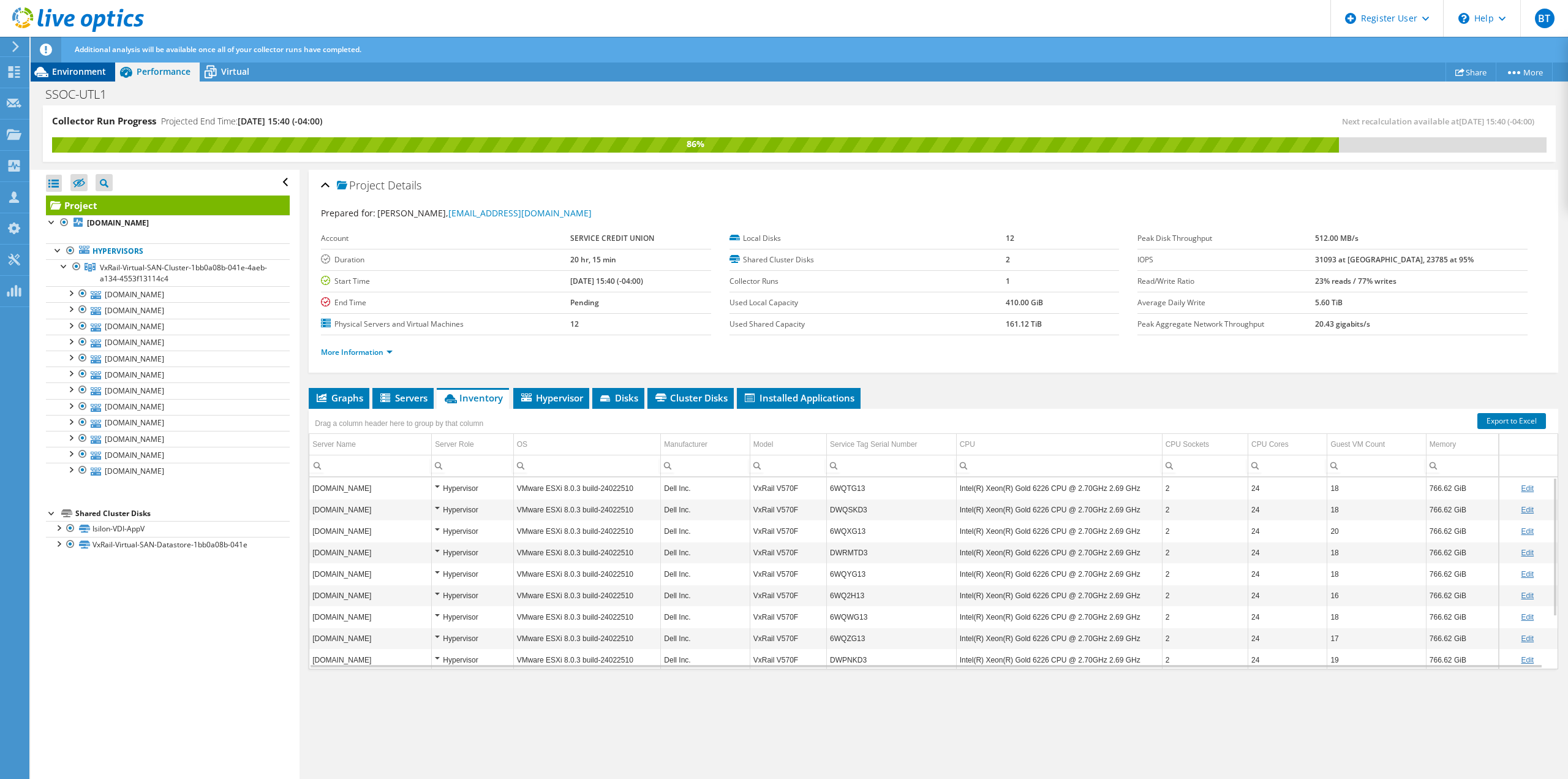
click at [85, 73] on span "Environment" at bounding box center [79, 71] width 54 height 12
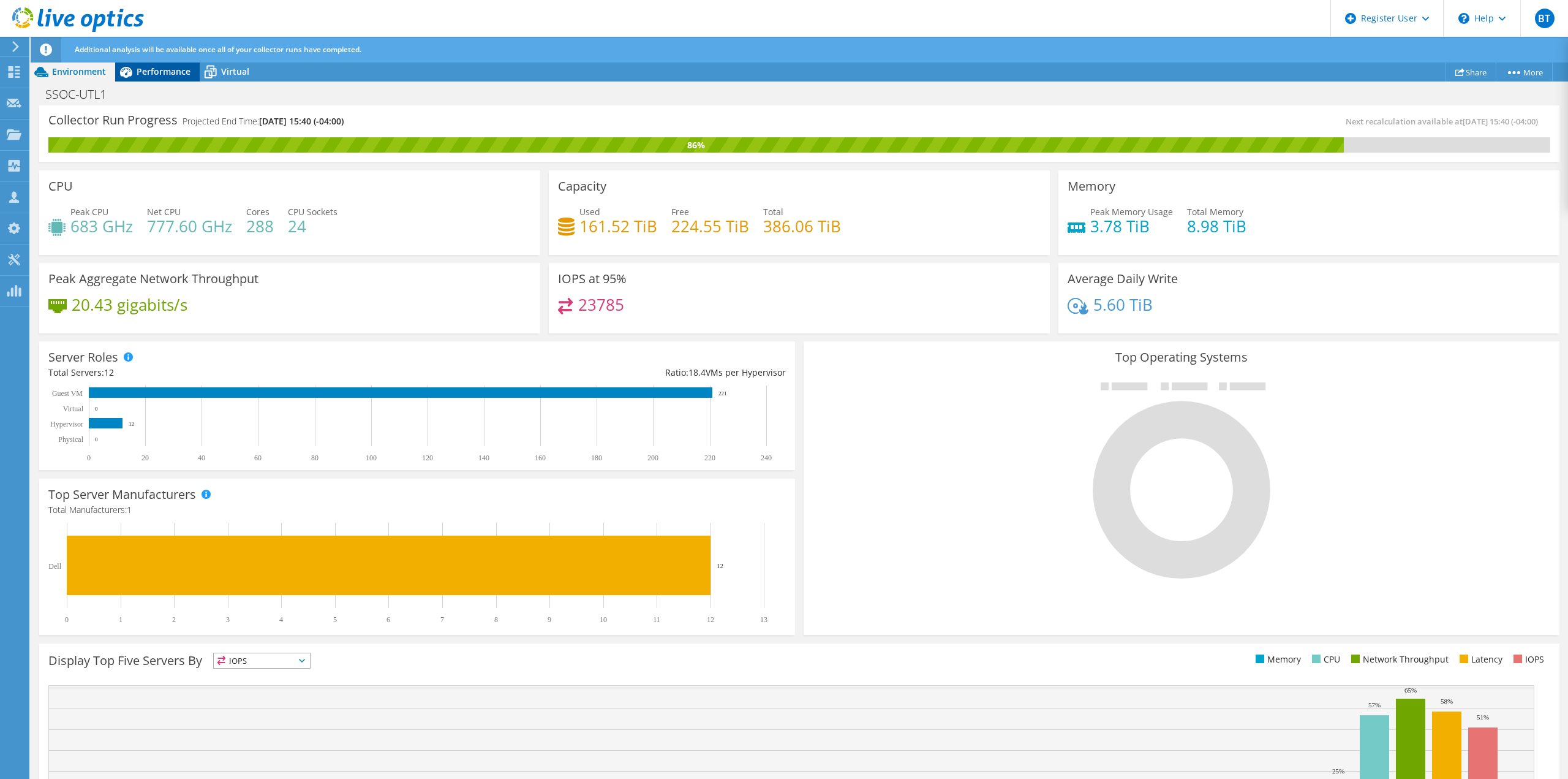
click at [169, 71] on span "Performance" at bounding box center [164, 71] width 54 height 12
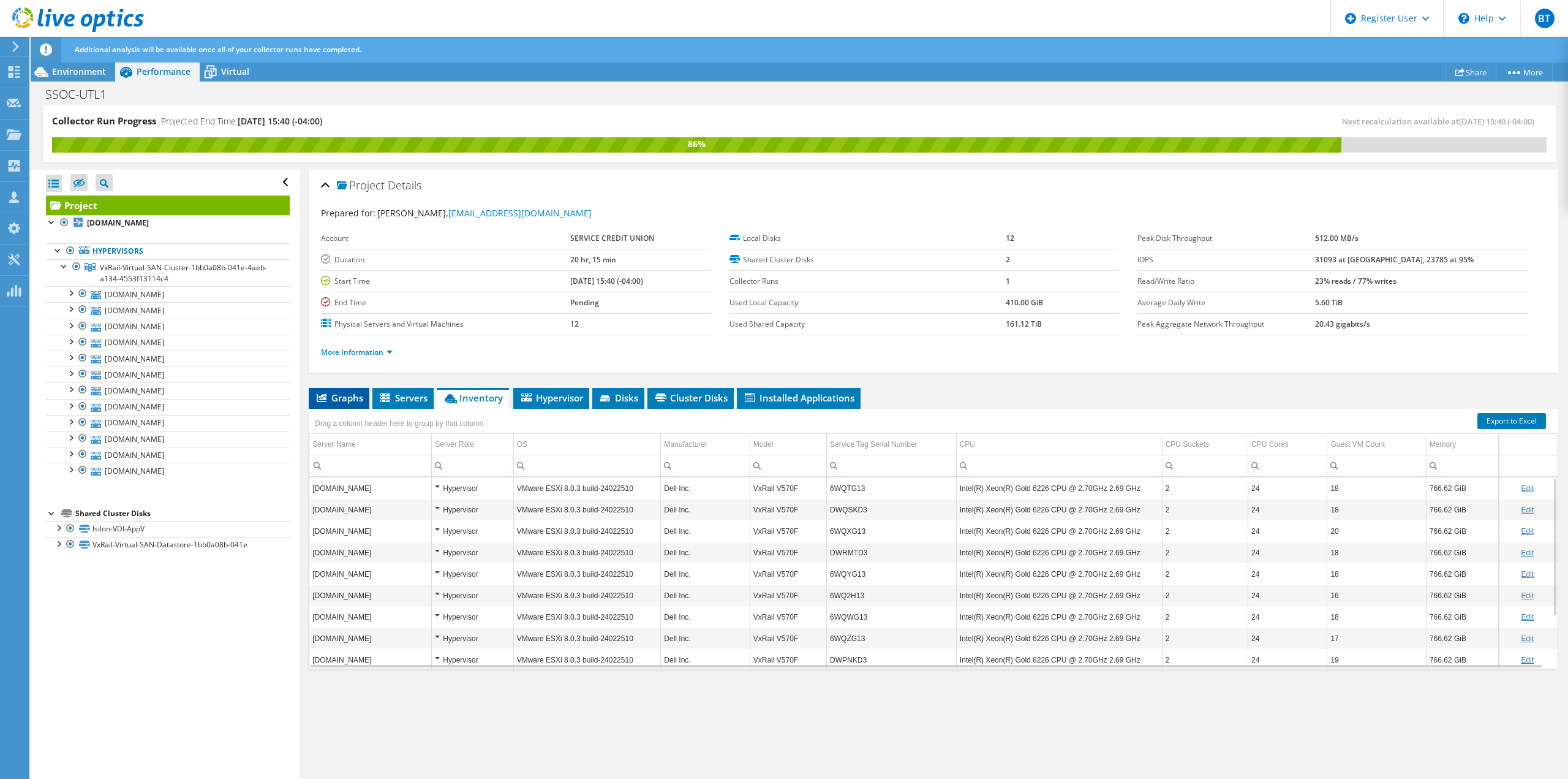
click at [361, 392] on span "Graphs" at bounding box center [339, 398] width 49 height 12
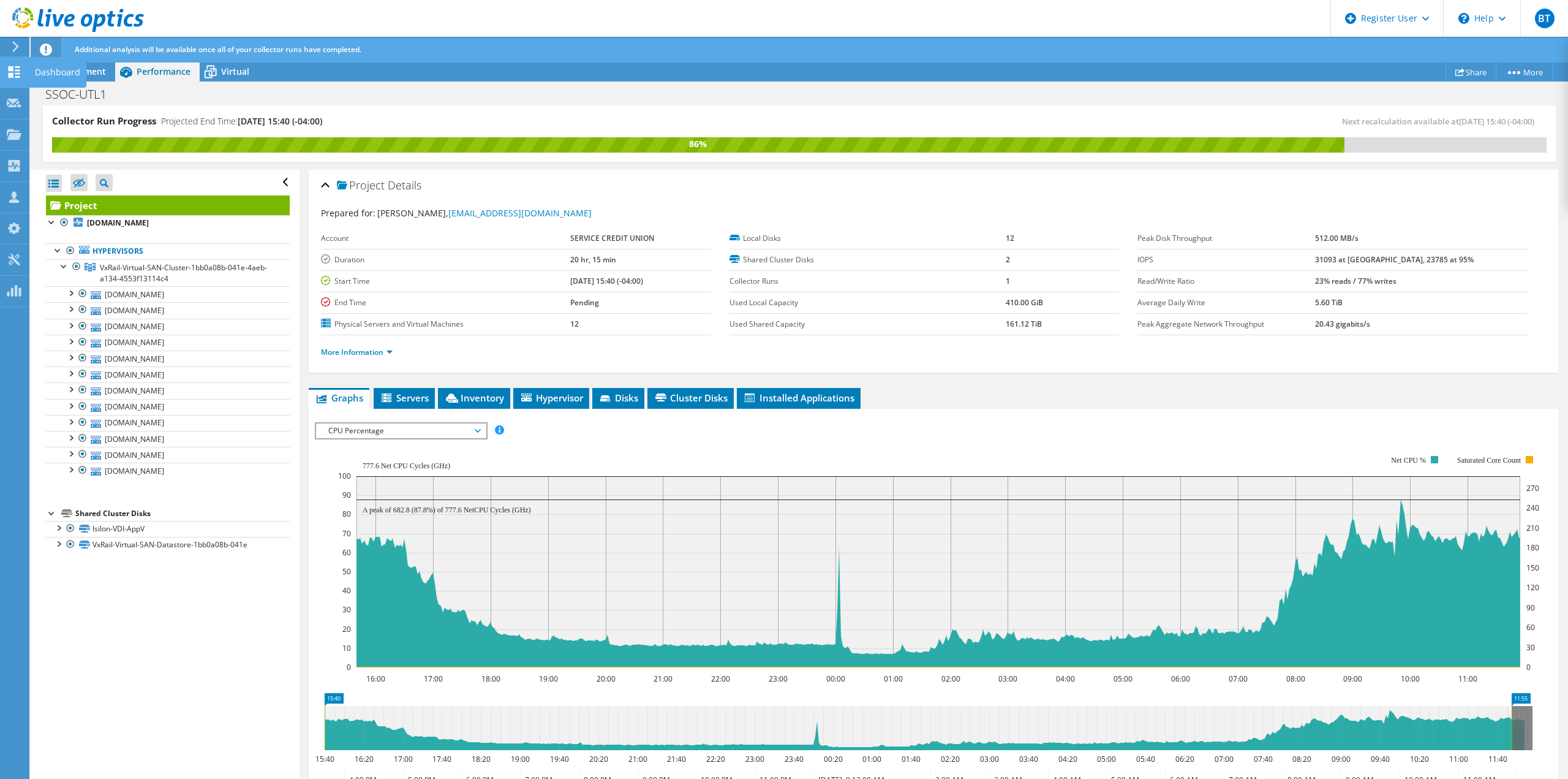
click at [15, 66] on use at bounding box center [15, 72] width 12 height 12
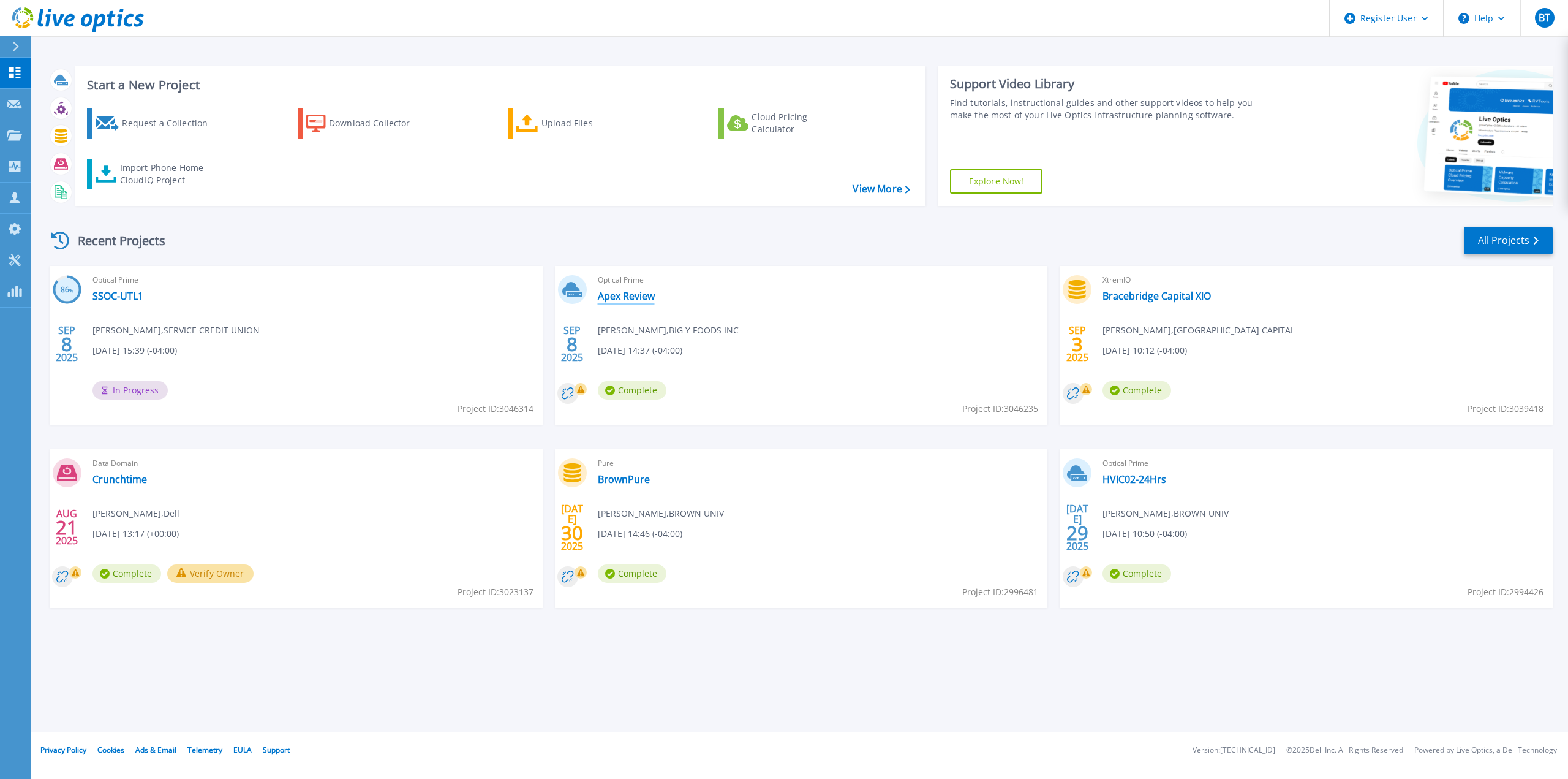
click at [615, 300] on link "Apex Review" at bounding box center [626, 296] width 57 height 12
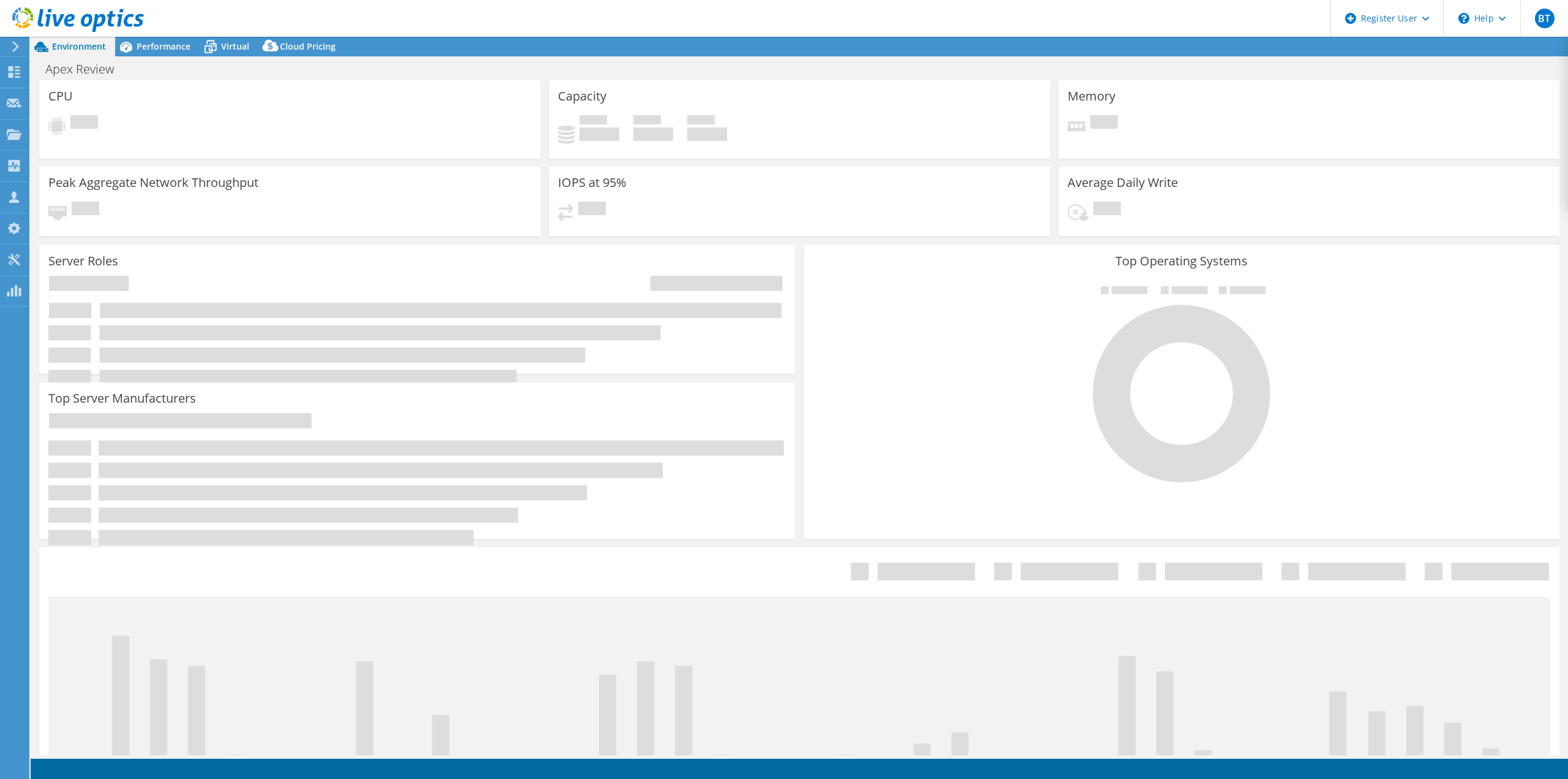
select select "USD"
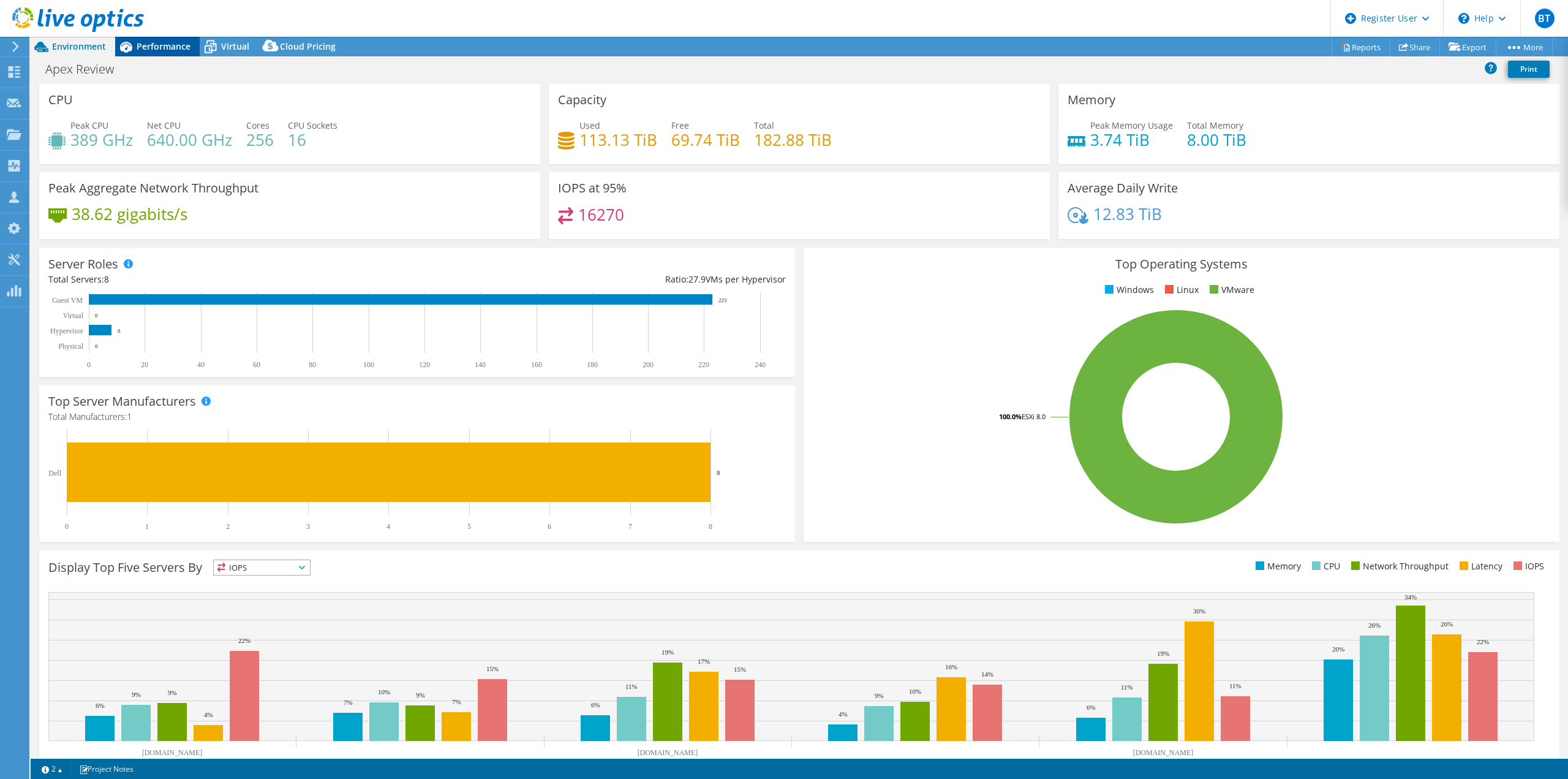
click at [153, 42] on span "Performance" at bounding box center [164, 47] width 54 height 12
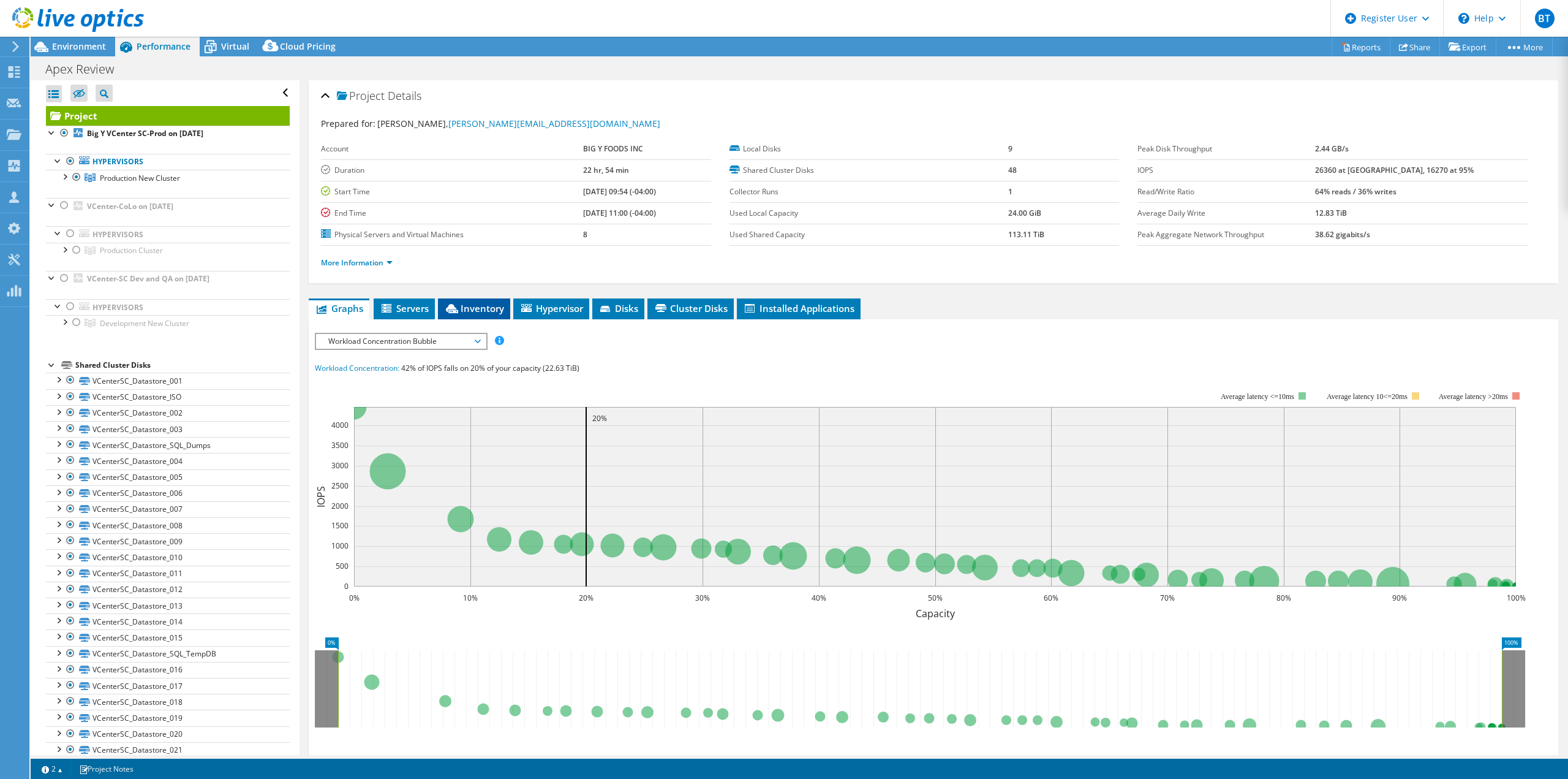
click at [492, 315] on li "Inventory" at bounding box center [474, 309] width 72 height 21
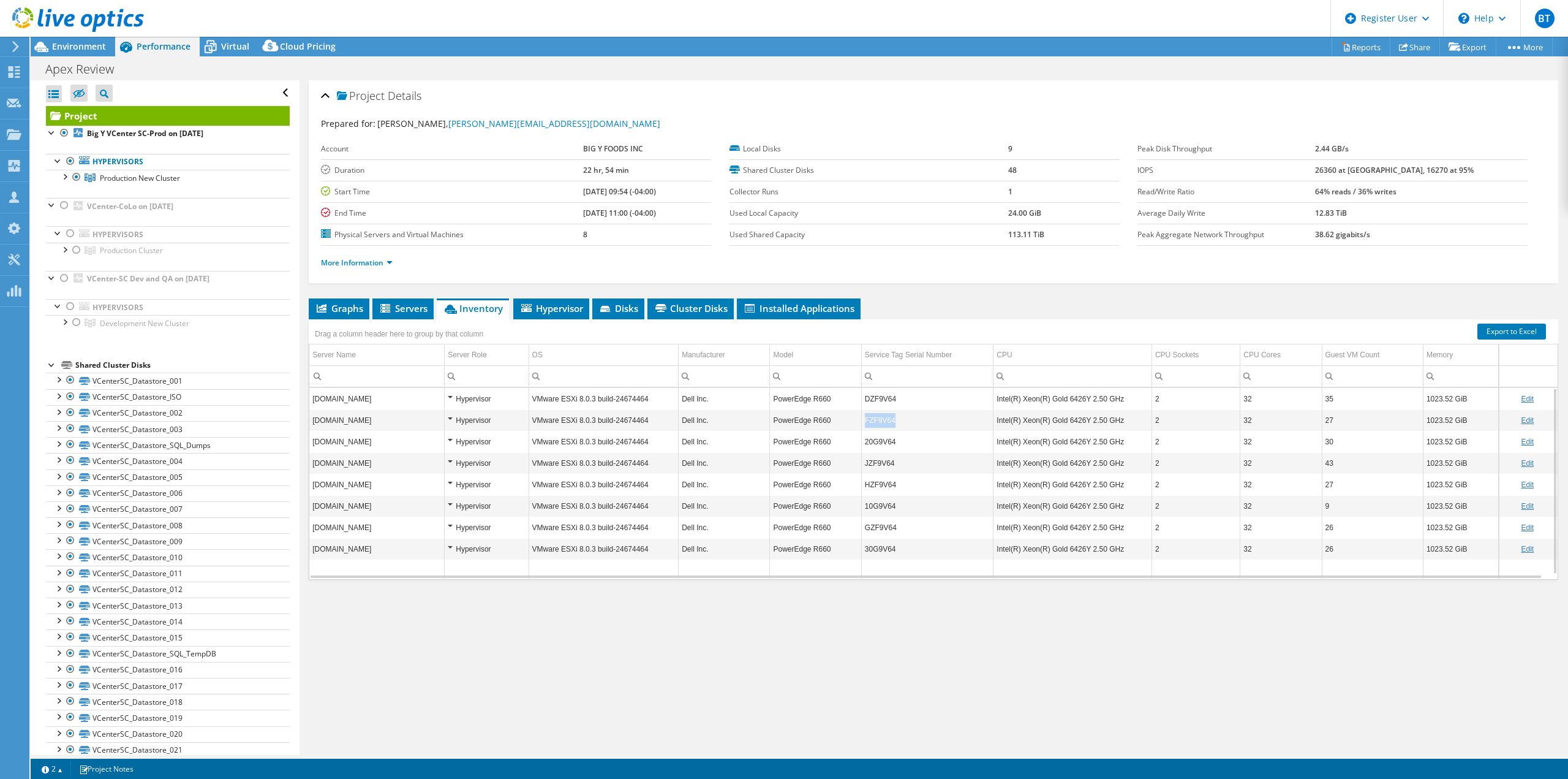
copy td "FZF9V64"
drag, startPoint x: 905, startPoint y: 421, endPoint x: 863, endPoint y: 419, distance: 42.0
click at [863, 419] on td "FZF9V64" at bounding box center [927, 421] width 132 height 22
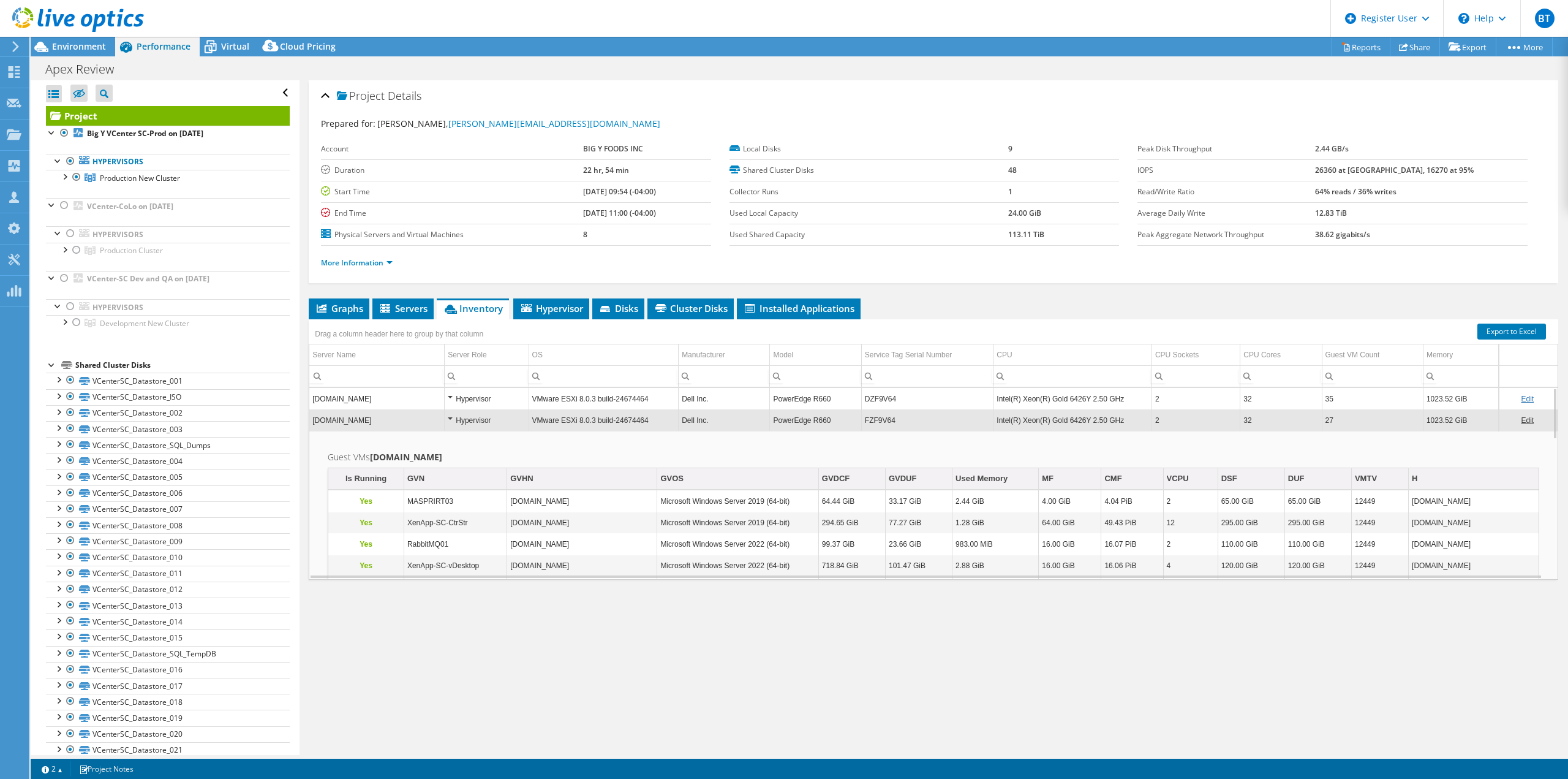
click at [898, 423] on td "FZF9V64" at bounding box center [927, 421] width 132 height 22
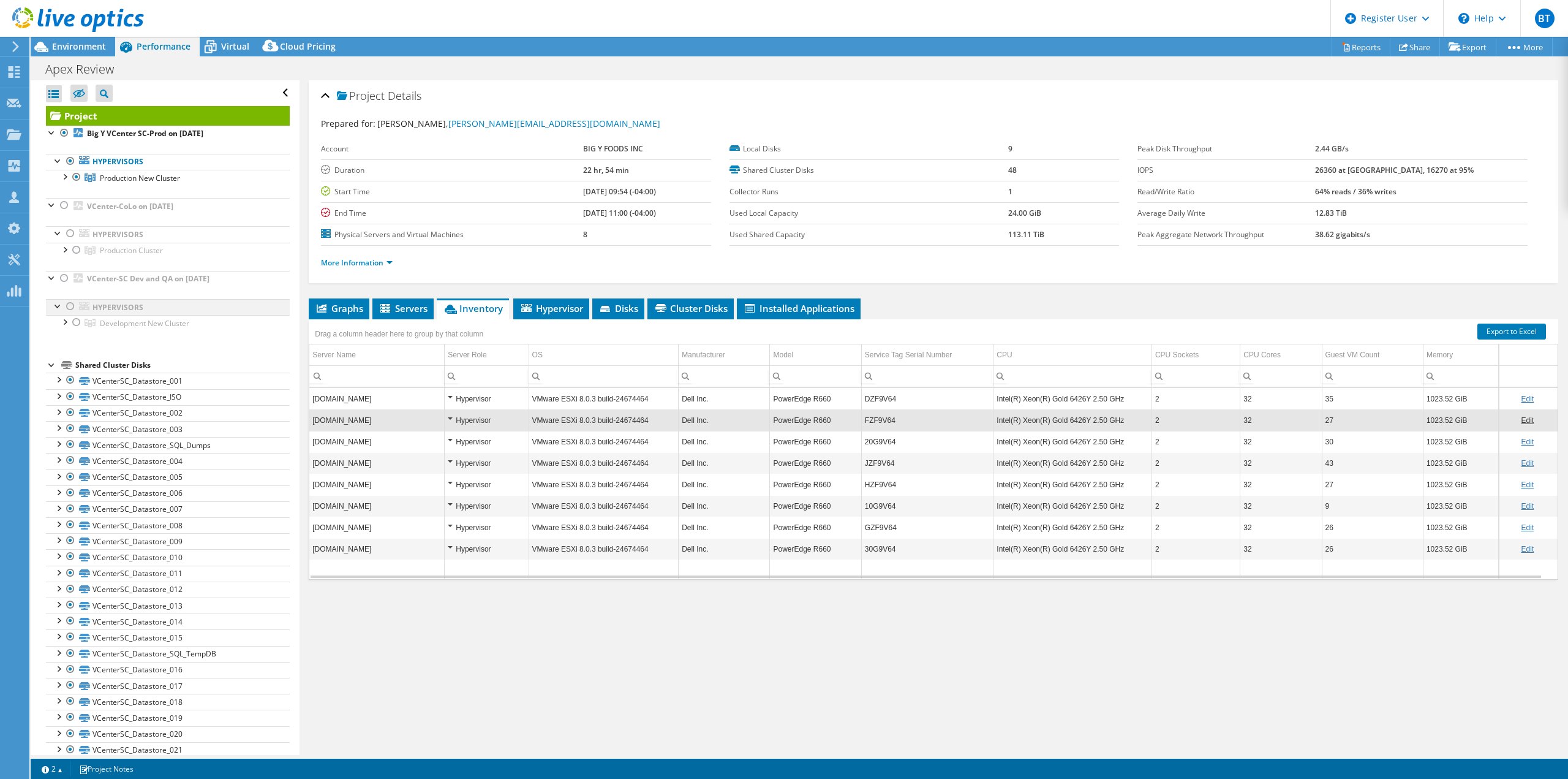
click at [65, 303] on div at bounding box center [70, 306] width 12 height 15
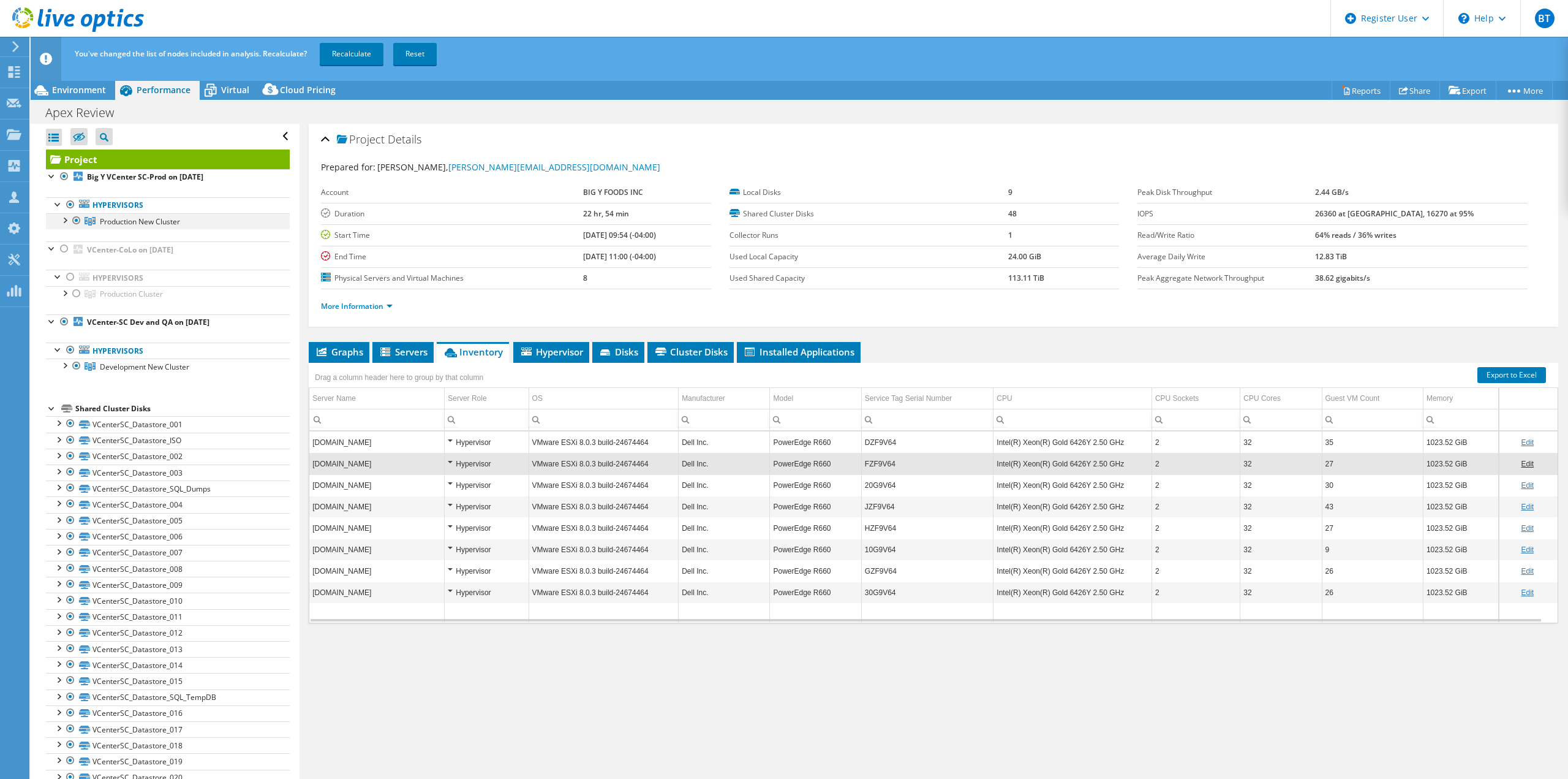
click at [75, 219] on div at bounding box center [76, 220] width 12 height 15
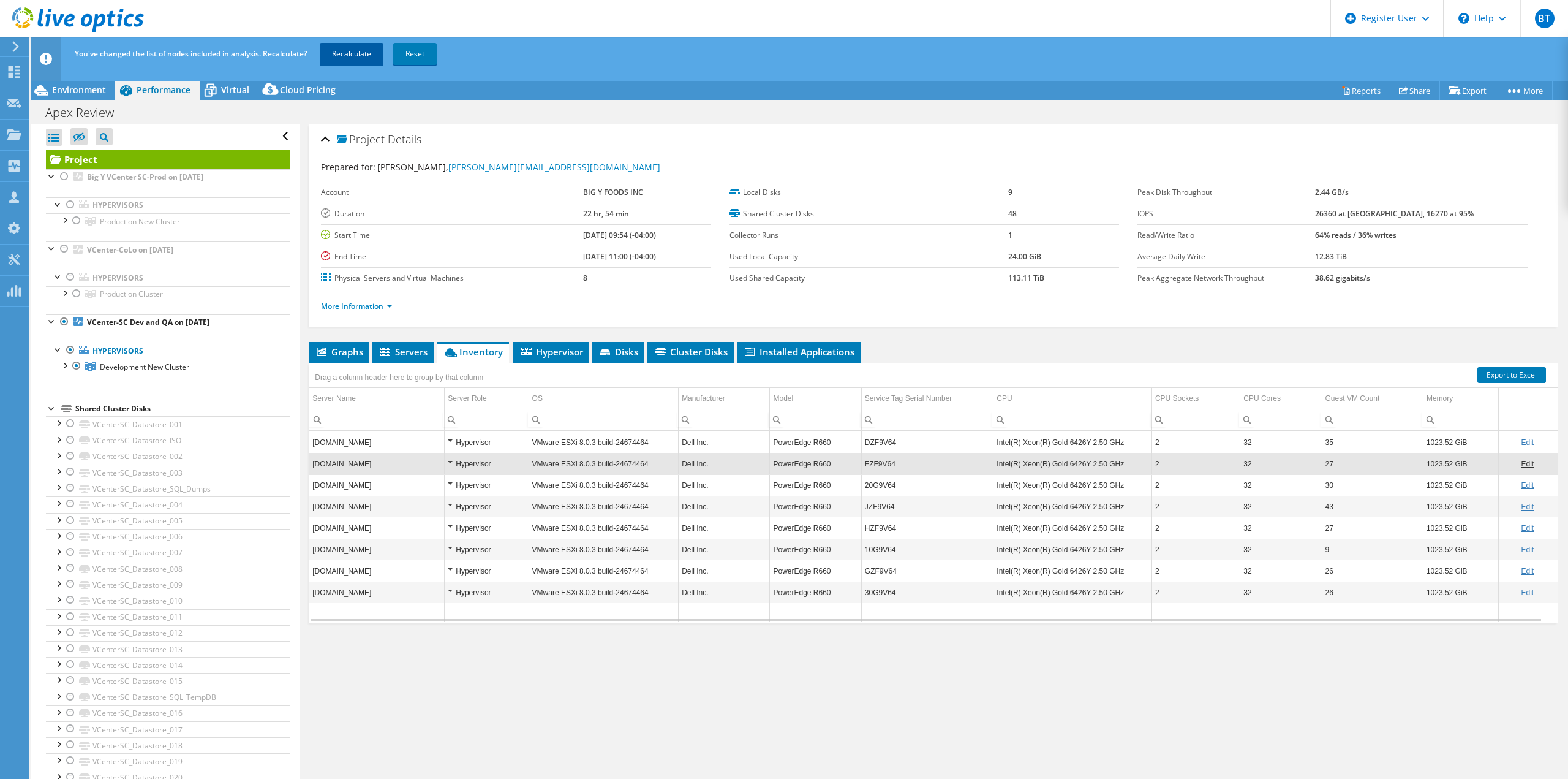
click at [349, 55] on link "Recalculate" at bounding box center [351, 54] width 63 height 22
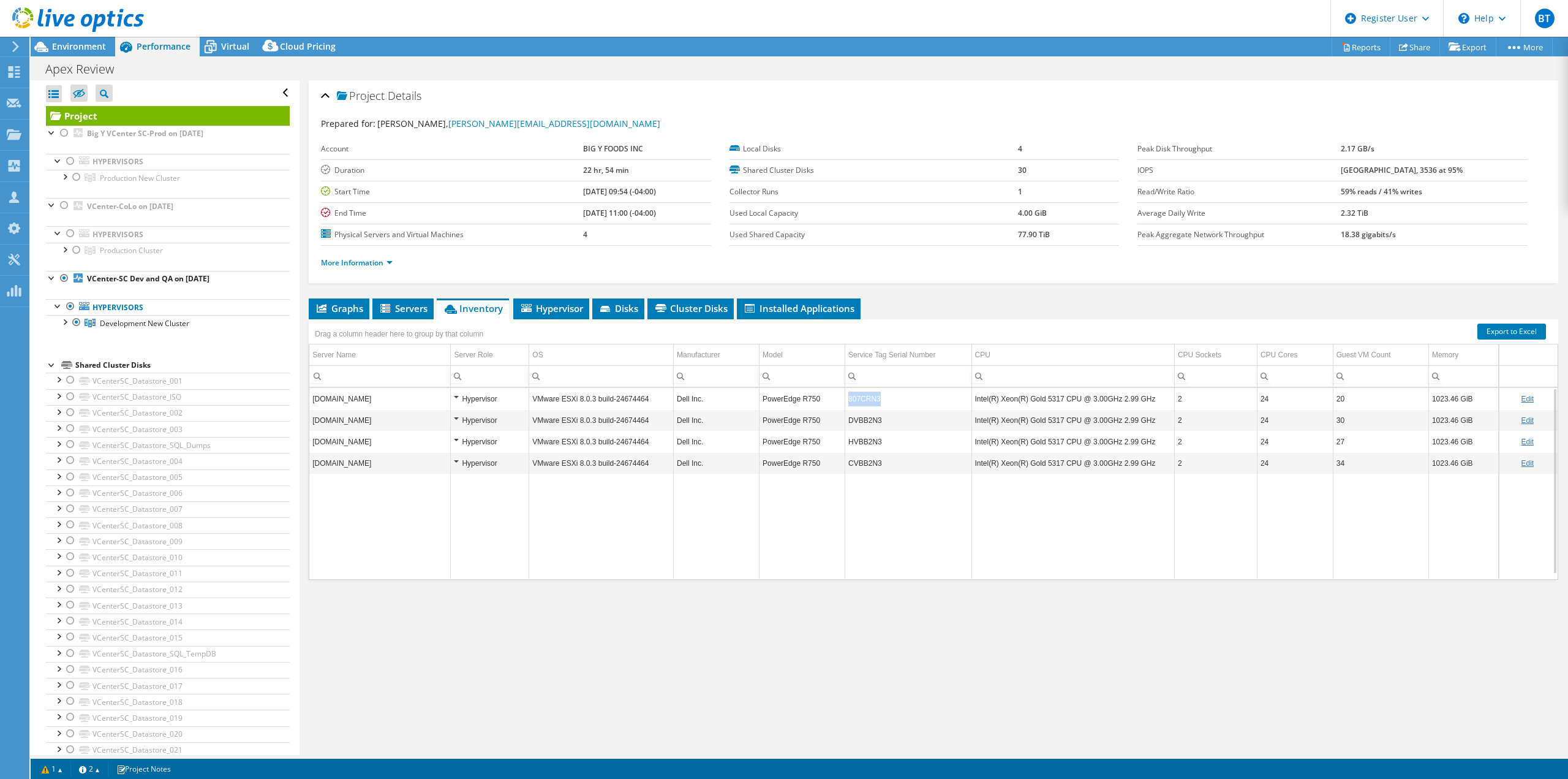
copy td "807CRN3"
drag, startPoint x: 886, startPoint y: 401, endPoint x: 844, endPoint y: 393, distance: 42.8
click at [845, 393] on td "807CRN3" at bounding box center [907, 399] width 126 height 22
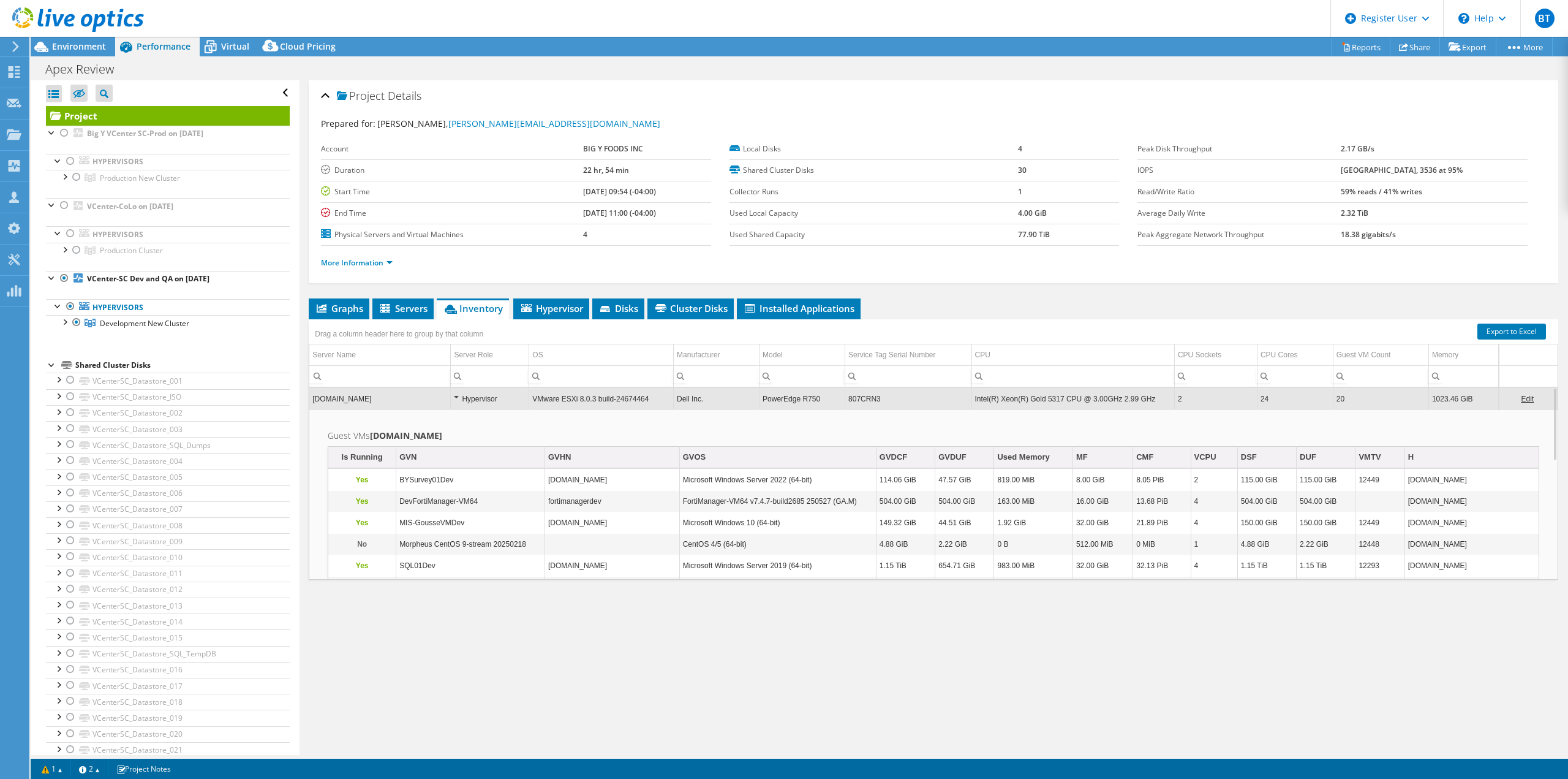
click at [922, 395] on td "807CRN3" at bounding box center [907, 399] width 126 height 22
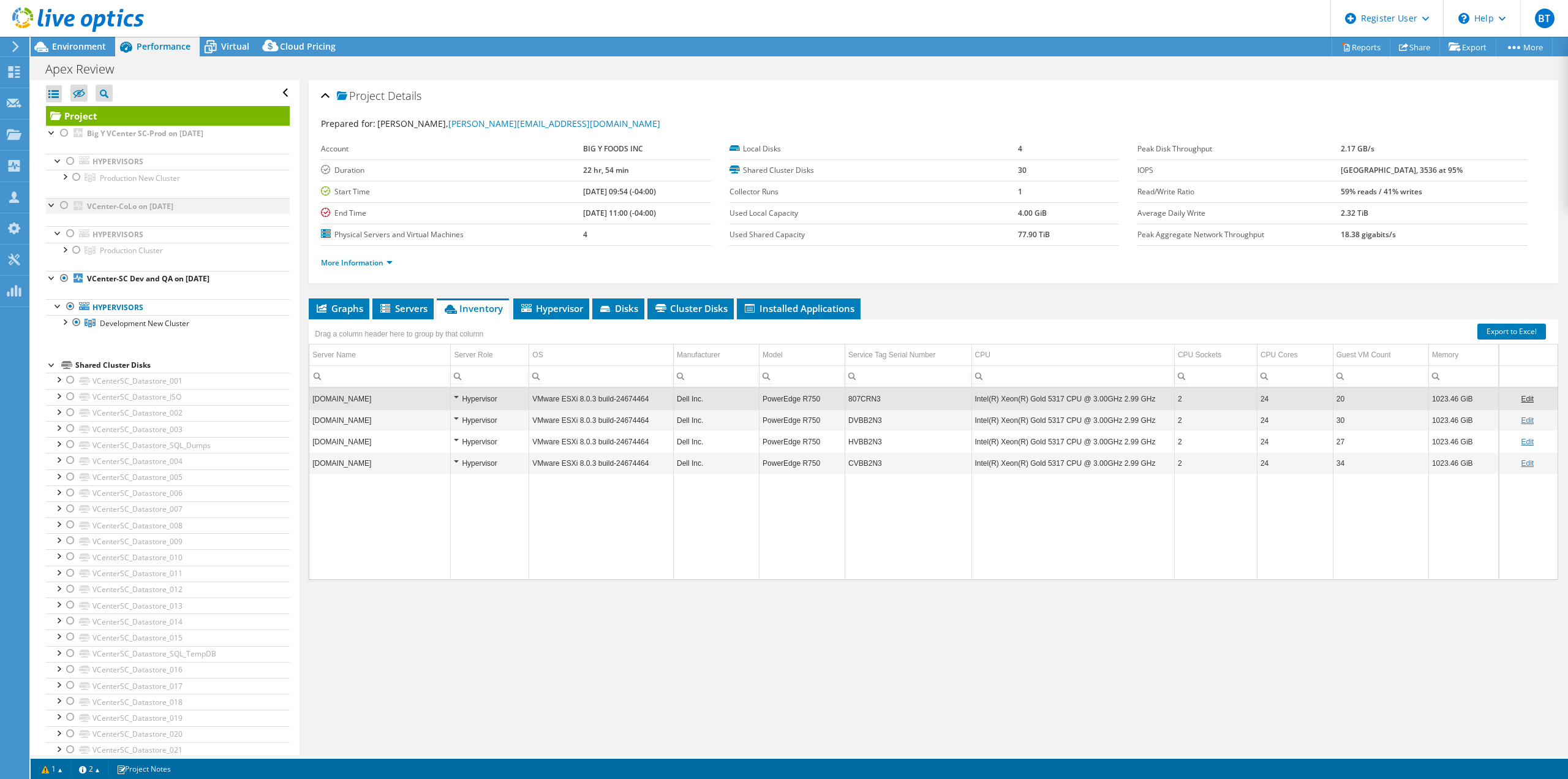
click at [66, 203] on div at bounding box center [64, 205] width 12 height 15
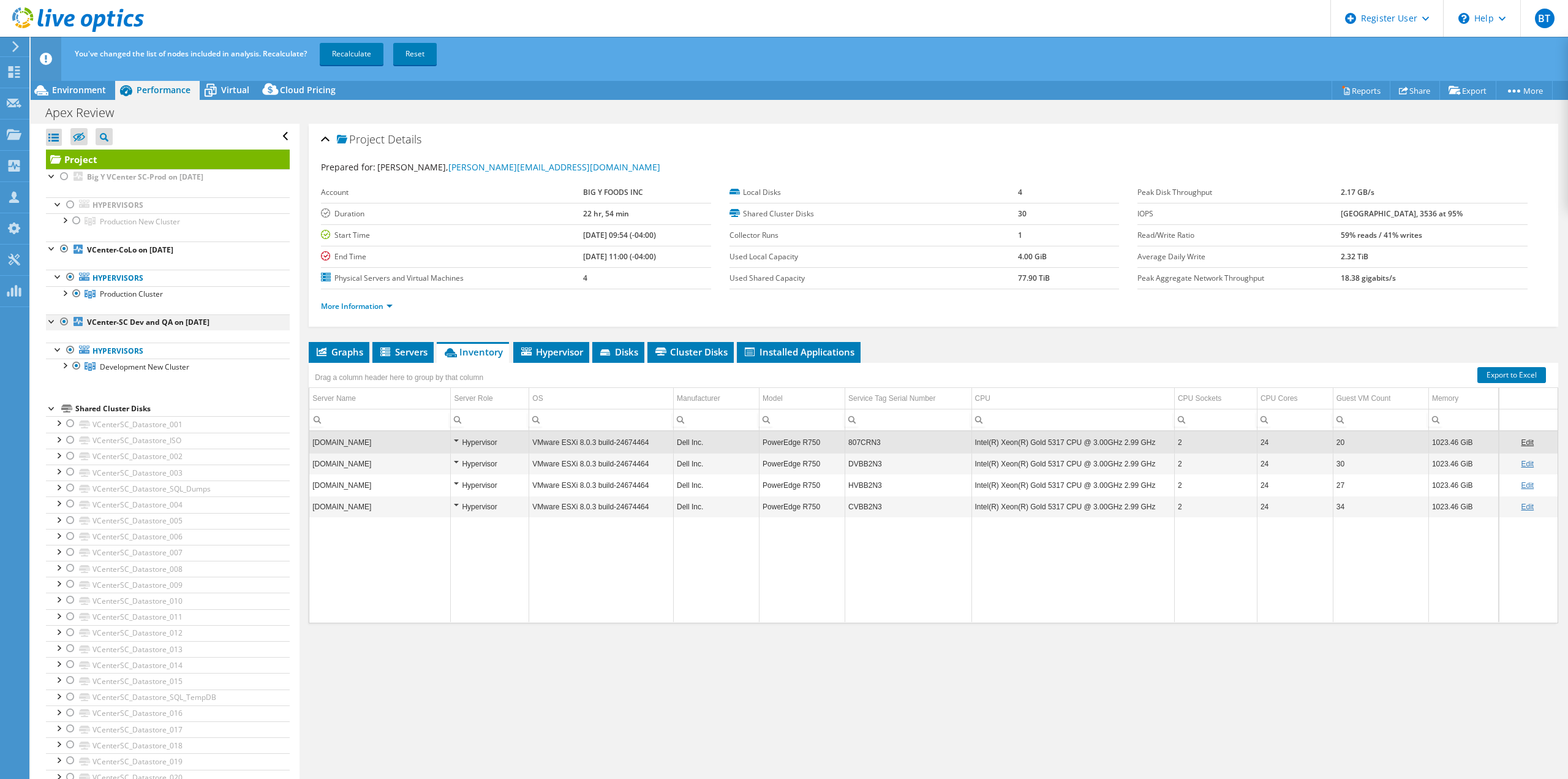
click at [60, 318] on div at bounding box center [64, 322] width 12 height 15
click at [348, 60] on link "Recalculate" at bounding box center [351, 54] width 63 height 22
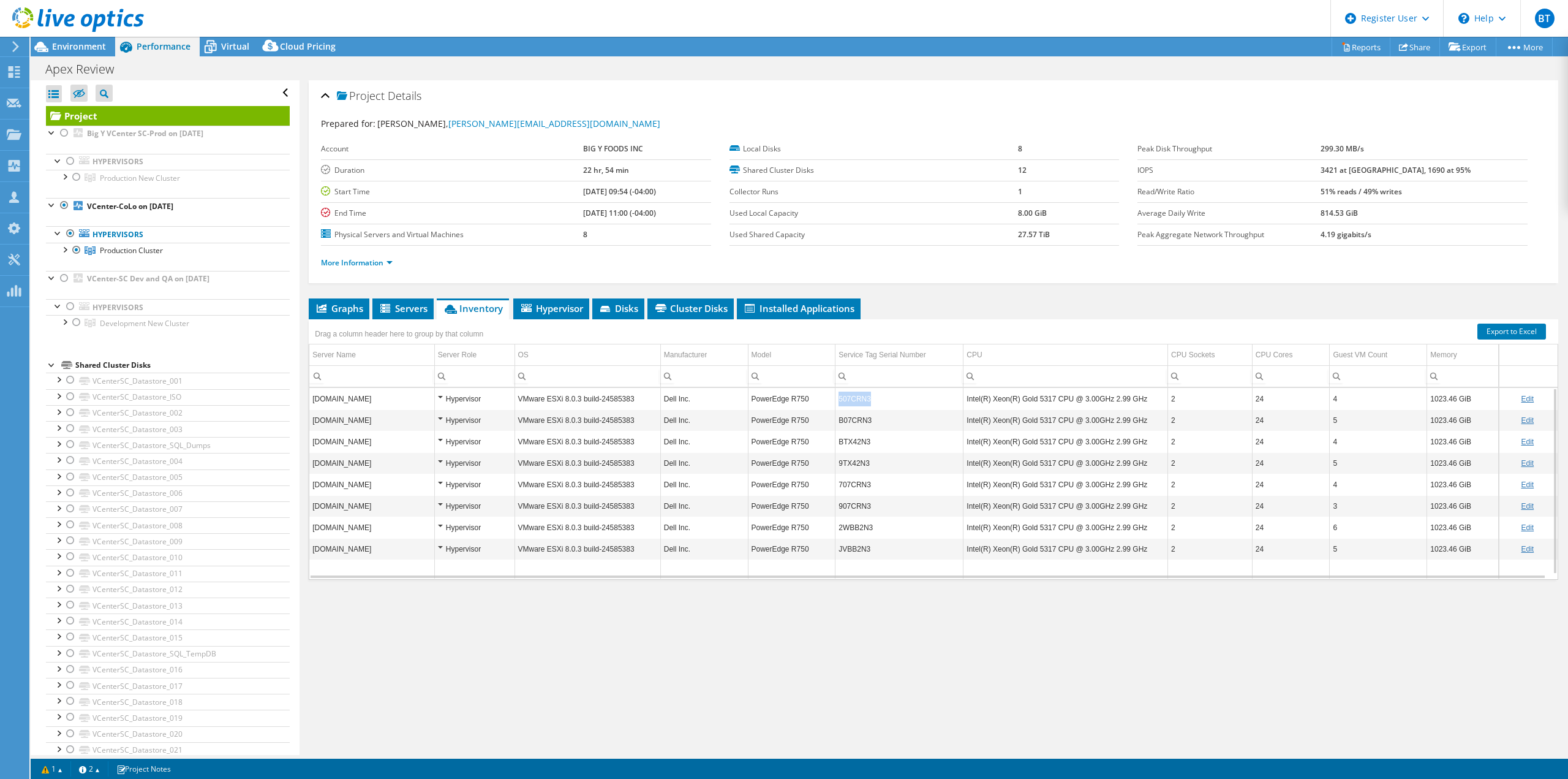
copy td "507CRN3"
drag, startPoint x: 888, startPoint y: 404, endPoint x: 834, endPoint y: 397, distance: 54.5
click at [836, 397] on td "507CRN3" at bounding box center [900, 399] width 128 height 22
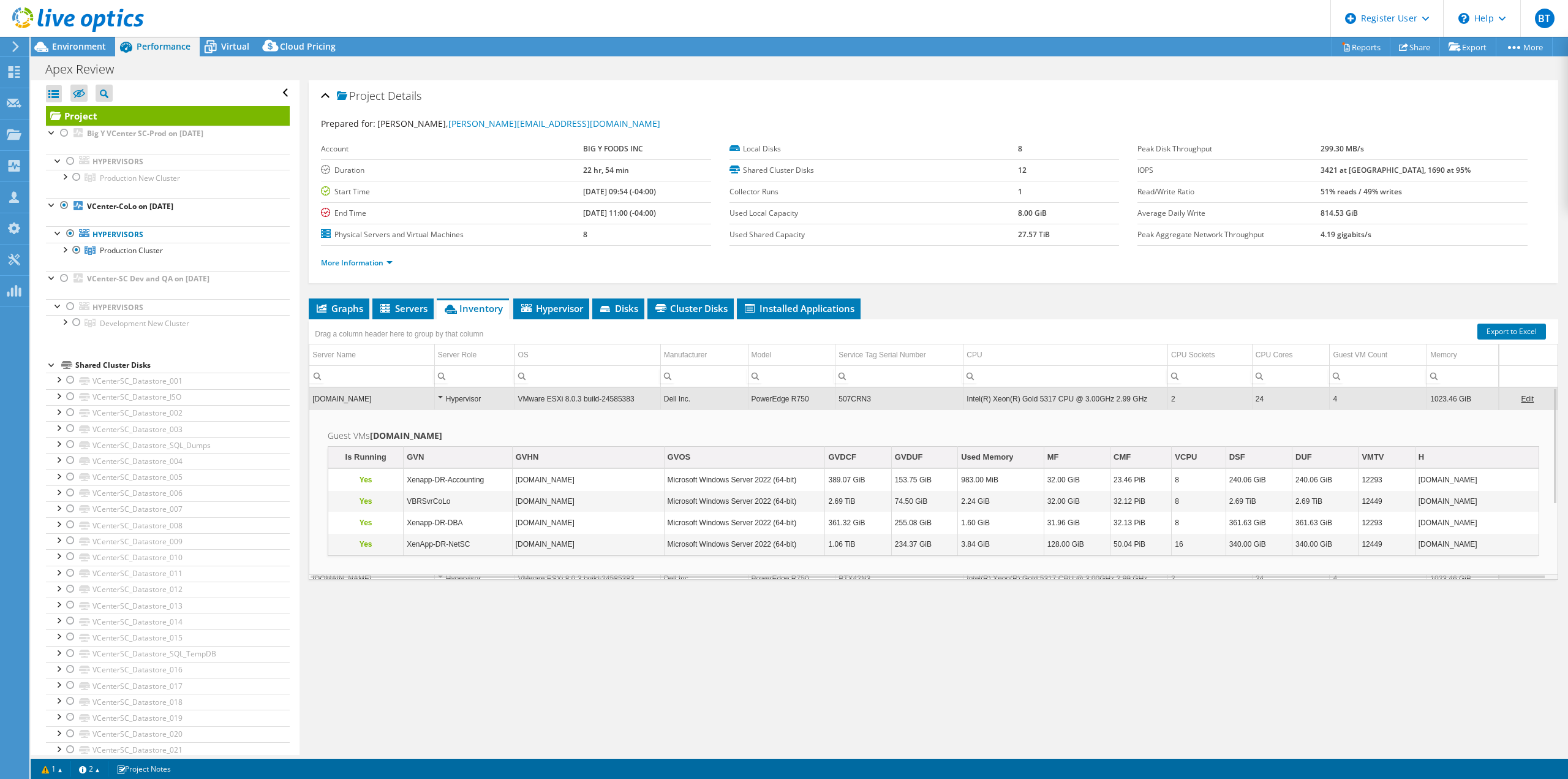
click at [909, 405] on td "507CRN3" at bounding box center [900, 399] width 128 height 22
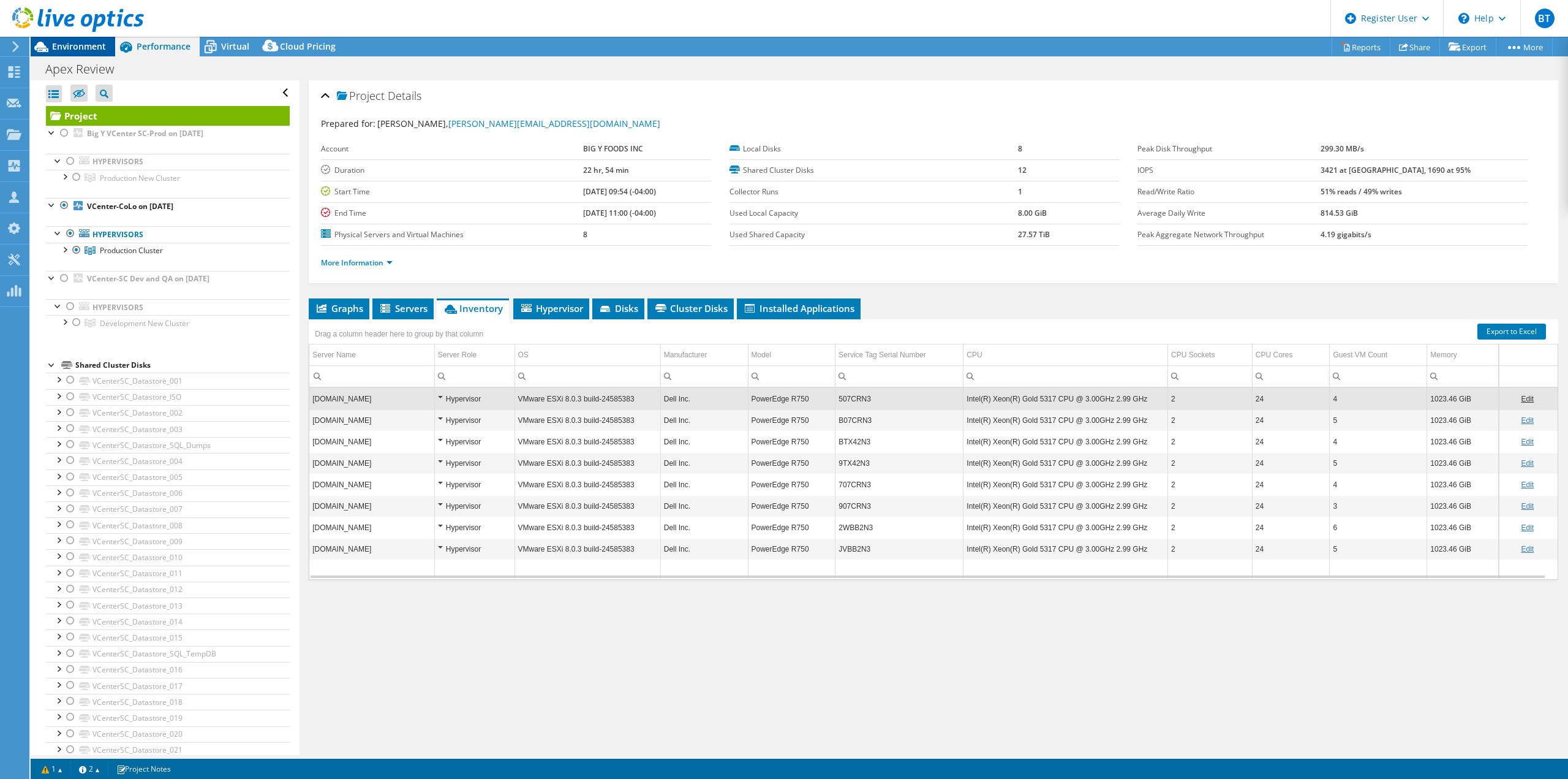
click at [71, 53] on div "Environment" at bounding box center [72, 47] width 84 height 20
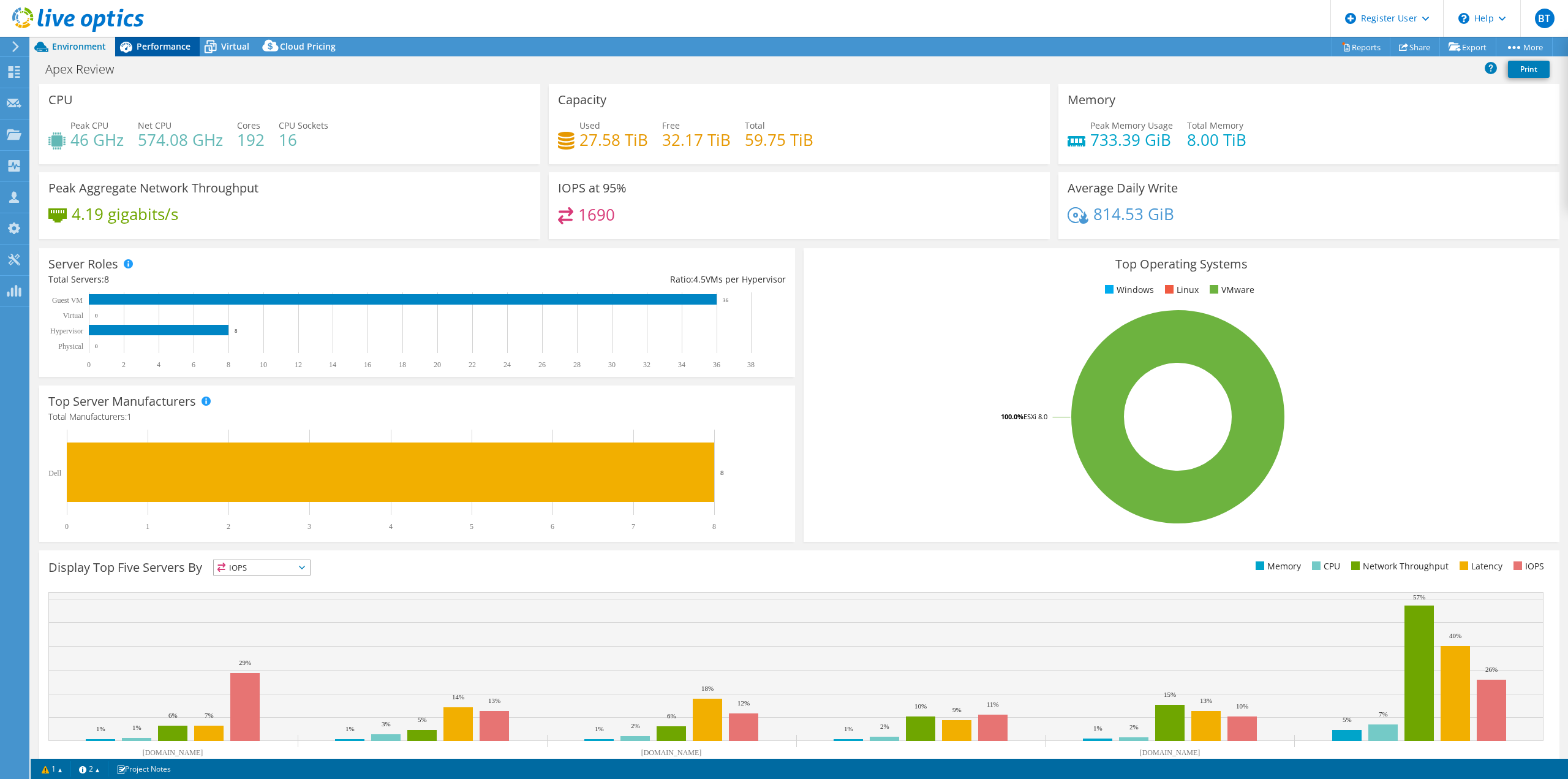
click at [150, 48] on span "Performance" at bounding box center [164, 47] width 54 height 12
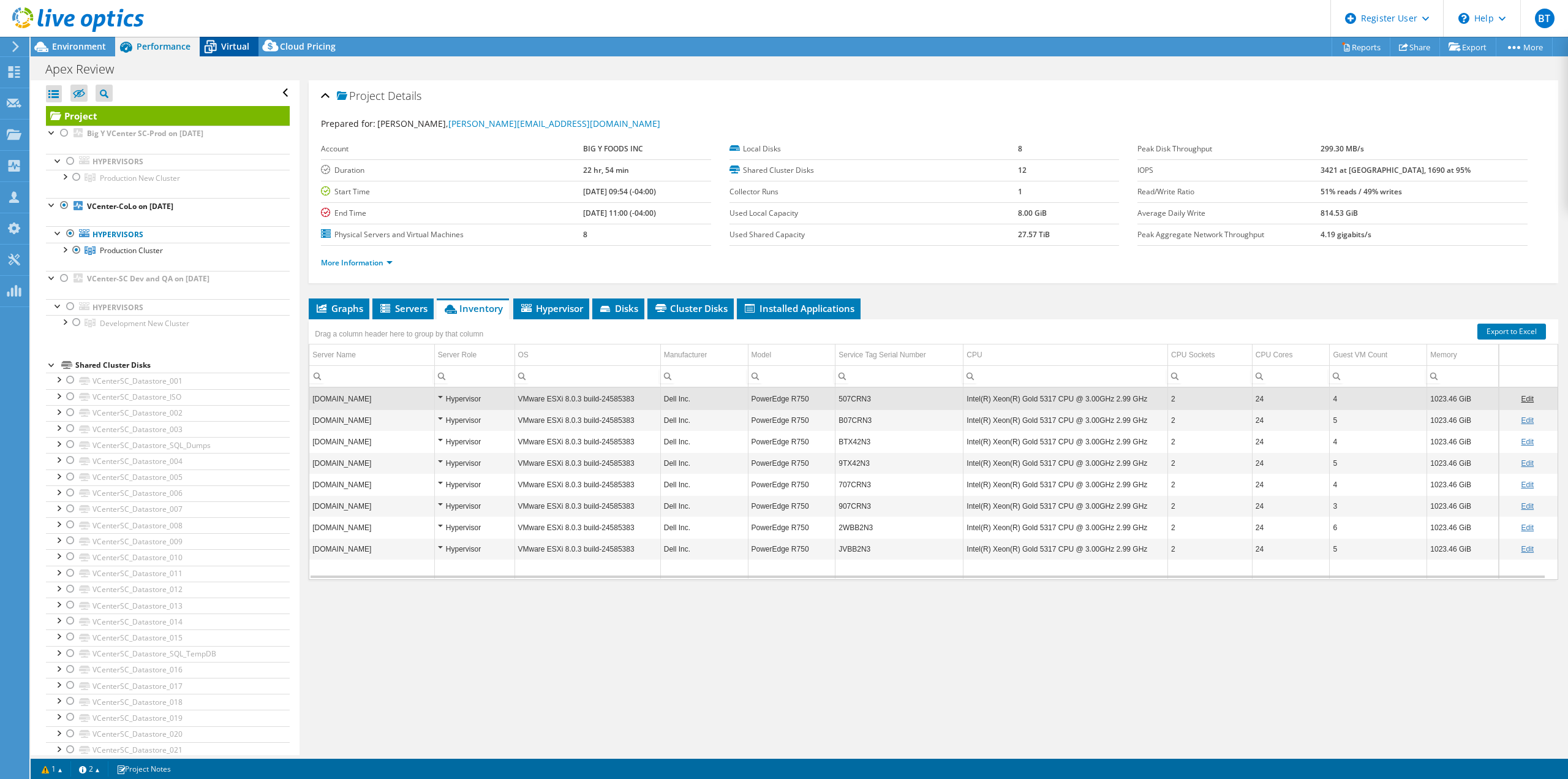
click at [218, 45] on icon at bounding box center [210, 47] width 22 height 22
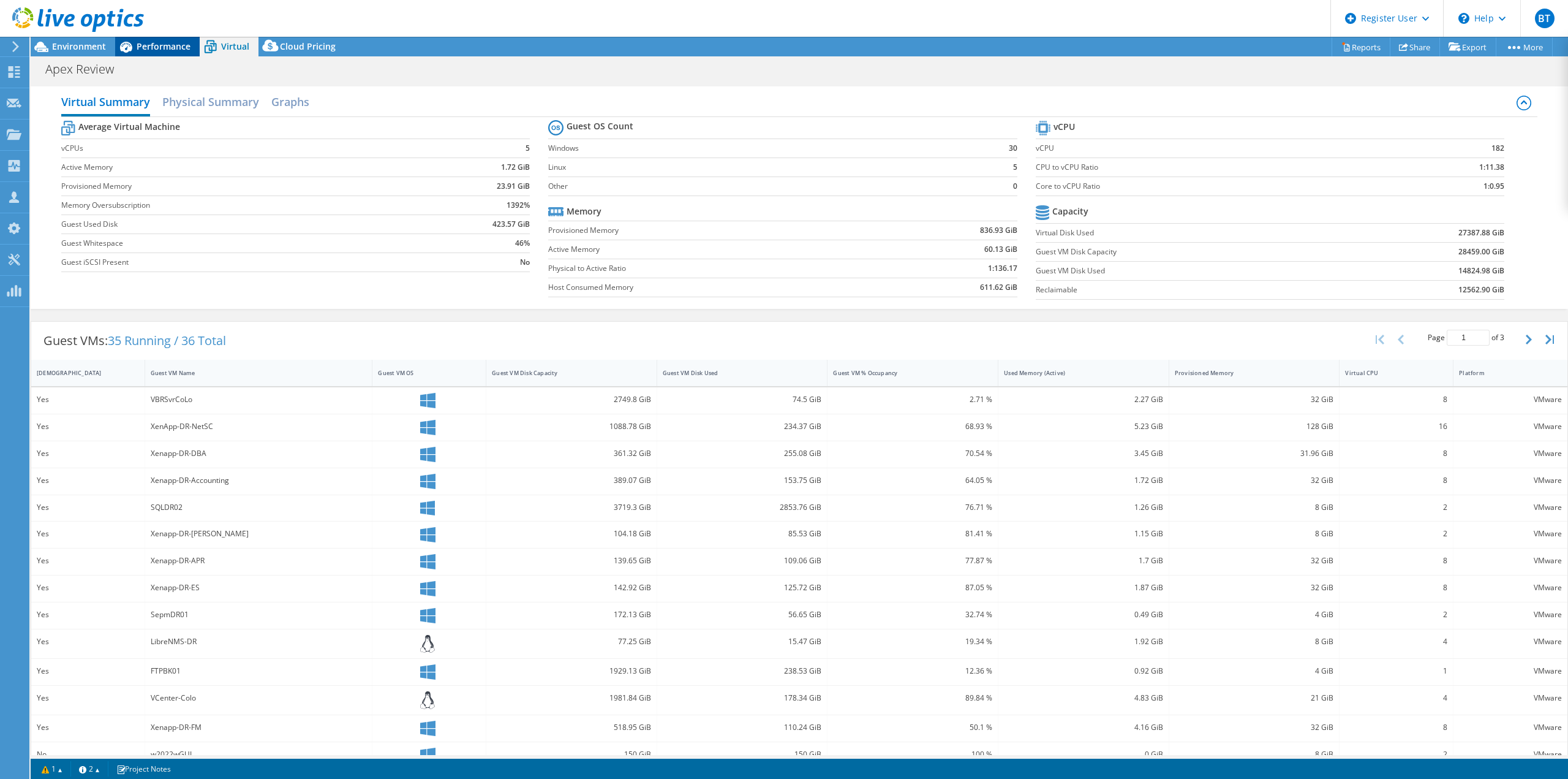
click at [163, 43] on span "Performance" at bounding box center [164, 47] width 54 height 12
